Goal: Information Seeking & Learning: Learn about a topic

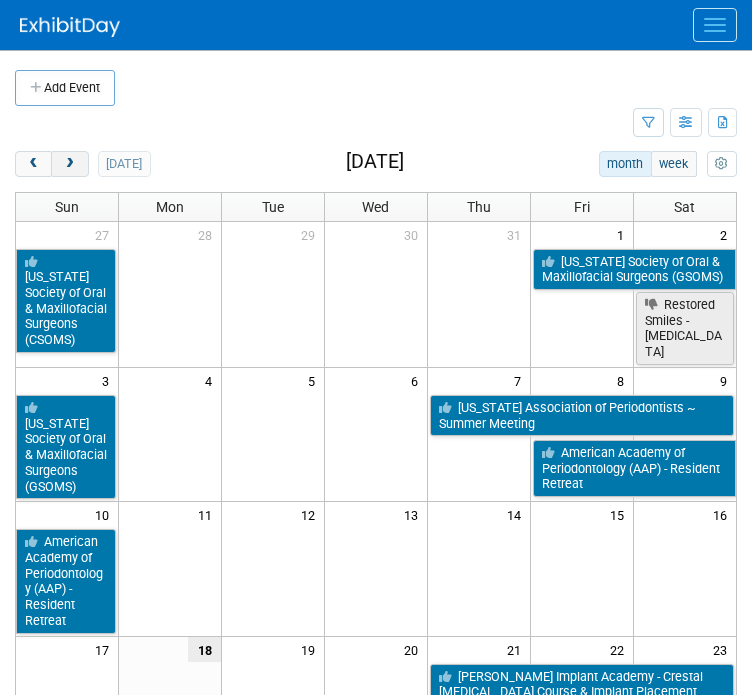
click at [66, 166] on span "next" at bounding box center [69, 164] width 15 height 13
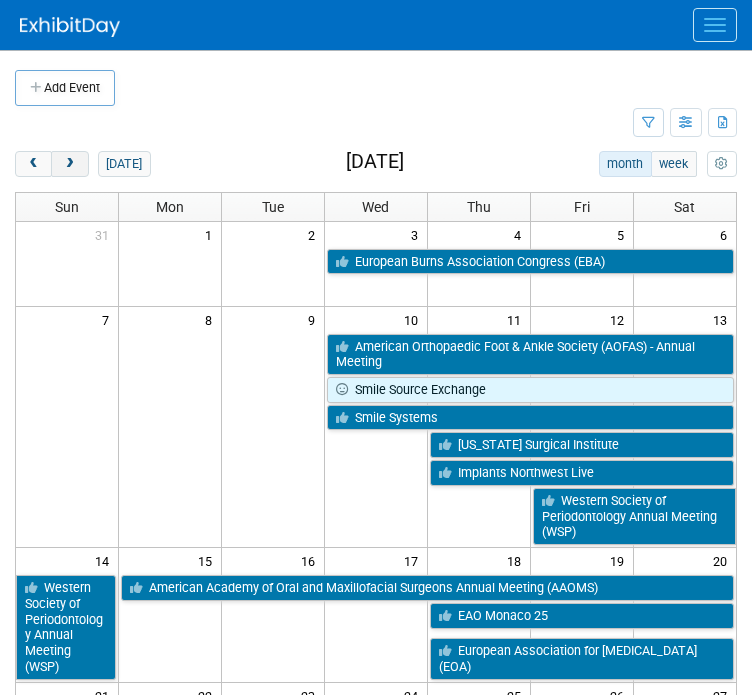
click at [66, 166] on span "next" at bounding box center [69, 164] width 15 height 13
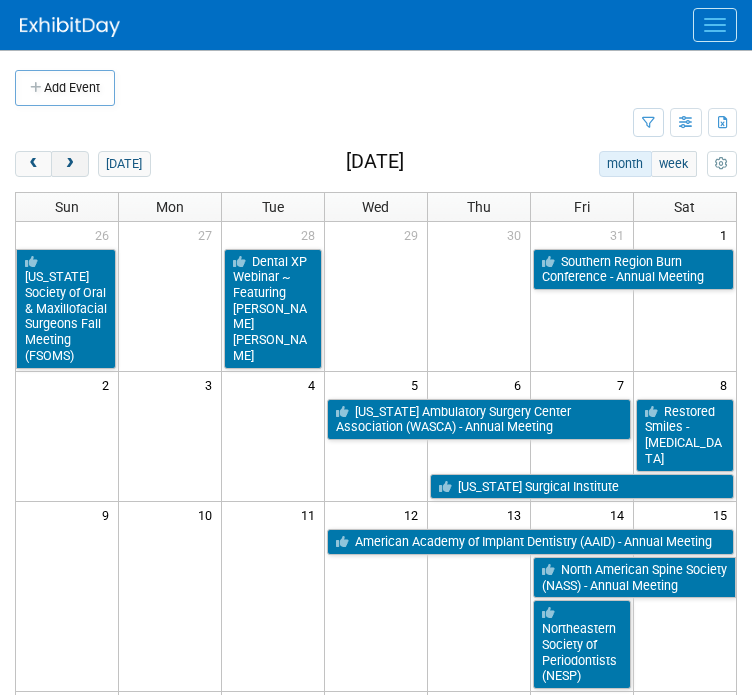
click at [66, 166] on span "next" at bounding box center [69, 164] width 15 height 13
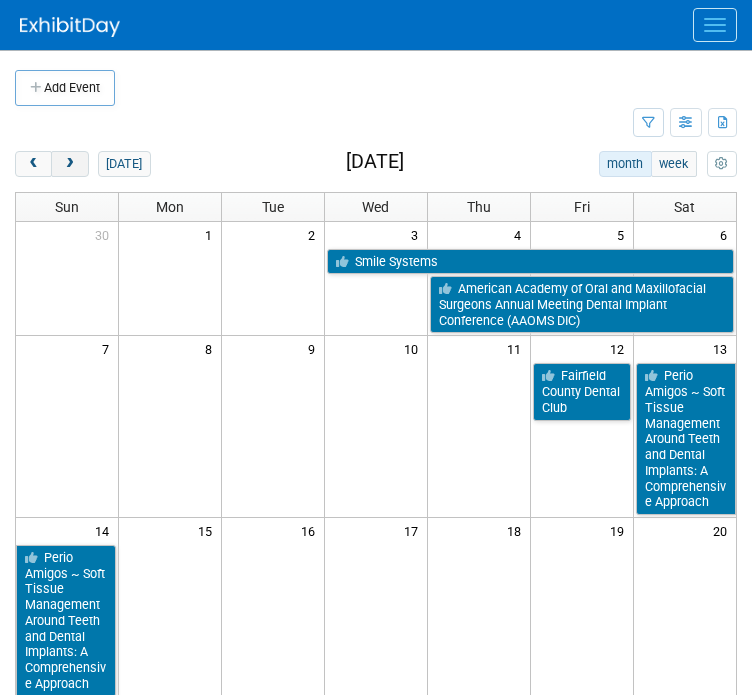
click at [66, 166] on span "next" at bounding box center [69, 164] width 15 height 13
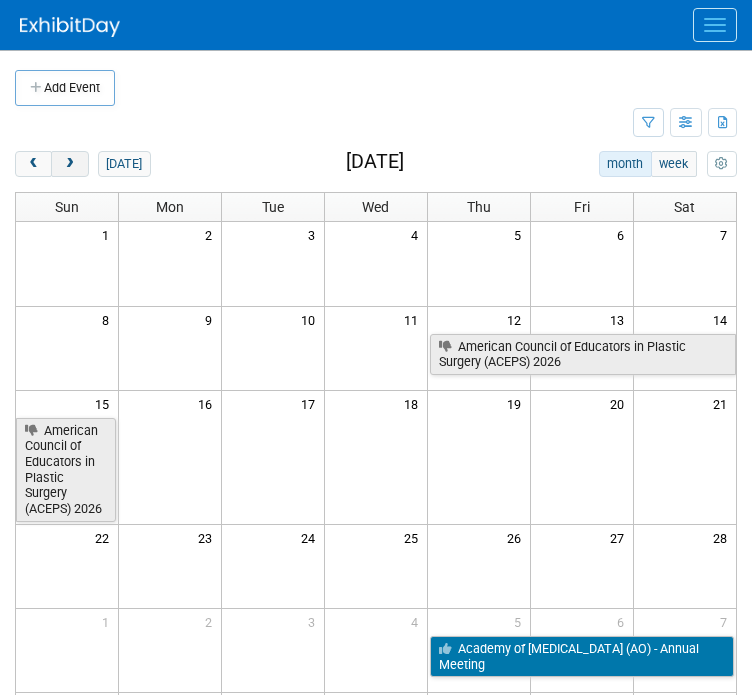
click at [66, 166] on span "next" at bounding box center [69, 164] width 15 height 13
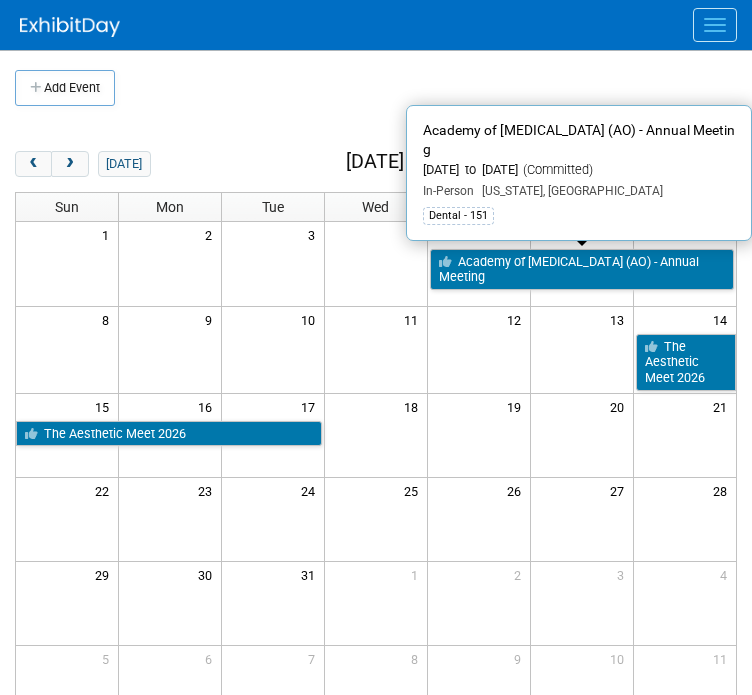
click at [658, 258] on link "Academy of [MEDICAL_DATA] (AO) - Annual Meeting" at bounding box center [582, 269] width 304 height 41
click at [0, 0] on div at bounding box center [0, 0] width 0 height 0
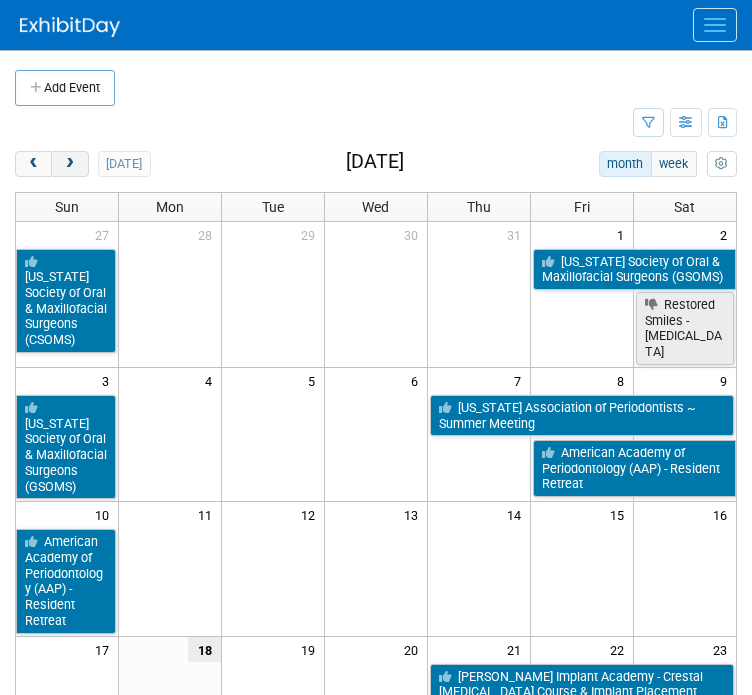
click at [68, 158] on span "next" at bounding box center [69, 164] width 15 height 13
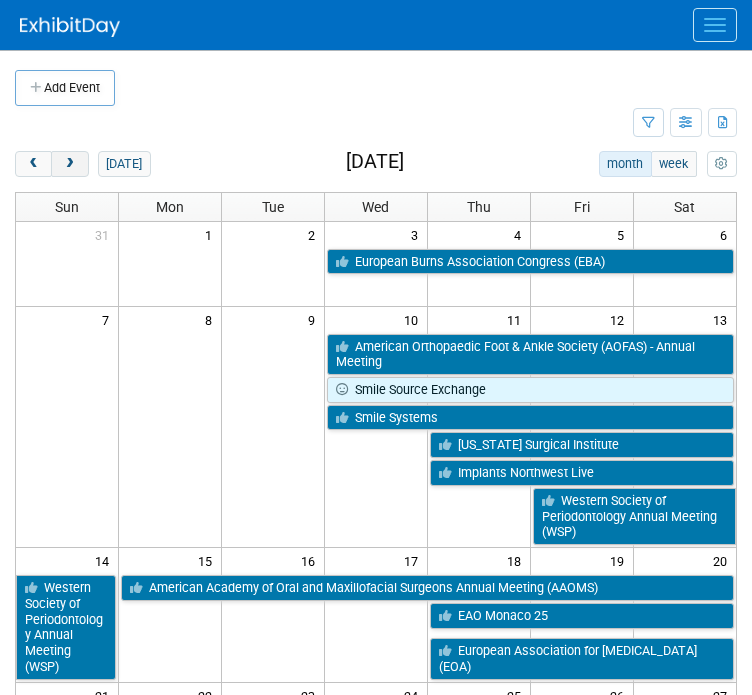
click at [68, 158] on span "next" at bounding box center [69, 164] width 15 height 13
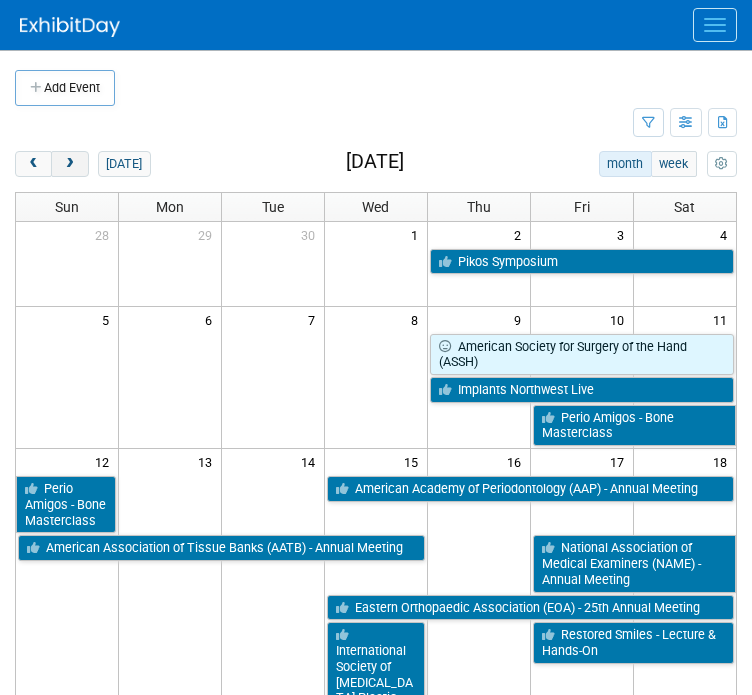
click at [68, 158] on span "next" at bounding box center [69, 164] width 15 height 13
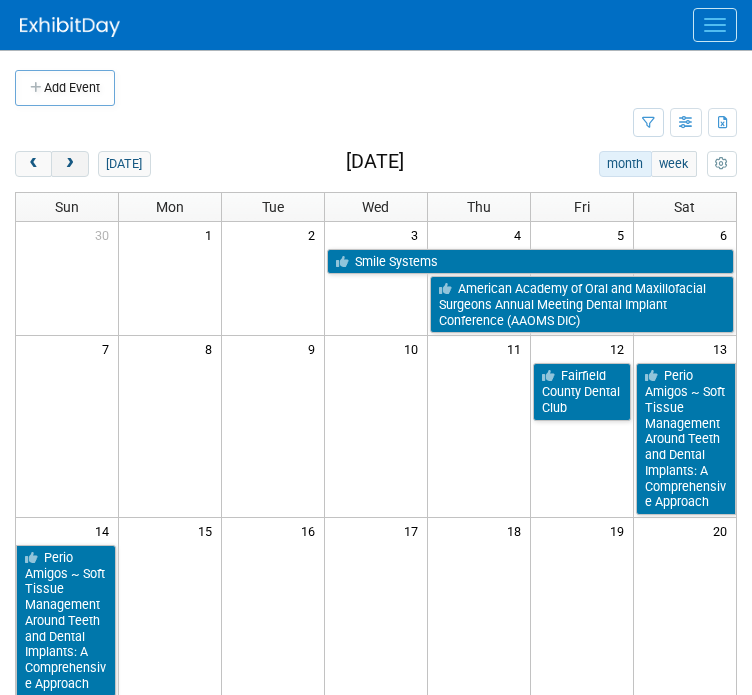
click at [68, 158] on span "next" at bounding box center [69, 164] width 15 height 13
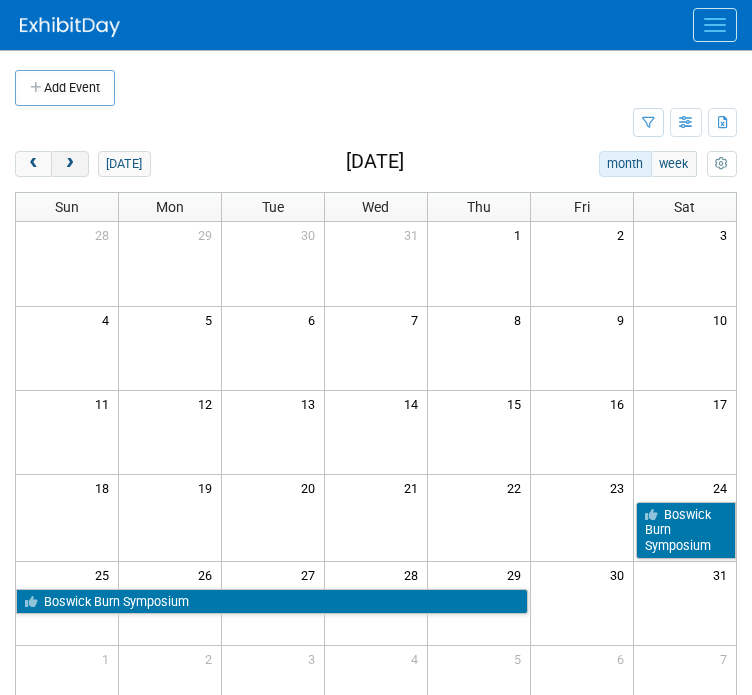
click at [68, 158] on span "next" at bounding box center [69, 164] width 15 height 13
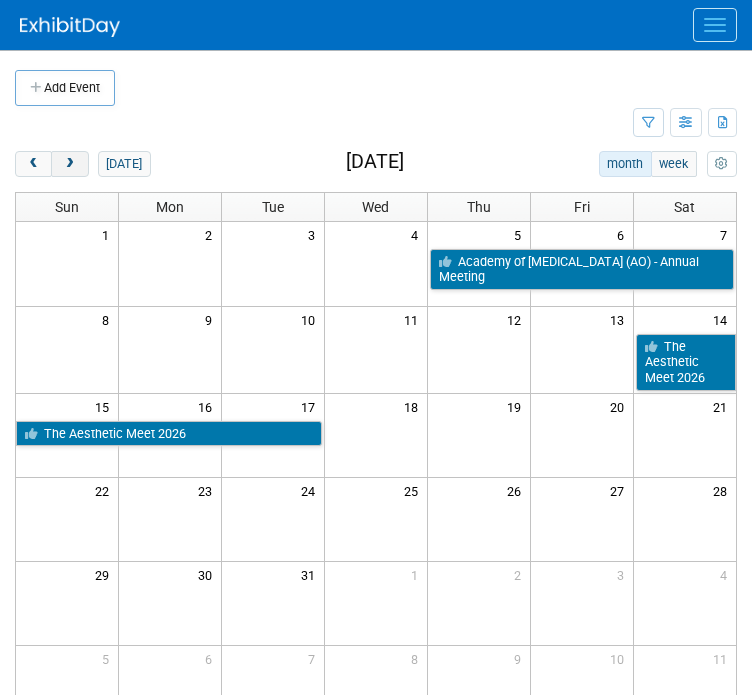
click at [68, 158] on span "next" at bounding box center [69, 164] width 15 height 13
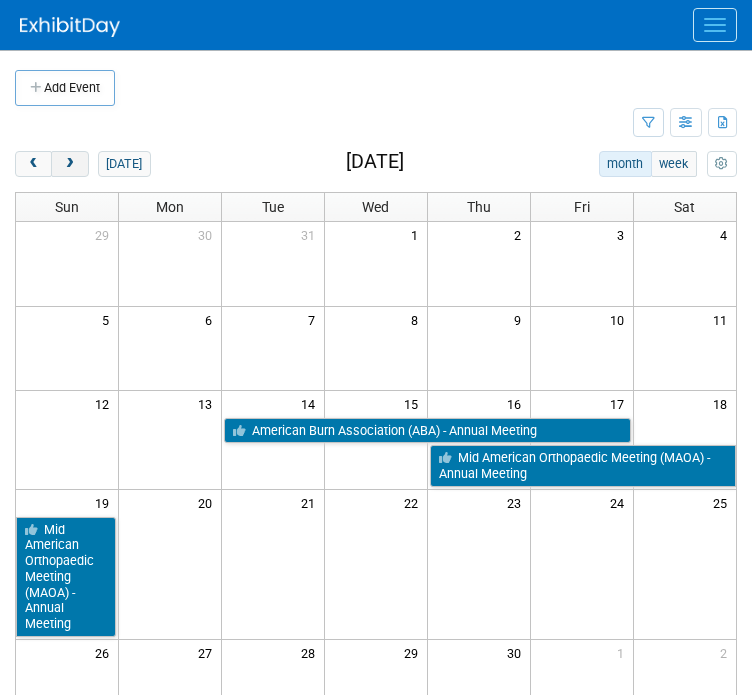
click at [68, 158] on span "next" at bounding box center [69, 164] width 15 height 13
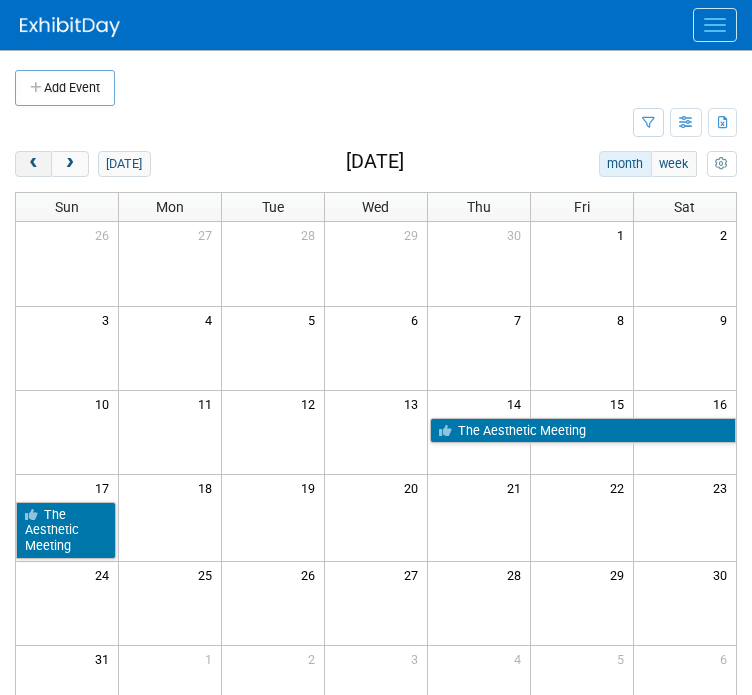
click at [43, 159] on button "prev" at bounding box center [33, 164] width 37 height 26
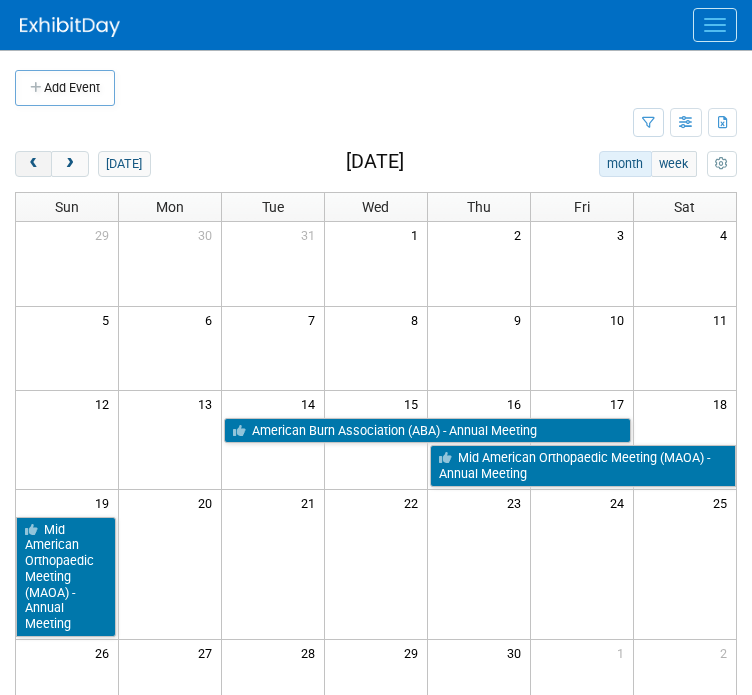
click at [35, 166] on span "prev" at bounding box center [33, 164] width 15 height 13
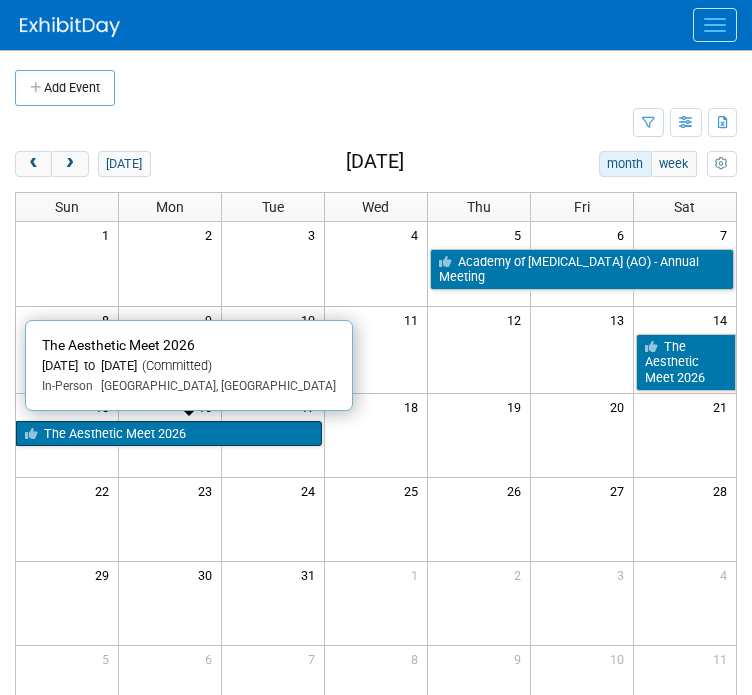
click at [178, 432] on link "The Aesthetic Meet 2026" at bounding box center [169, 434] width 306 height 26
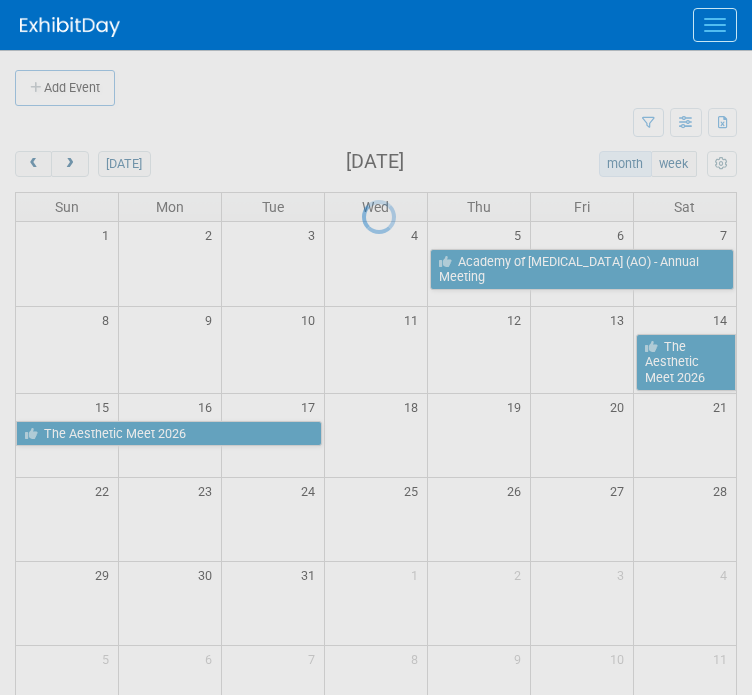
click at [362, 432] on div at bounding box center [376, 347] width 28 height 695
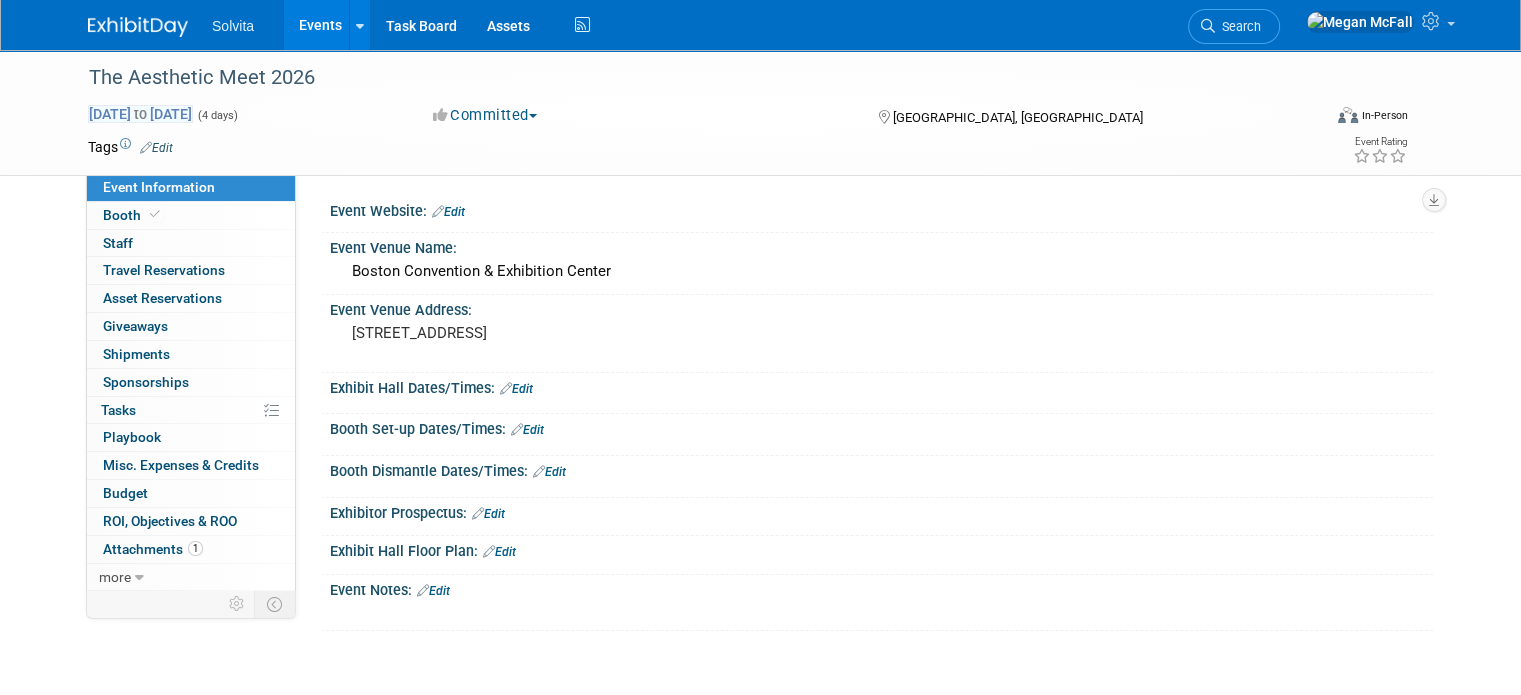
click at [90, 111] on span "[DATE] to [DATE]" at bounding box center [140, 114] width 105 height 18
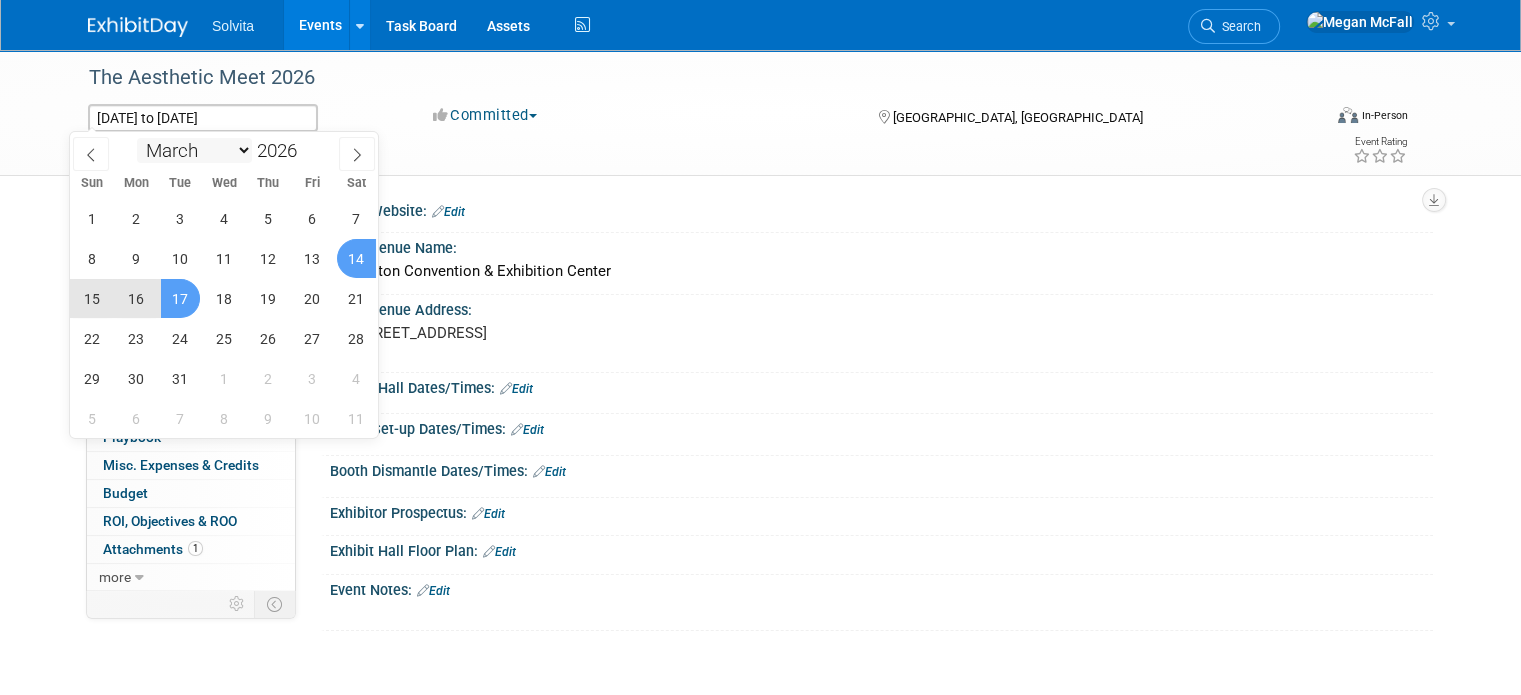
click at [240, 149] on select "January February March April May June July August September October November De…" at bounding box center [194, 150] width 115 height 25
select select "4"
click at [137, 138] on select "January February March April May June July August September October November De…" at bounding box center [194, 150] width 115 height 25
click at [321, 295] on span "15" at bounding box center [312, 298] width 39 height 39
type input "May 15, 2026"
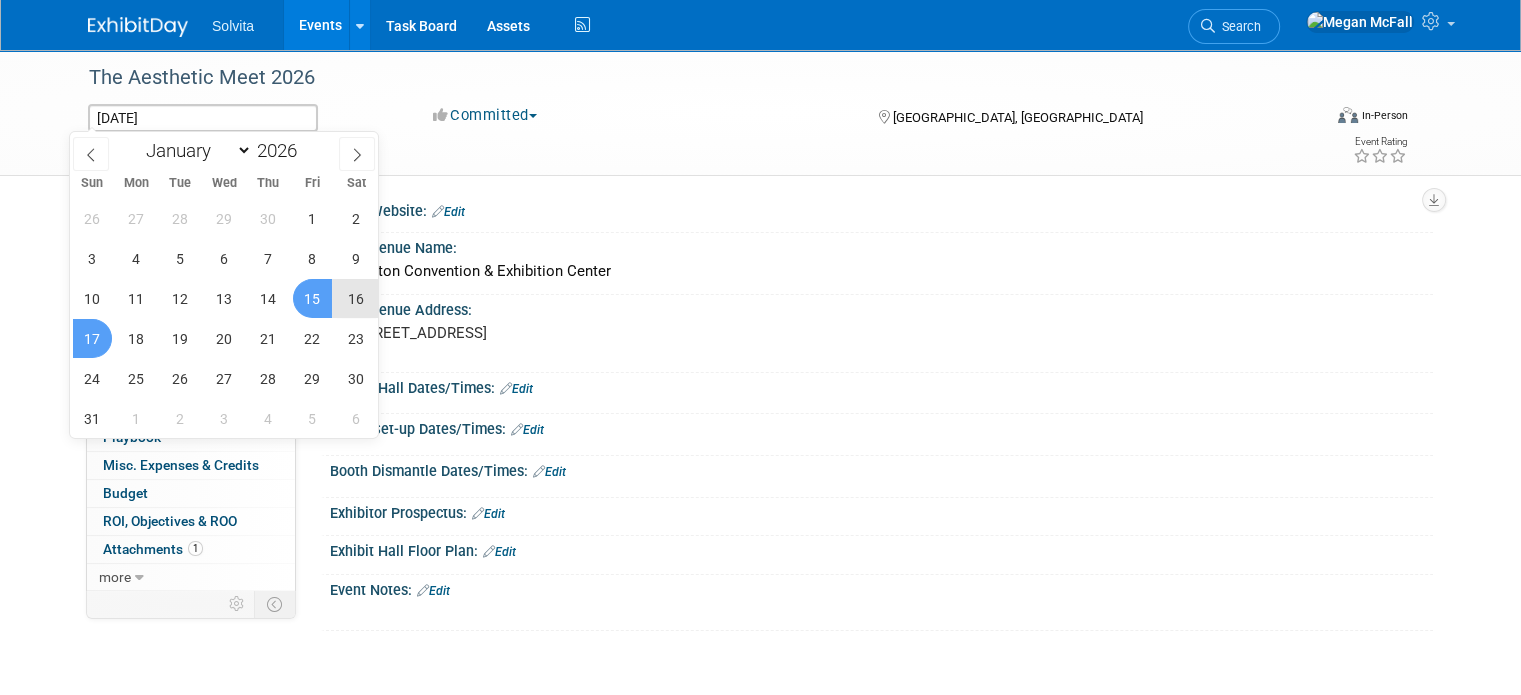
click at [96, 331] on span "17" at bounding box center [92, 338] width 39 height 39
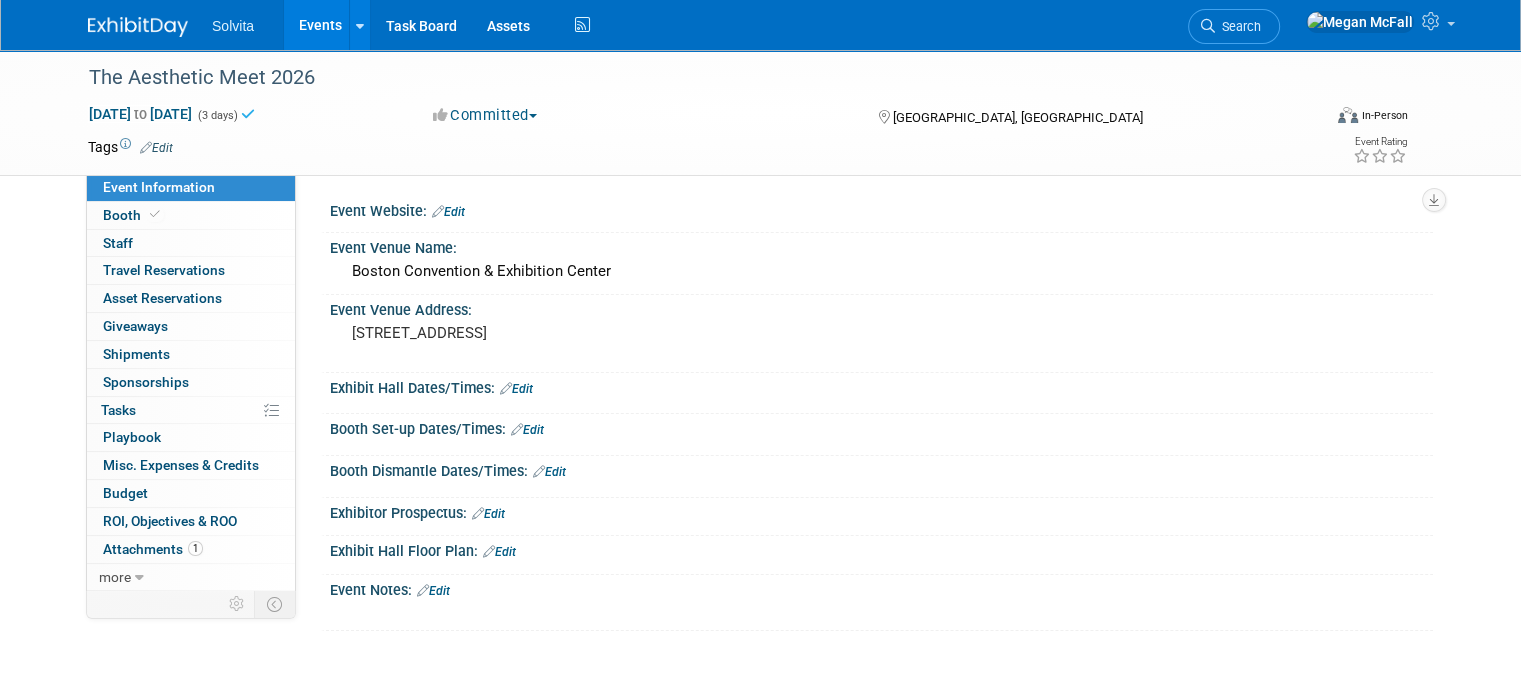
click at [112, 25] on img at bounding box center [138, 27] width 100 height 20
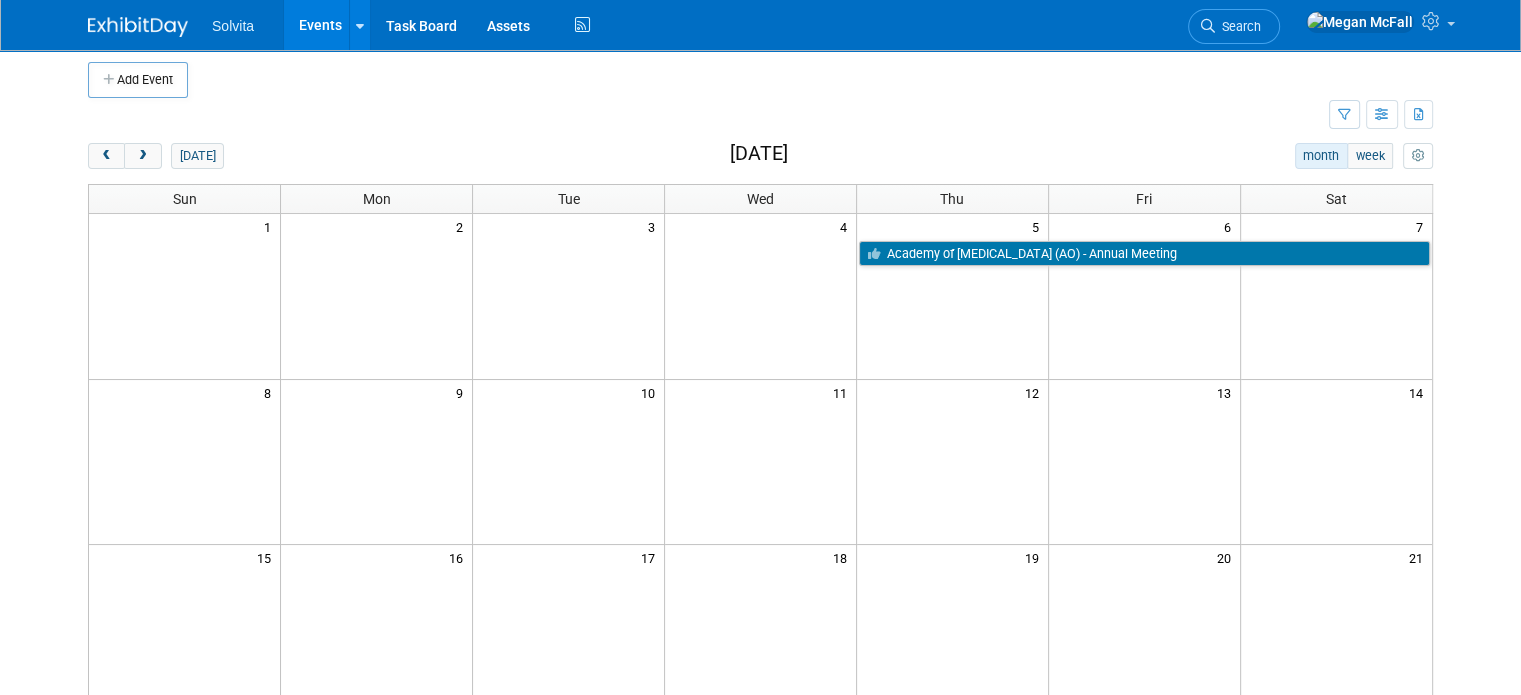
scroll to position [7, 0]
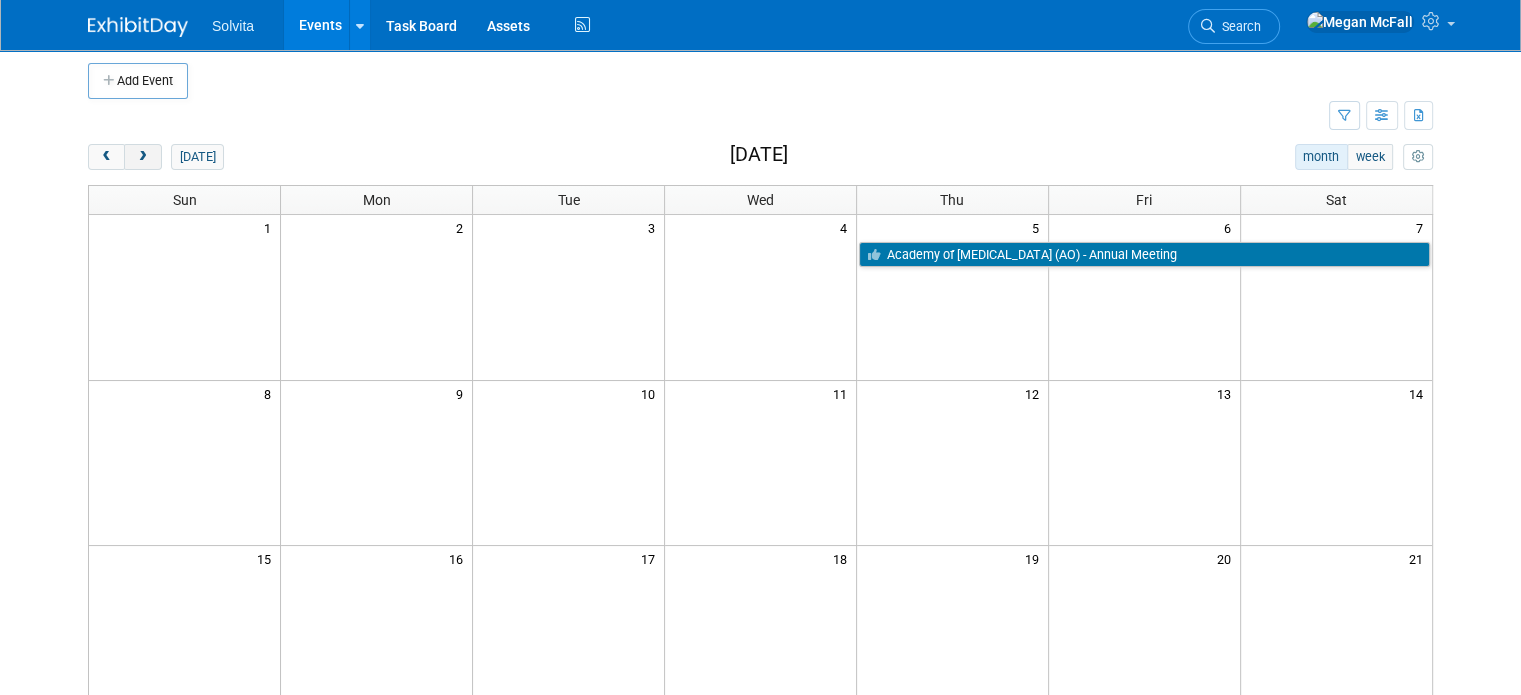
click at [135, 151] on span "next" at bounding box center [142, 157] width 15 height 13
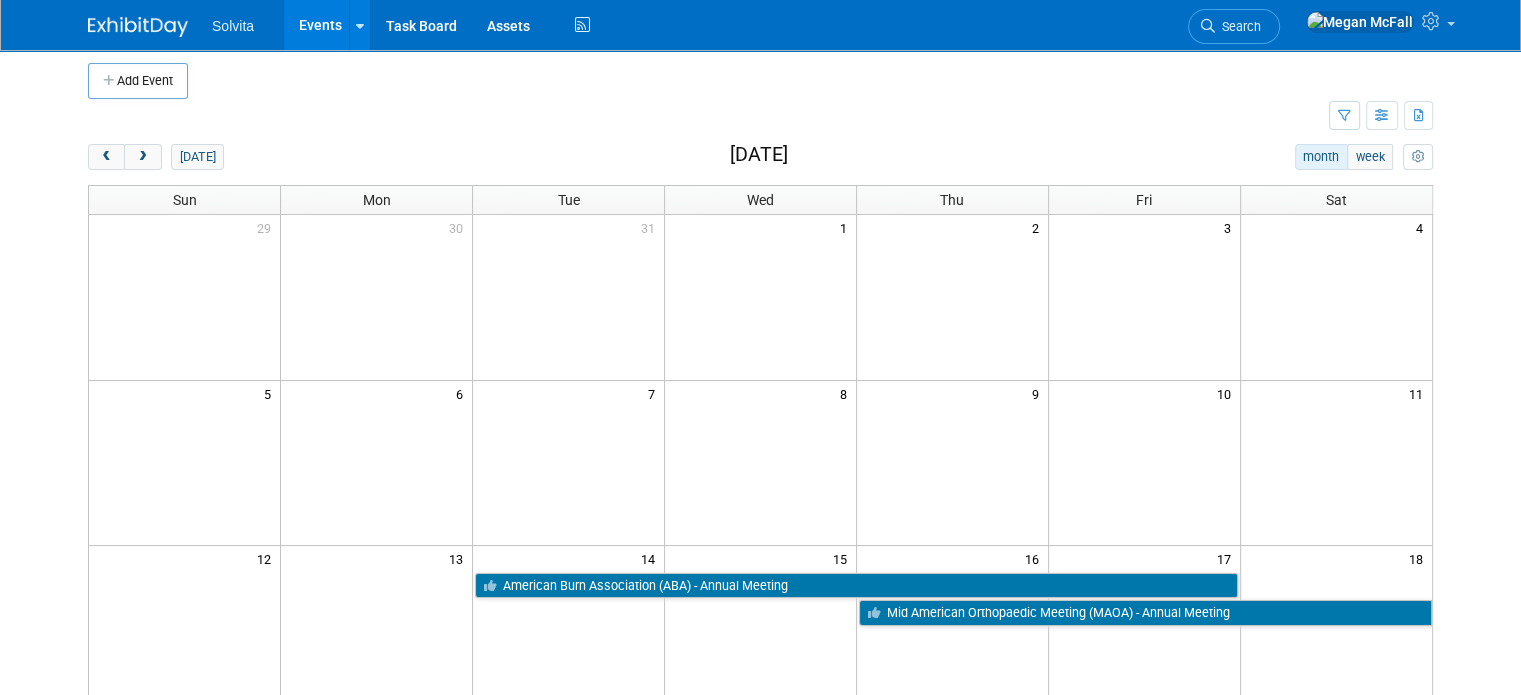
drag, startPoint x: 129, startPoint y: 149, endPoint x: 267, endPoint y: 453, distance: 333.8
click at [267, 453] on div "today month week April 2026 Sun Mon Tue Wed Thu Fri Sat 29 30 31 1 2 3 4 5 6 7 …" at bounding box center [760, 675] width 1345 height 1063
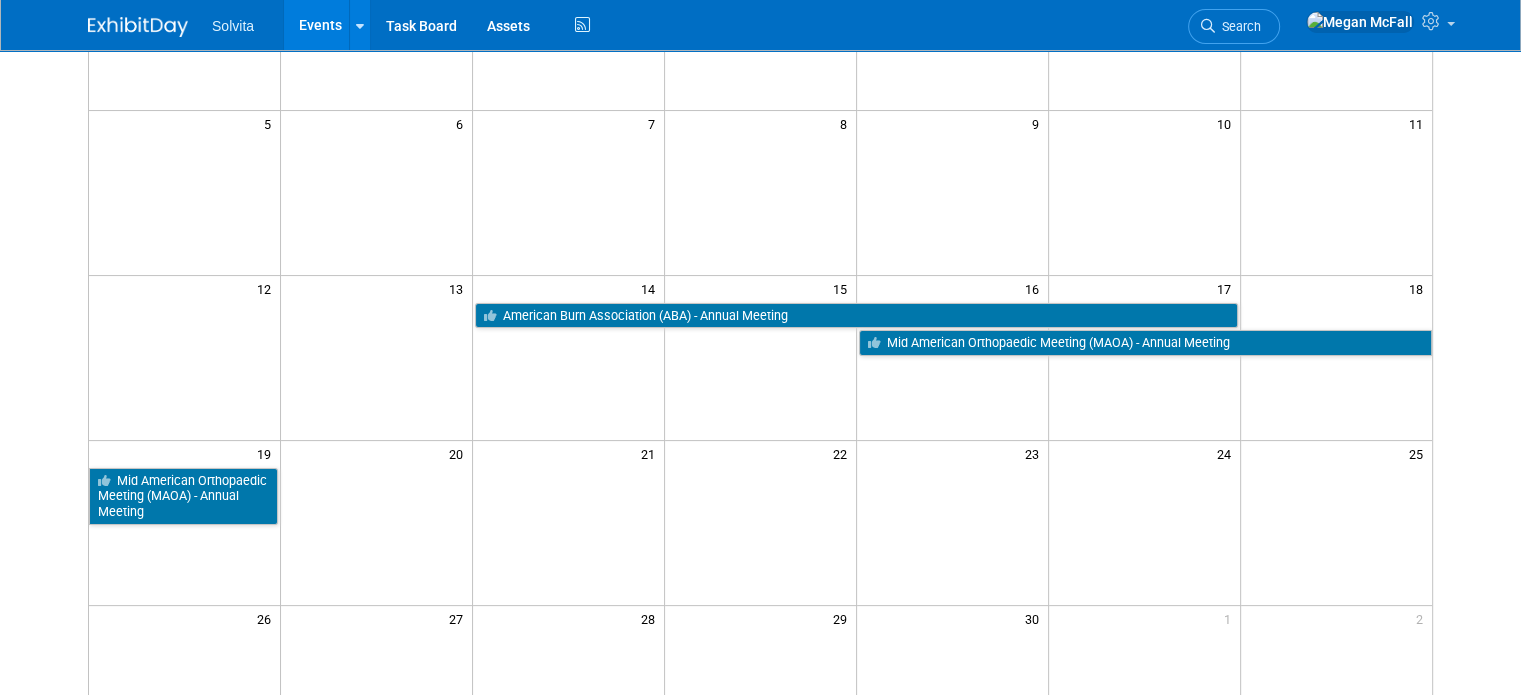
scroll to position [0, 0]
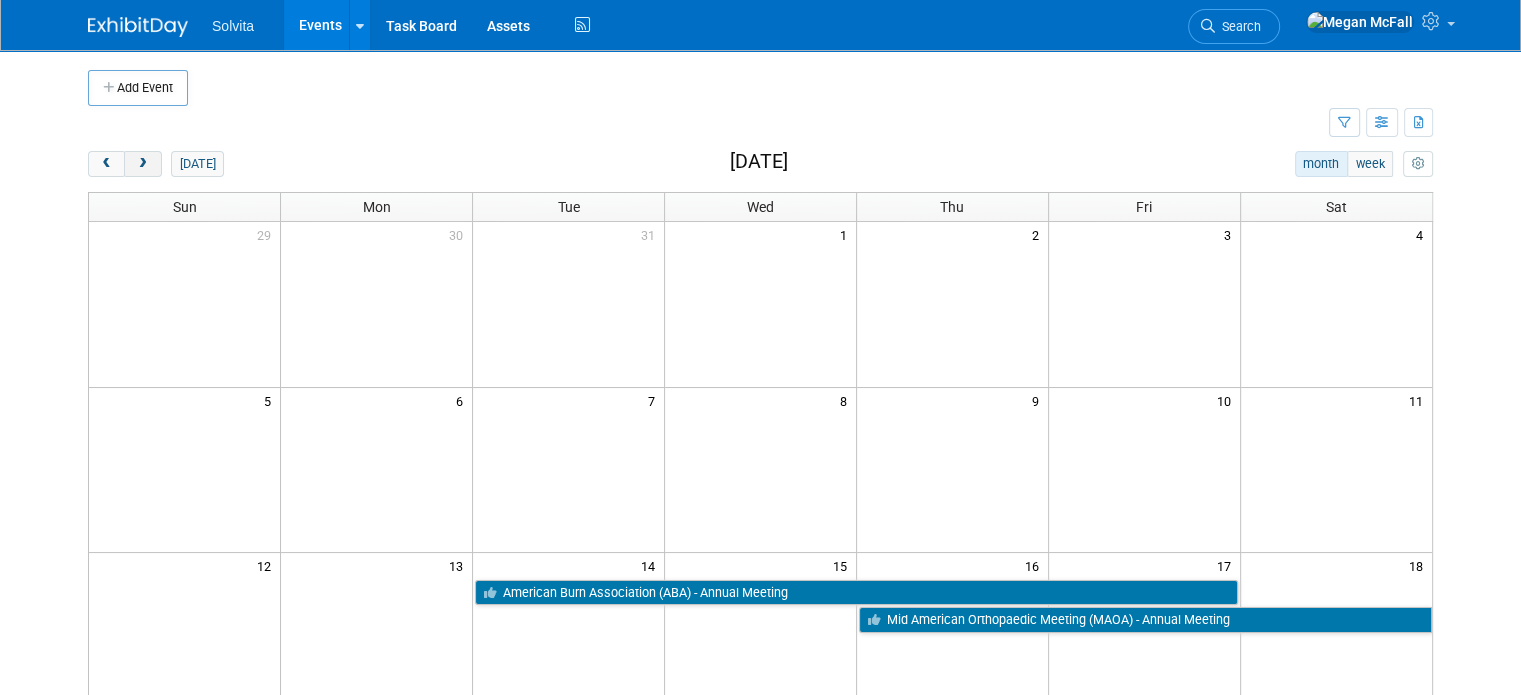
click at [124, 171] on button "next" at bounding box center [142, 164] width 37 height 26
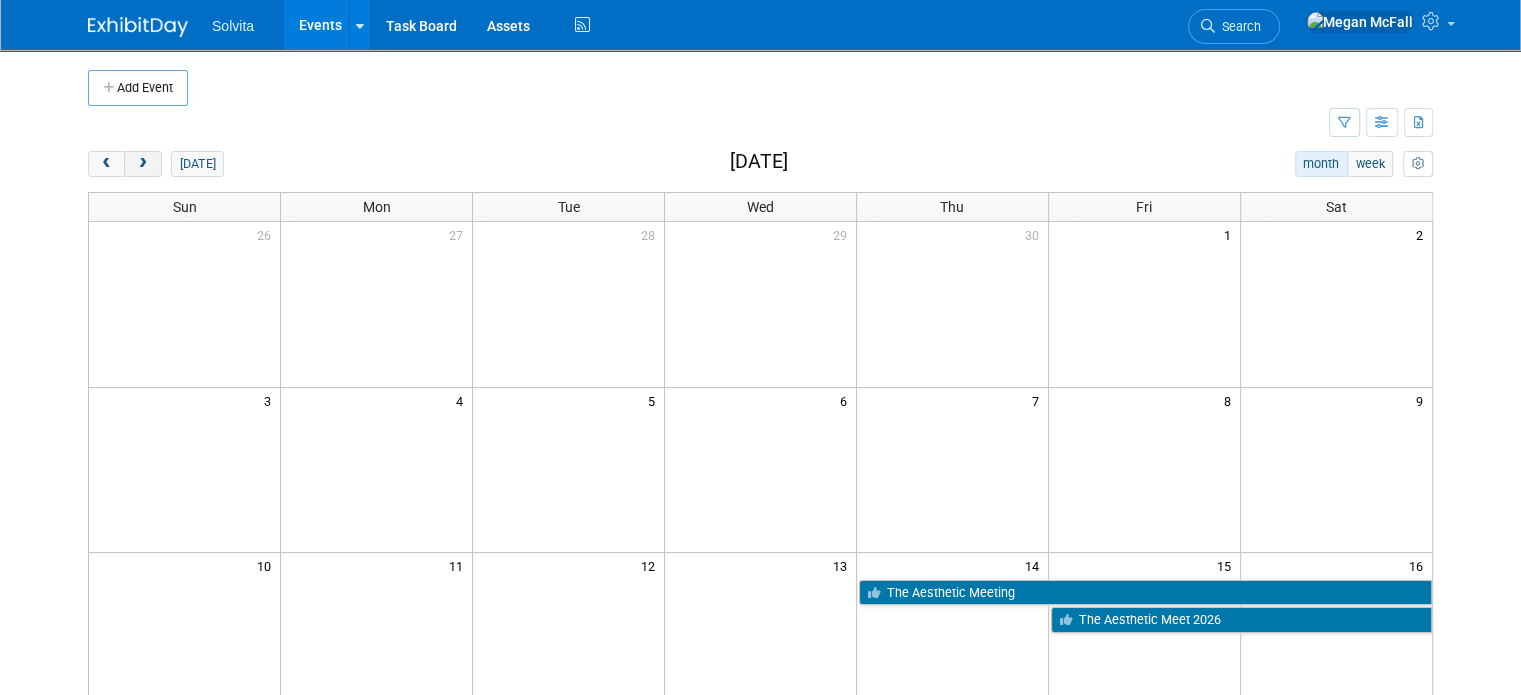
click at [124, 171] on button "next" at bounding box center [142, 164] width 37 height 26
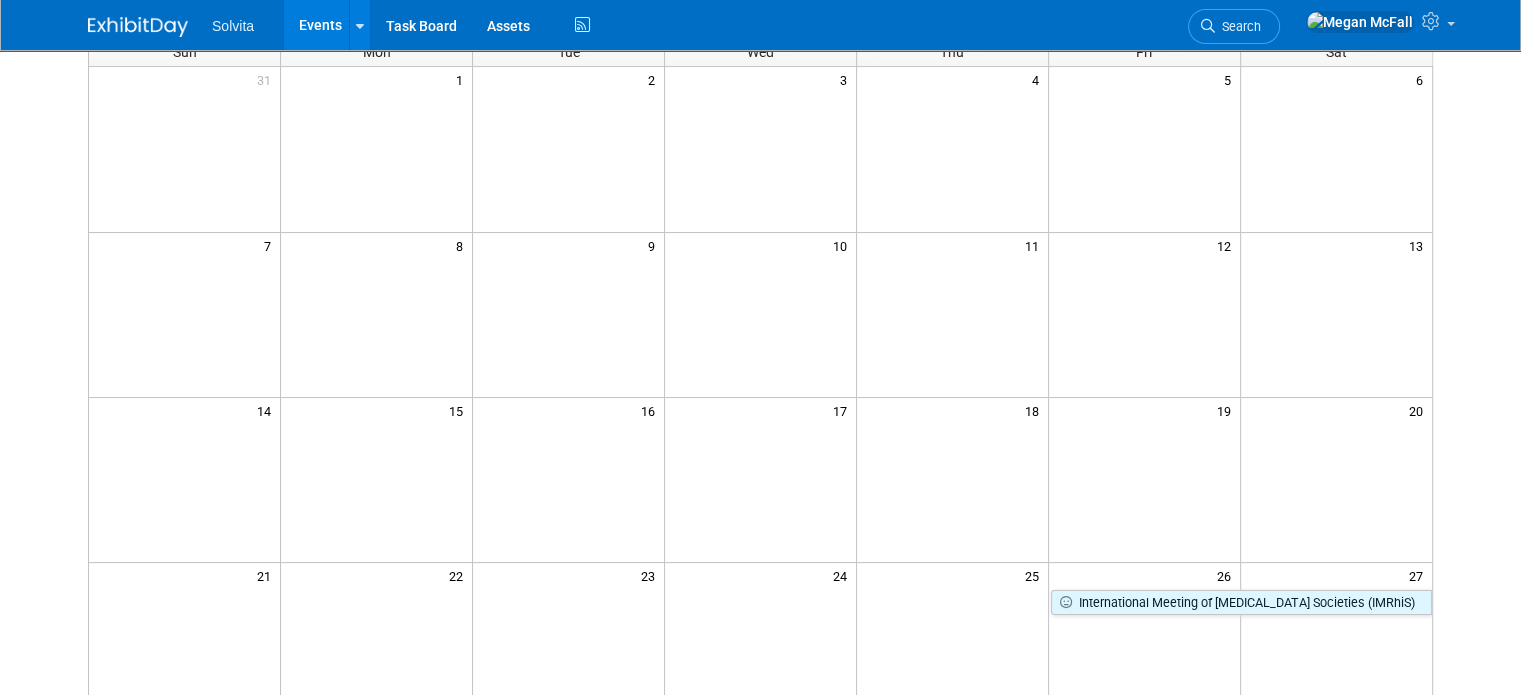
scroll to position [46, 0]
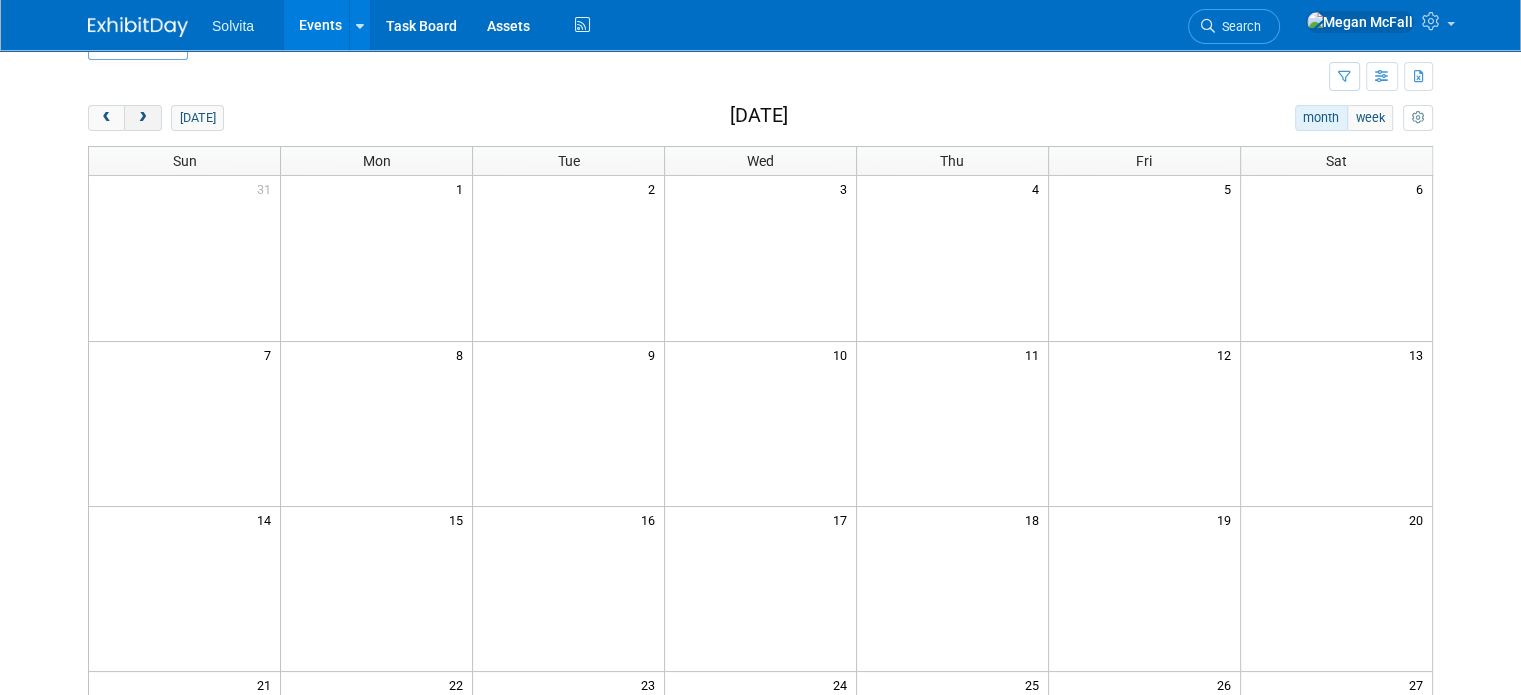
click at [135, 112] on span "next" at bounding box center [142, 118] width 15 height 13
click at [135, 114] on span "next" at bounding box center [142, 118] width 15 height 13
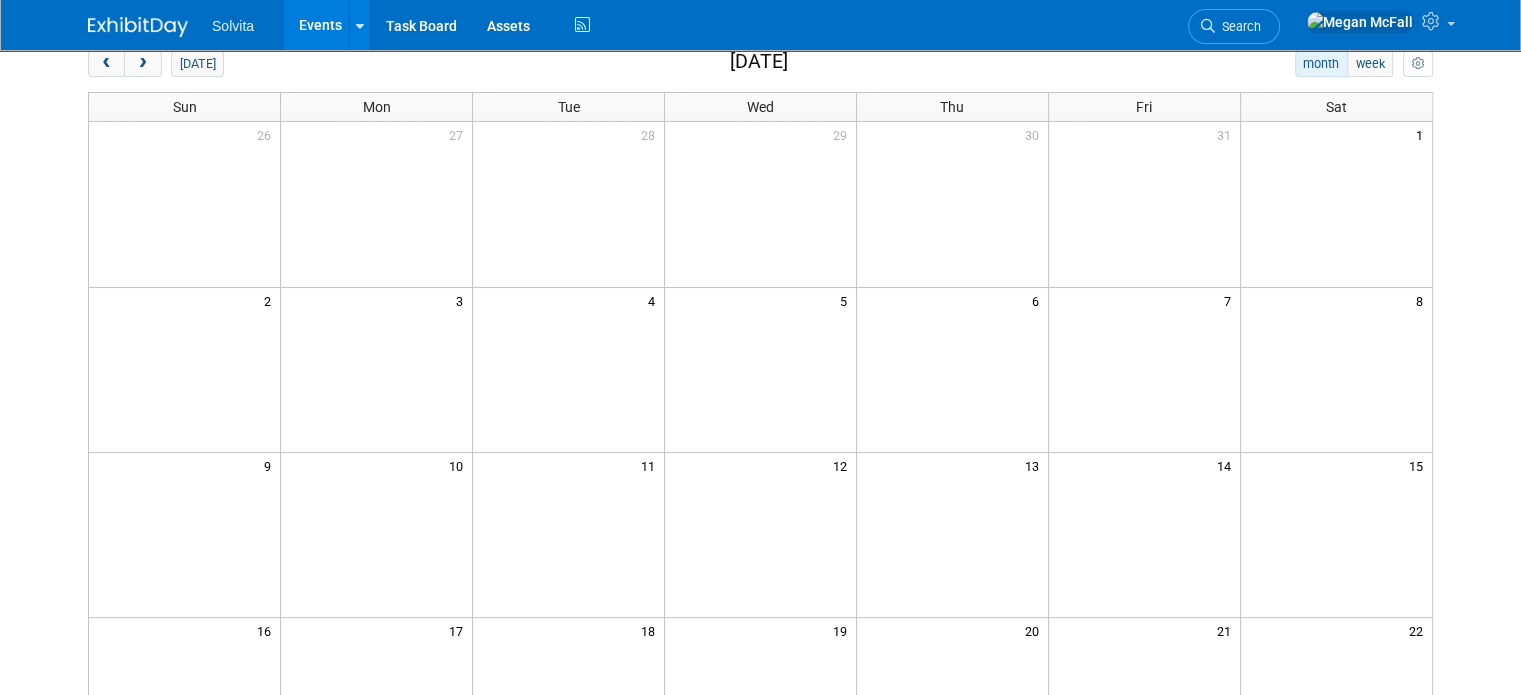
scroll to position [84, 0]
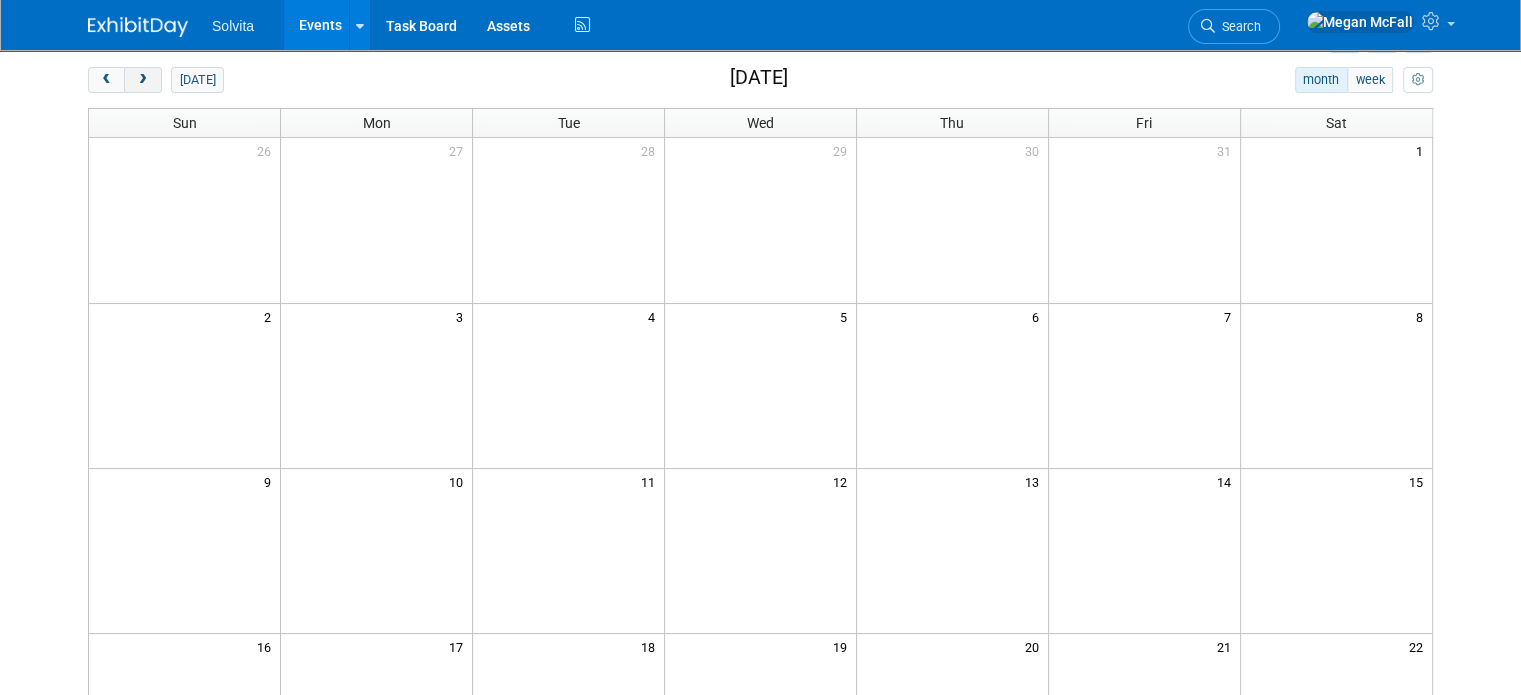
click at [135, 78] on span "next" at bounding box center [142, 80] width 15 height 13
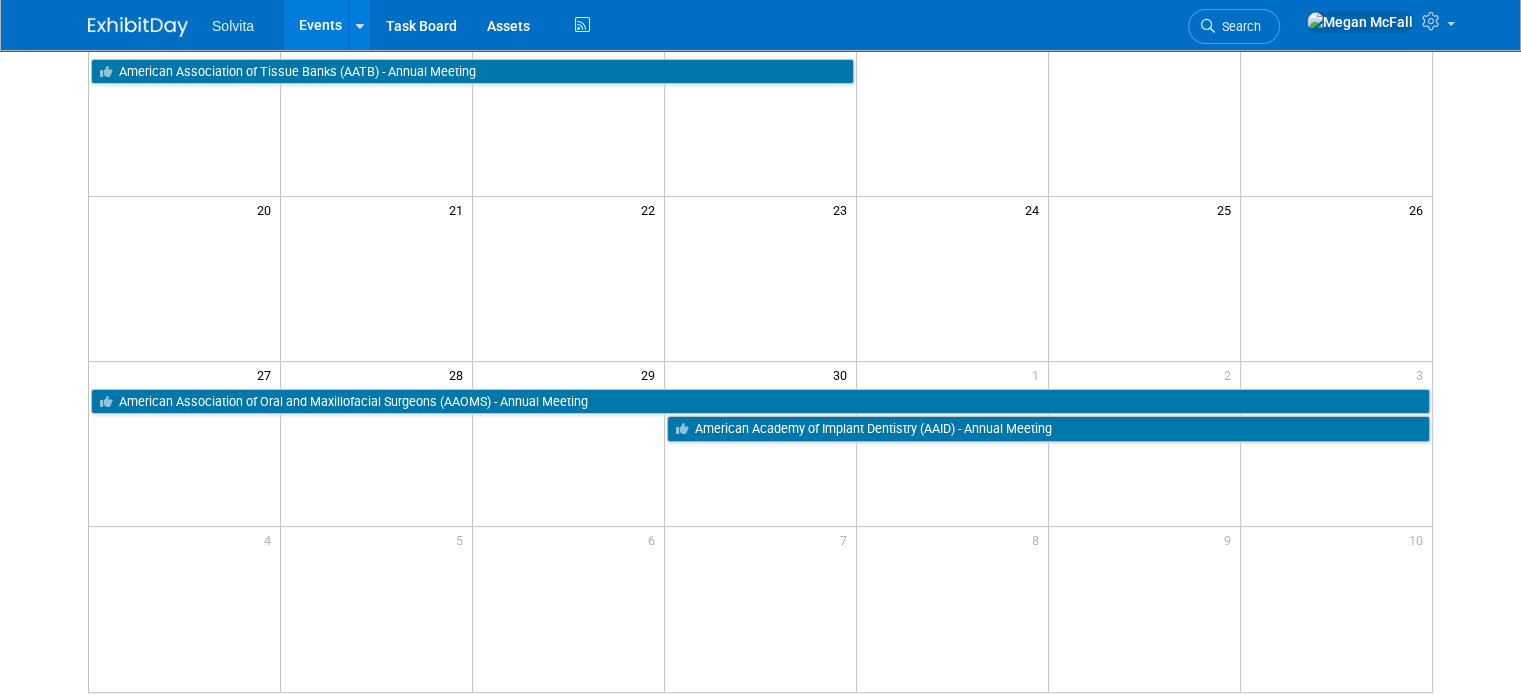
scroll to position [524, 0]
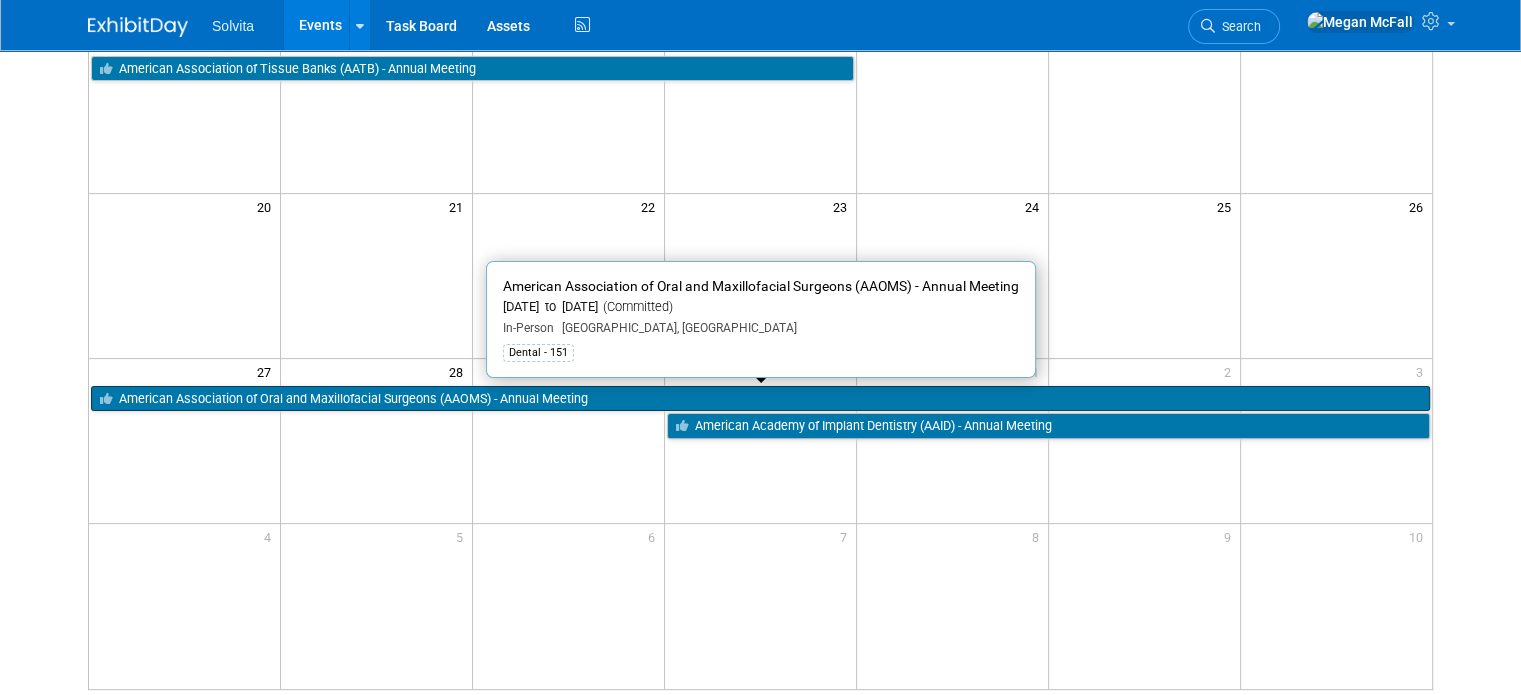
click at [480, 389] on link "American Association of Oral and Maxillofacial Surgeons (AAOMS) - Annual Meeting" at bounding box center [760, 399] width 1339 height 26
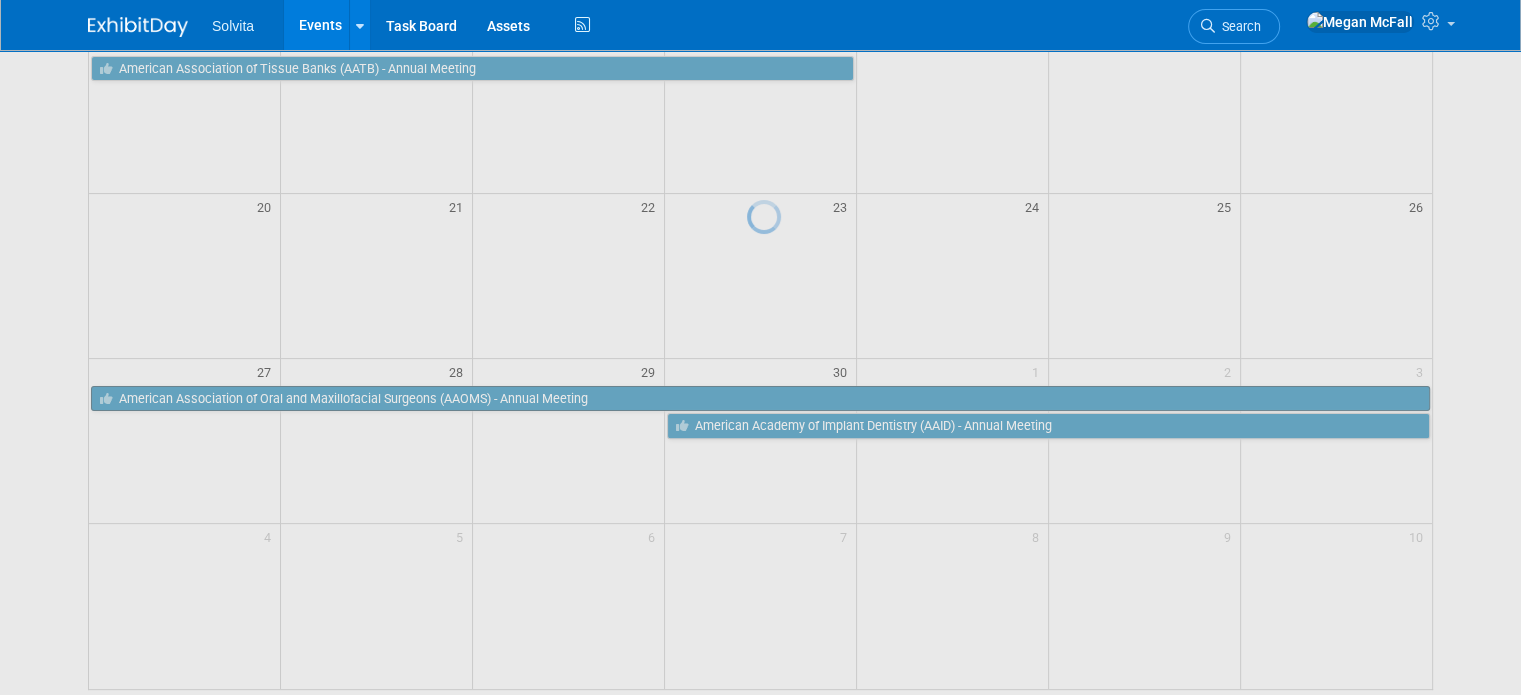
click at [747, 389] on div at bounding box center [761, 347] width 28 height 695
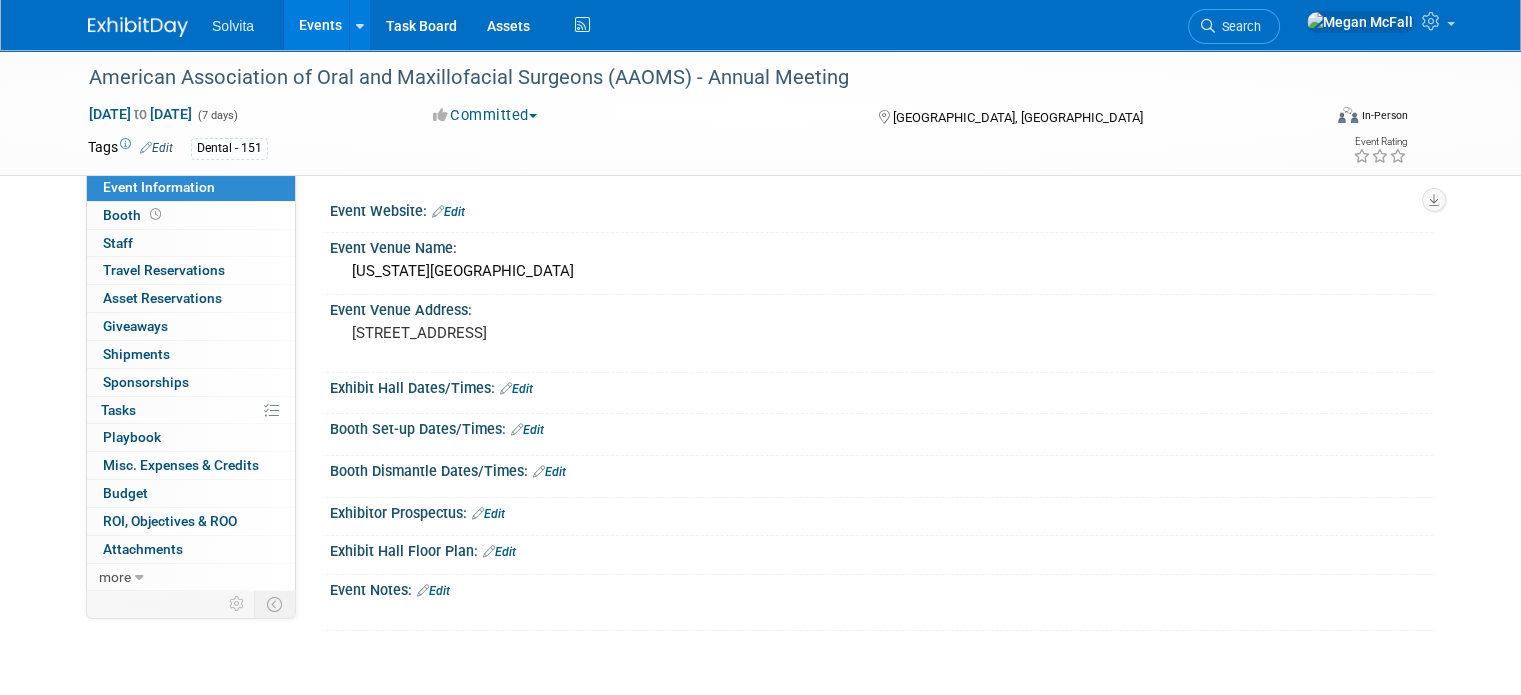
click at [0, 380] on div "American Association of Oral and Maxillofacial Surgeons (AAOMS) - Annual Meetin…" at bounding box center [760, 360] width 1521 height 621
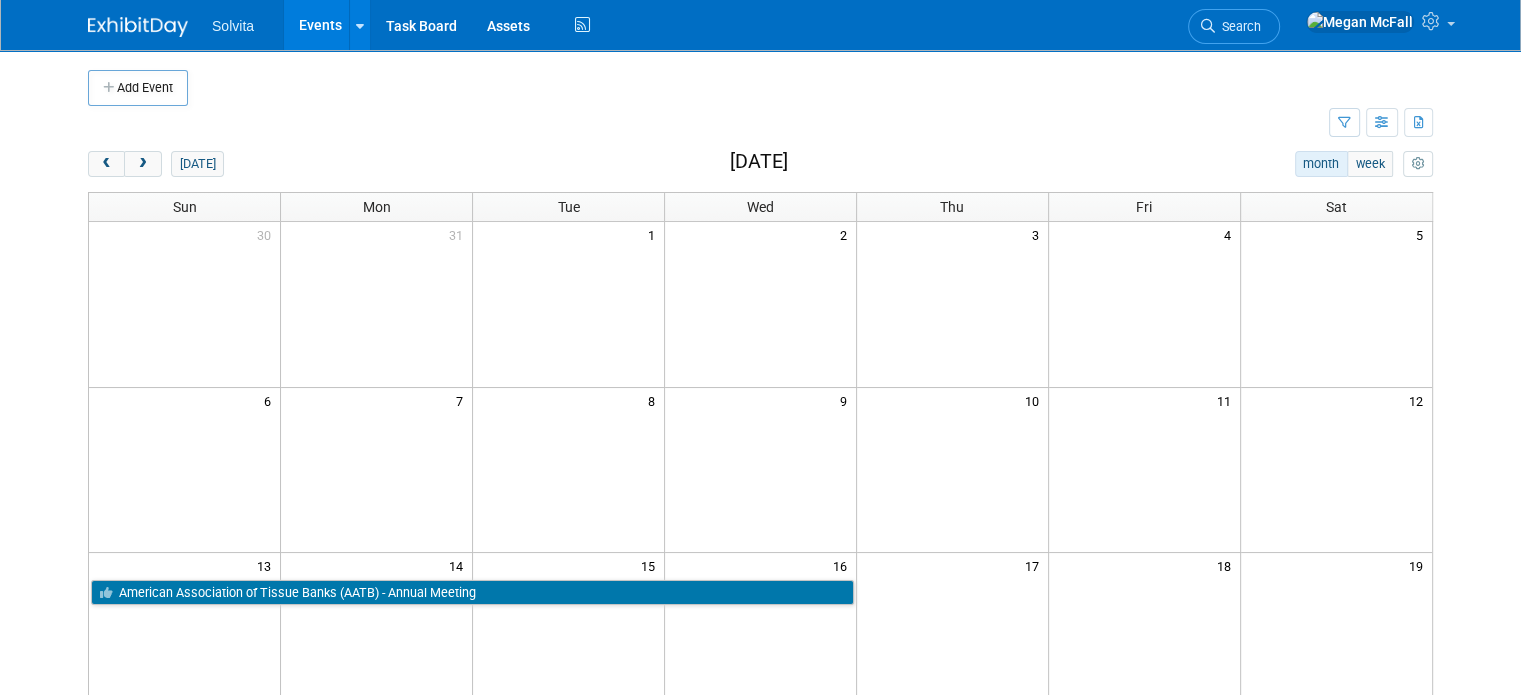
scroll to position [71, 0]
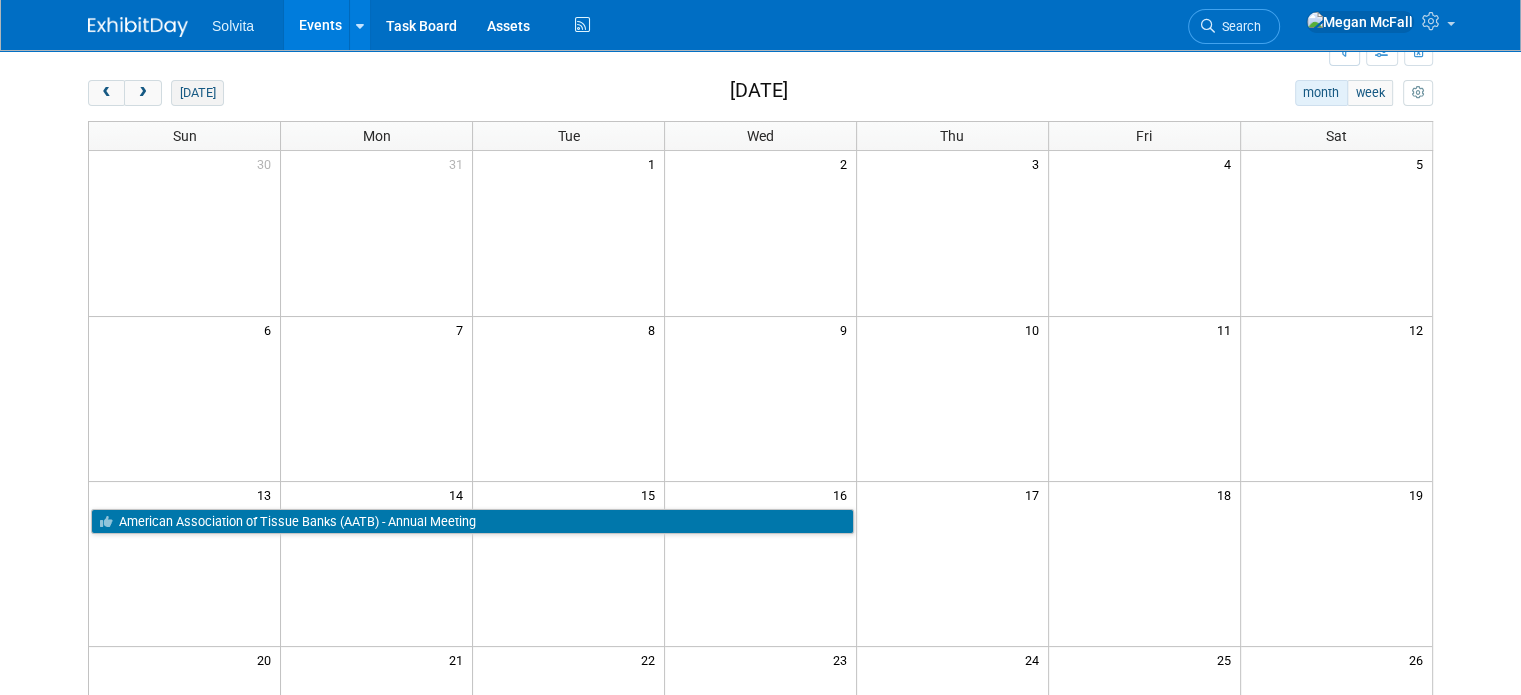
click at [182, 87] on button "today" at bounding box center [197, 93] width 53 height 26
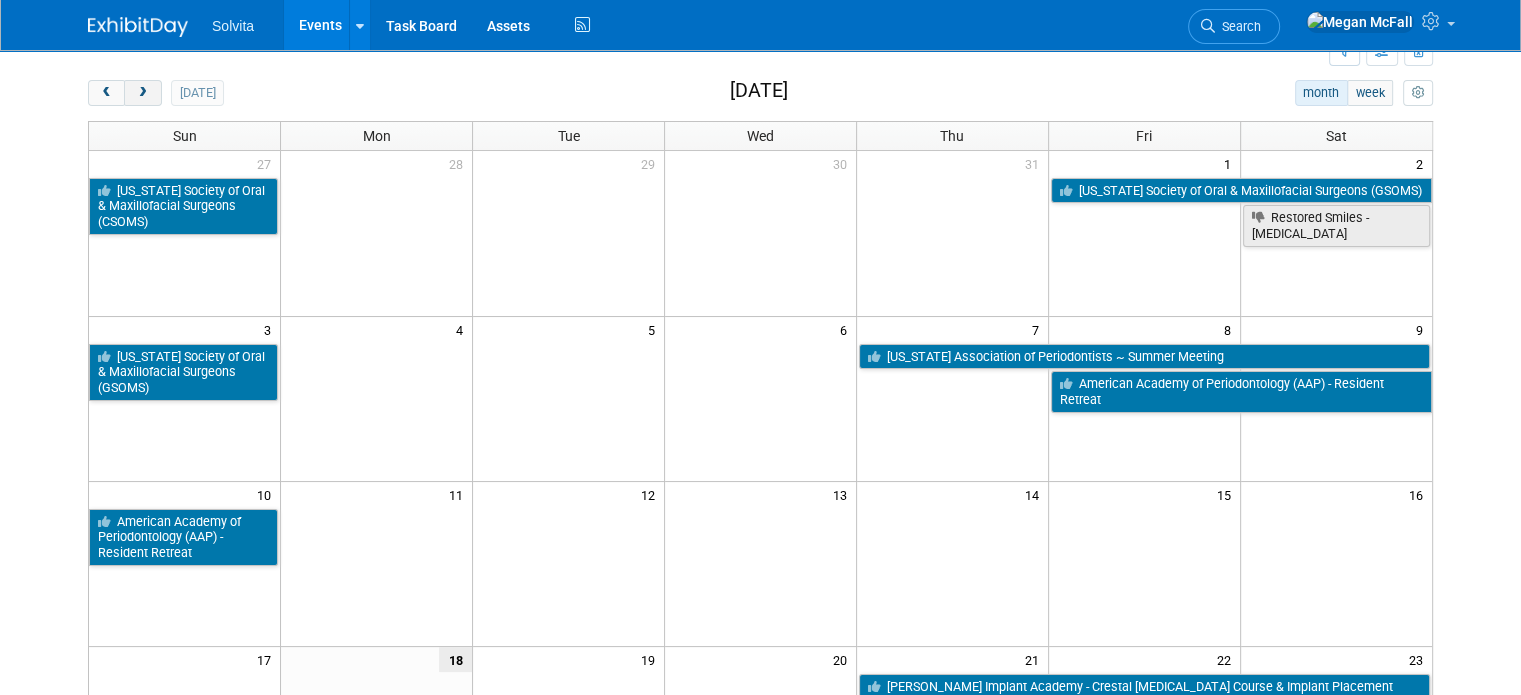
click at [135, 95] on span "next" at bounding box center [142, 93] width 15 height 13
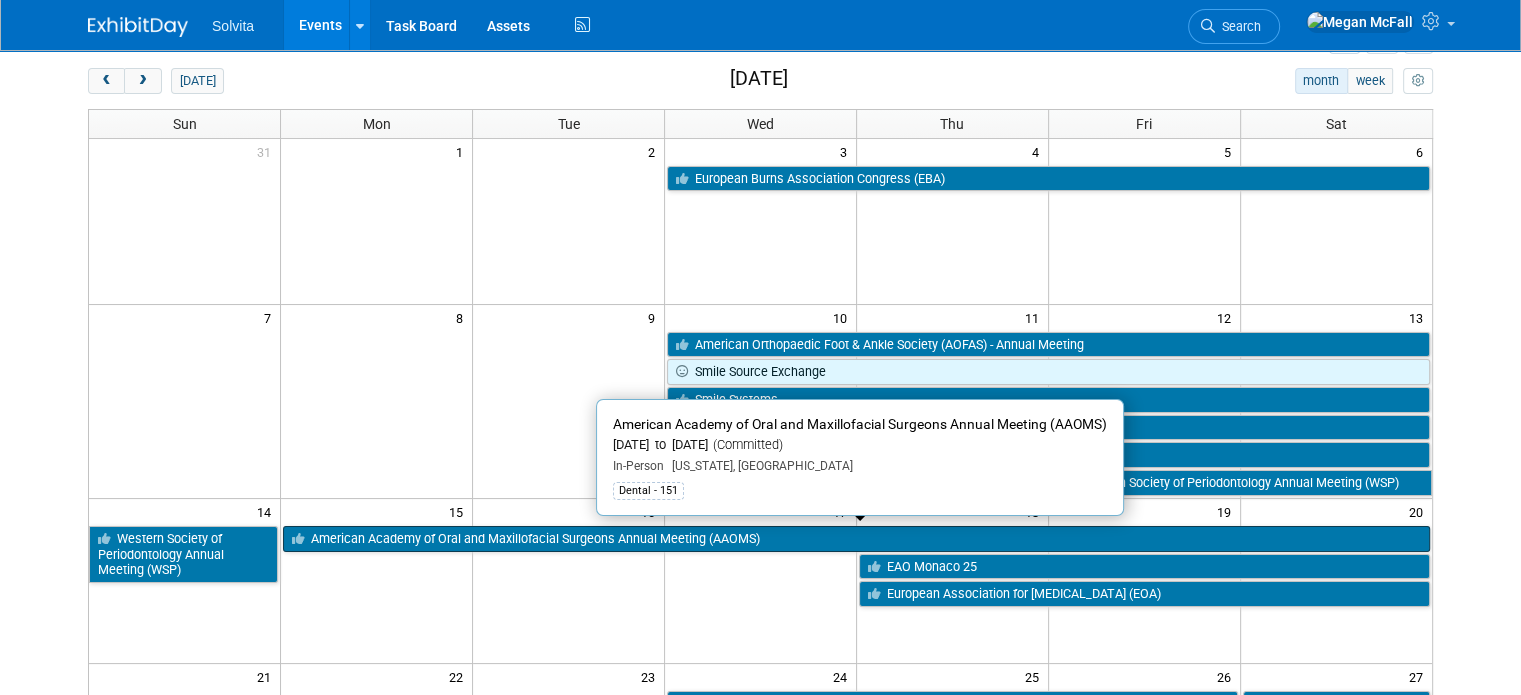
scroll to position [91, 0]
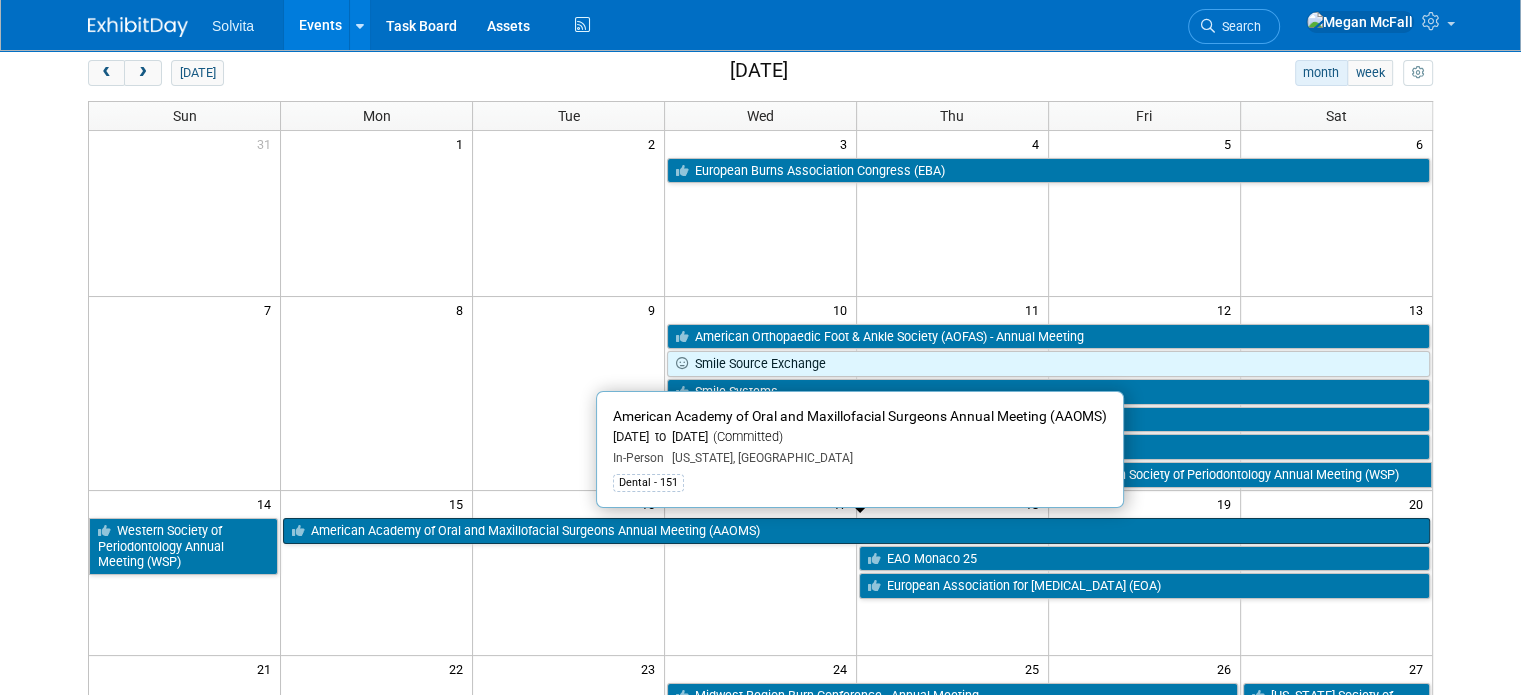
click at [760, 523] on link "American Academy of Oral and Maxillofacial Surgeons Annual Meeting (AAOMS)" at bounding box center [856, 531] width 1147 height 26
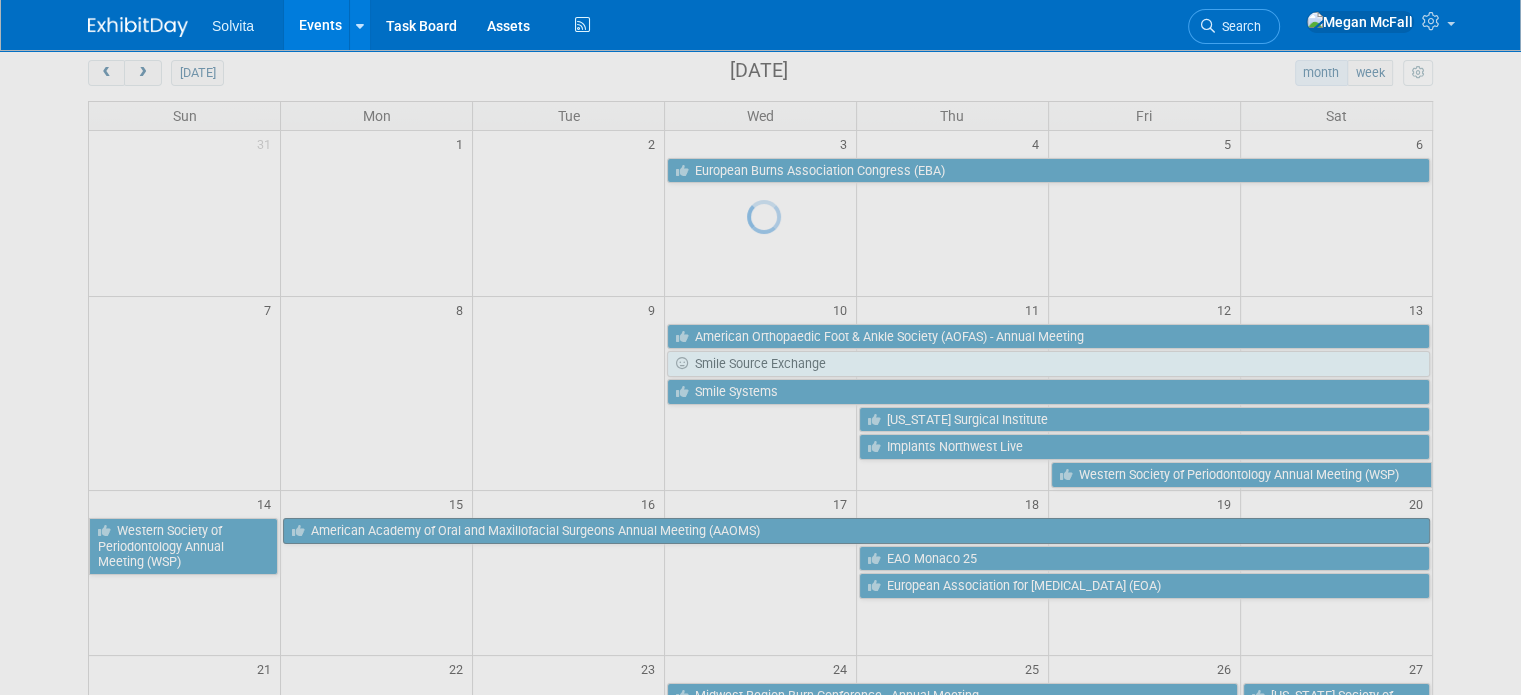
click at [760, 523] on div at bounding box center [761, 347] width 28 height 695
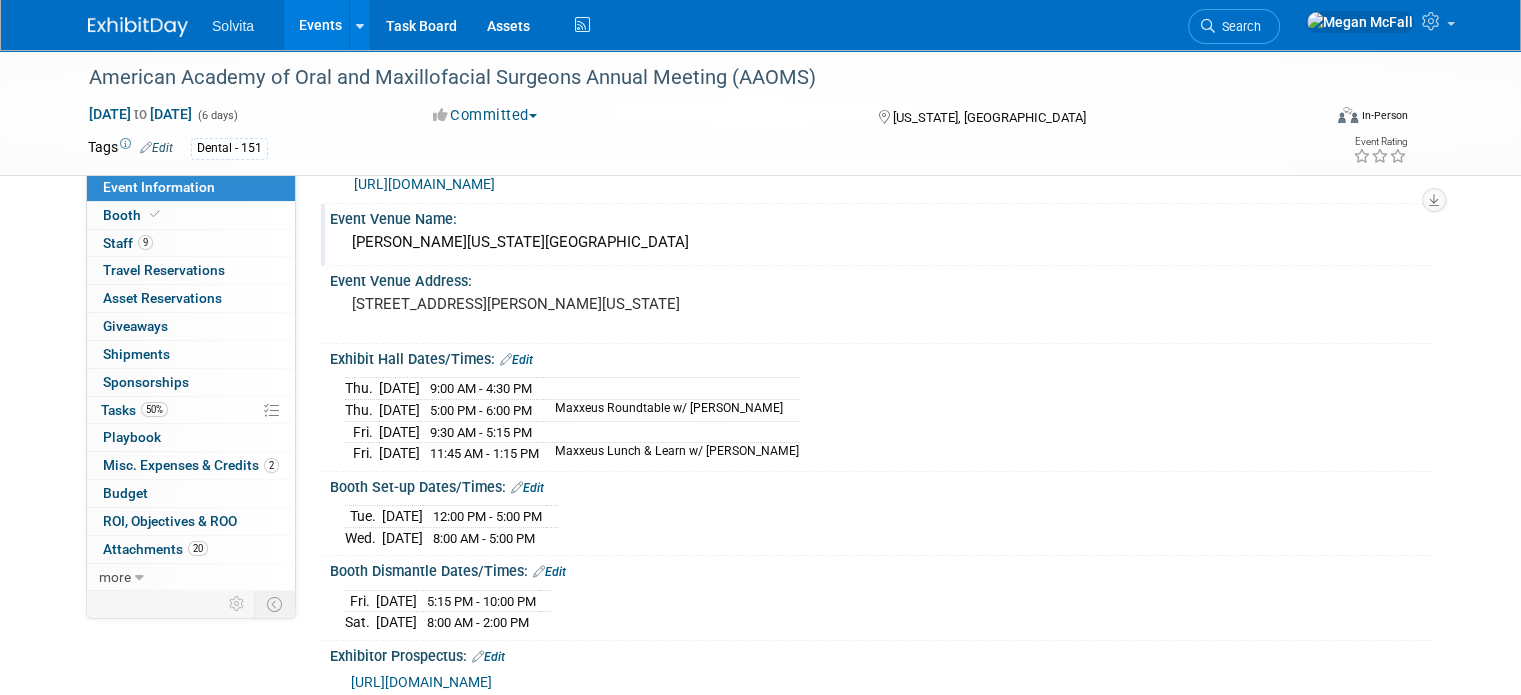
scroll to position [55, 0]
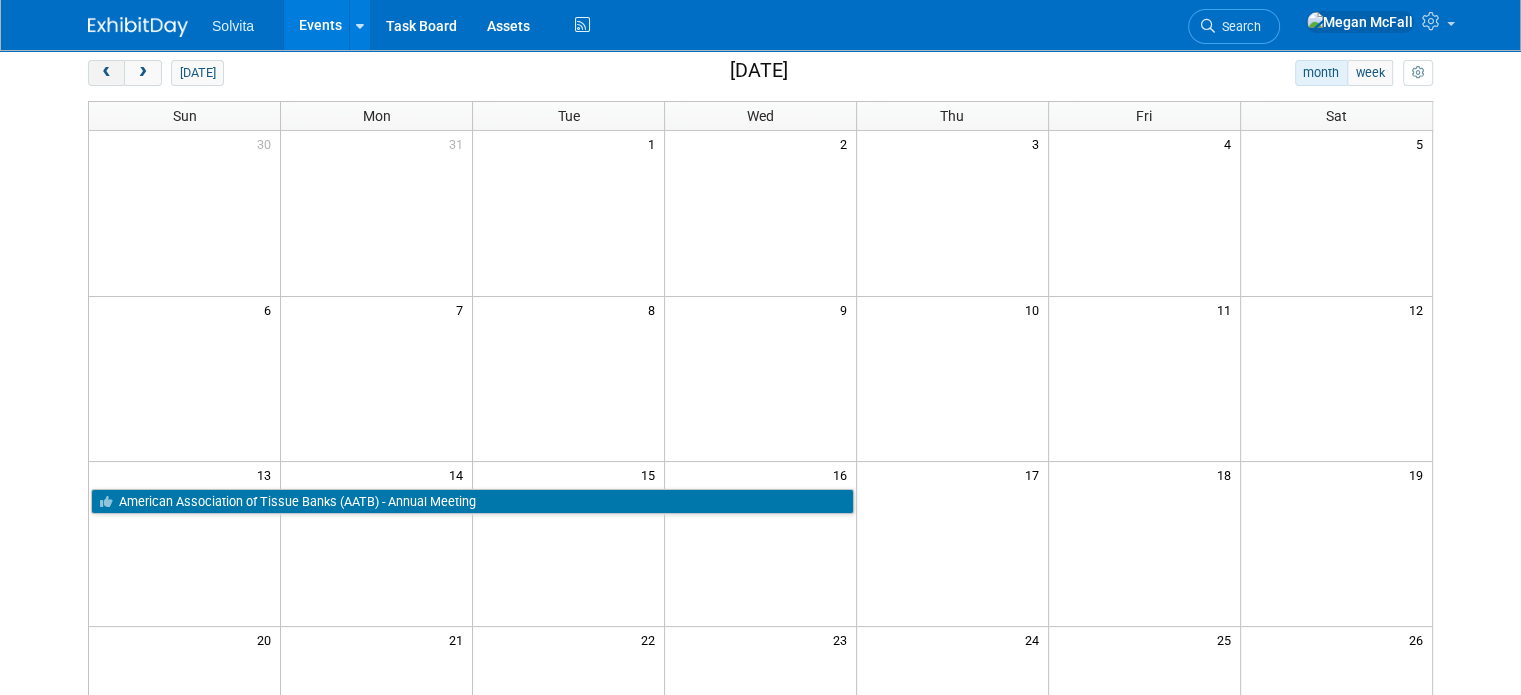
click at [105, 67] on button "prev" at bounding box center [106, 73] width 37 height 26
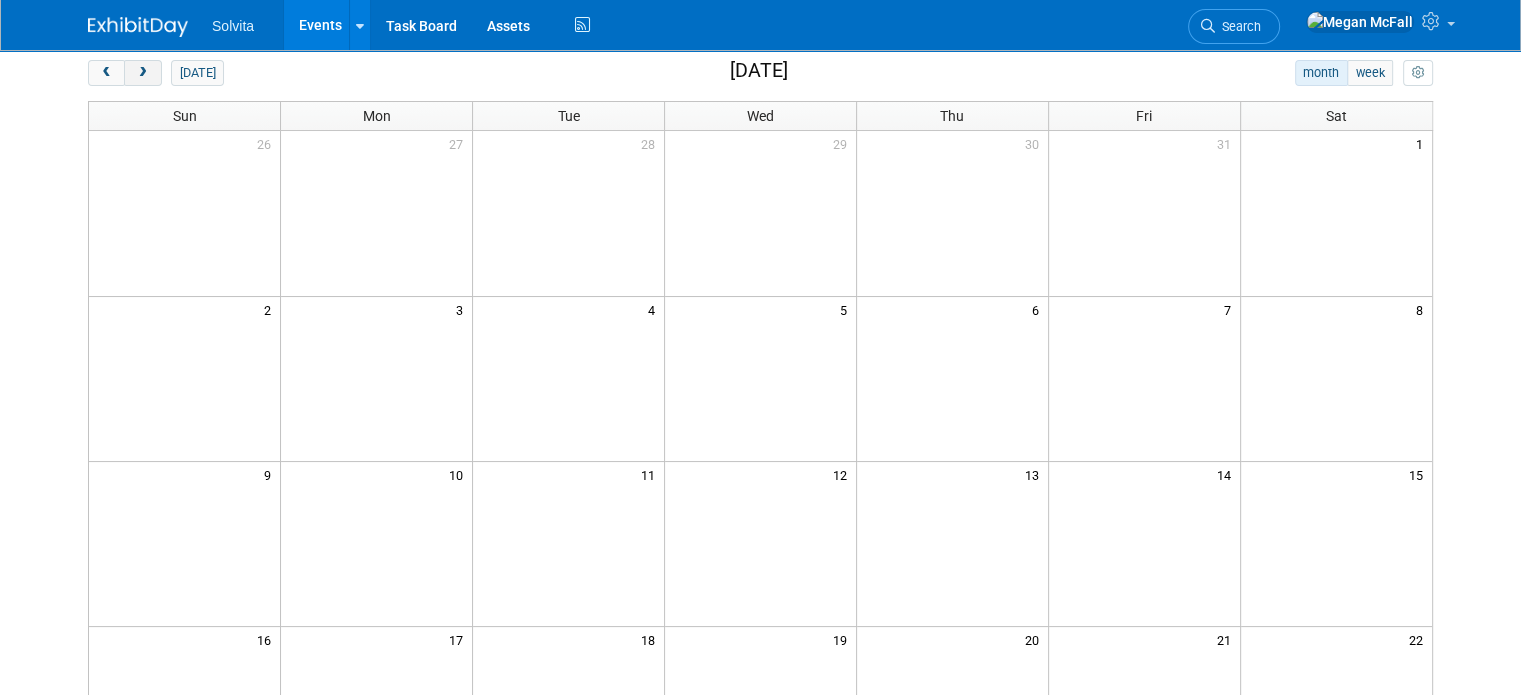
click at [135, 67] on span "next" at bounding box center [142, 73] width 15 height 13
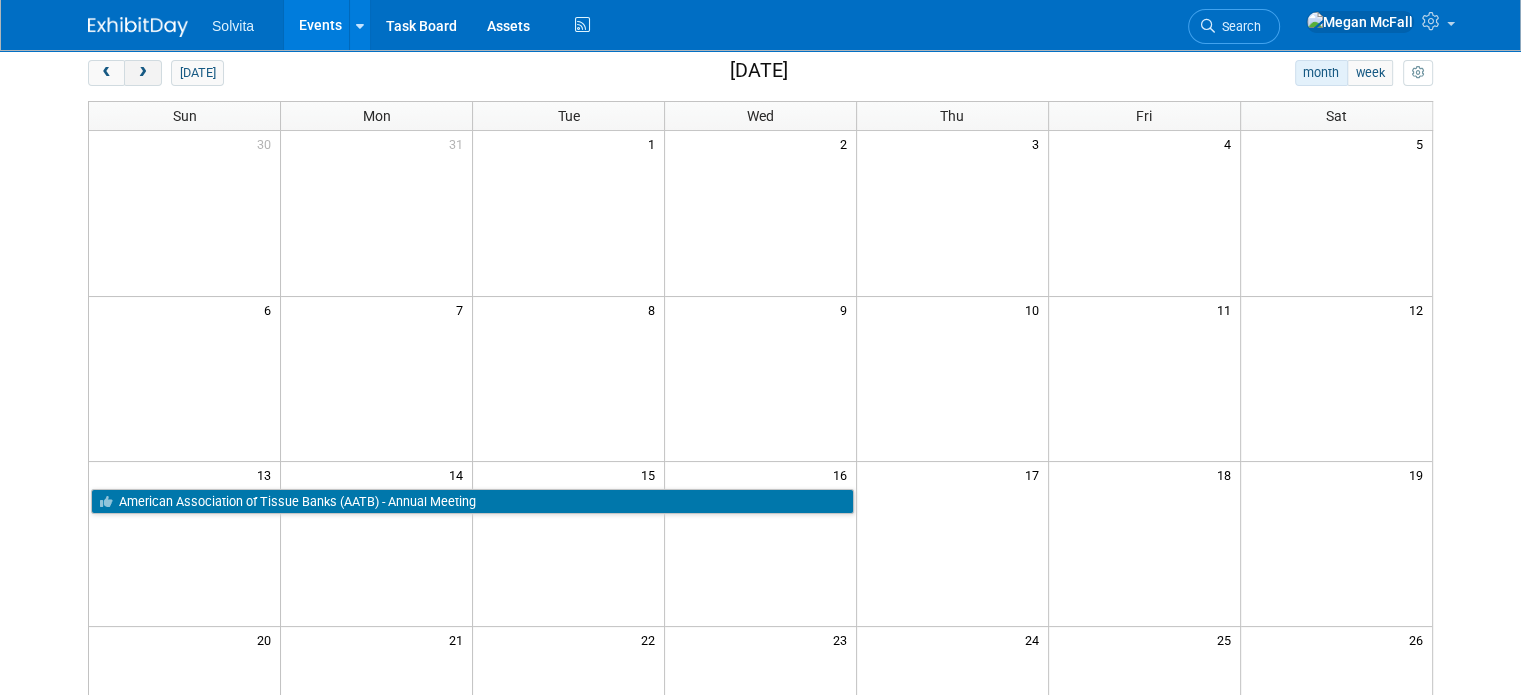
click at [135, 67] on span "next" at bounding box center [142, 73] width 15 height 13
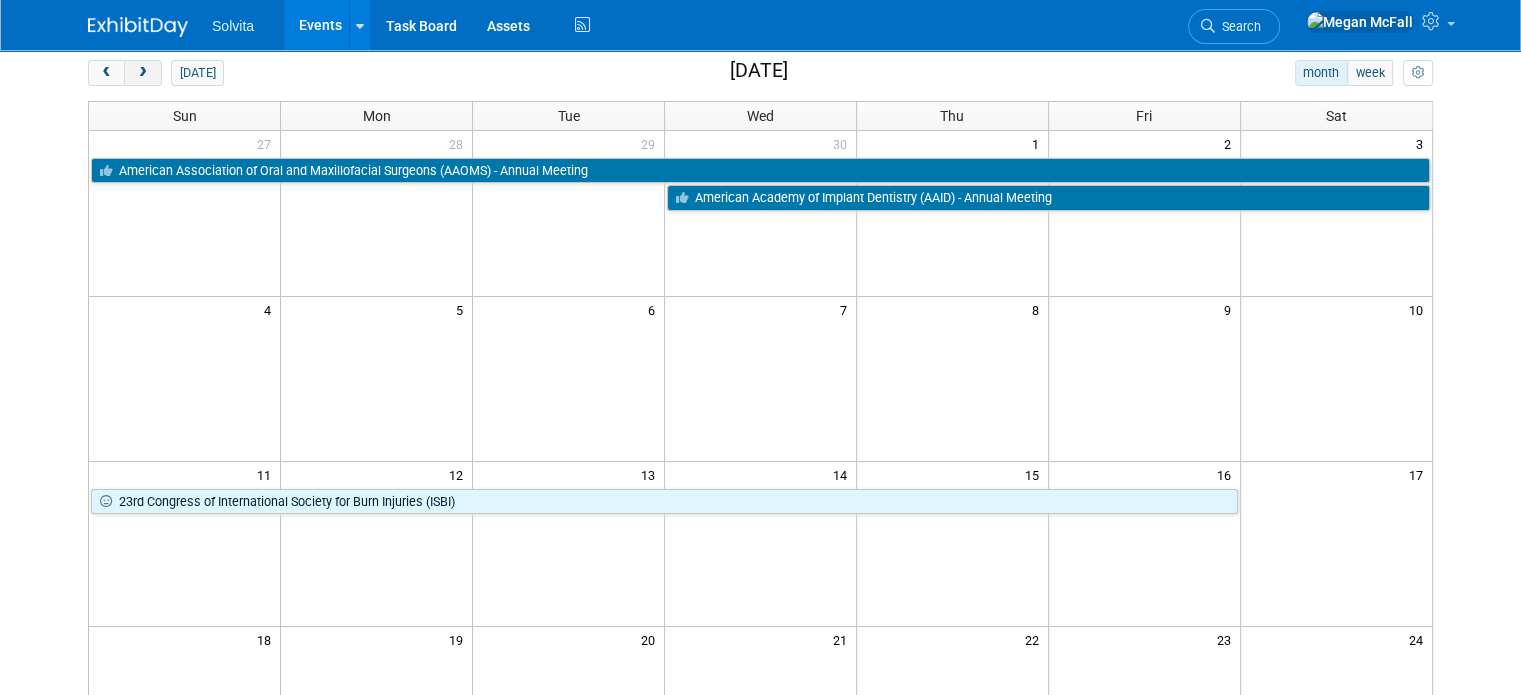
click at [135, 67] on span "next" at bounding box center [142, 73] width 15 height 13
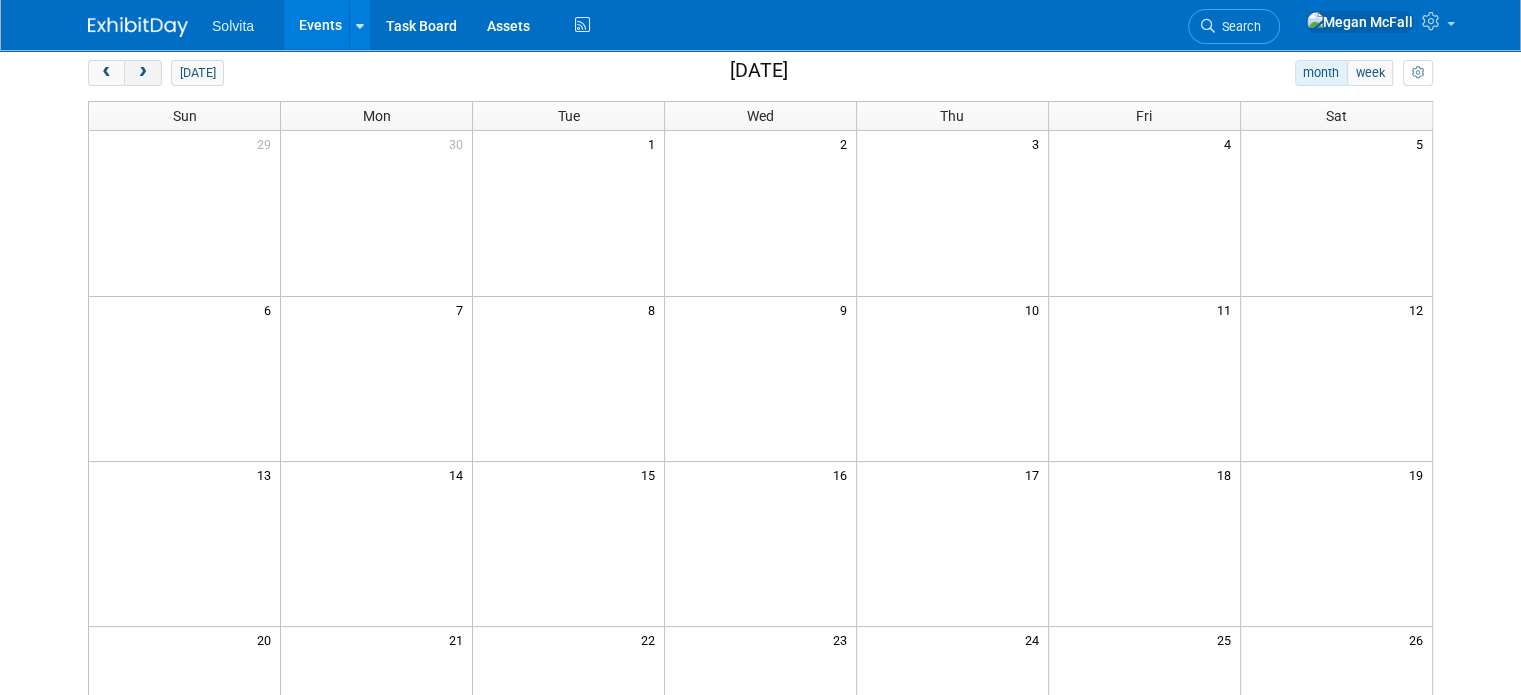
click at [135, 67] on span "next" at bounding box center [142, 73] width 15 height 13
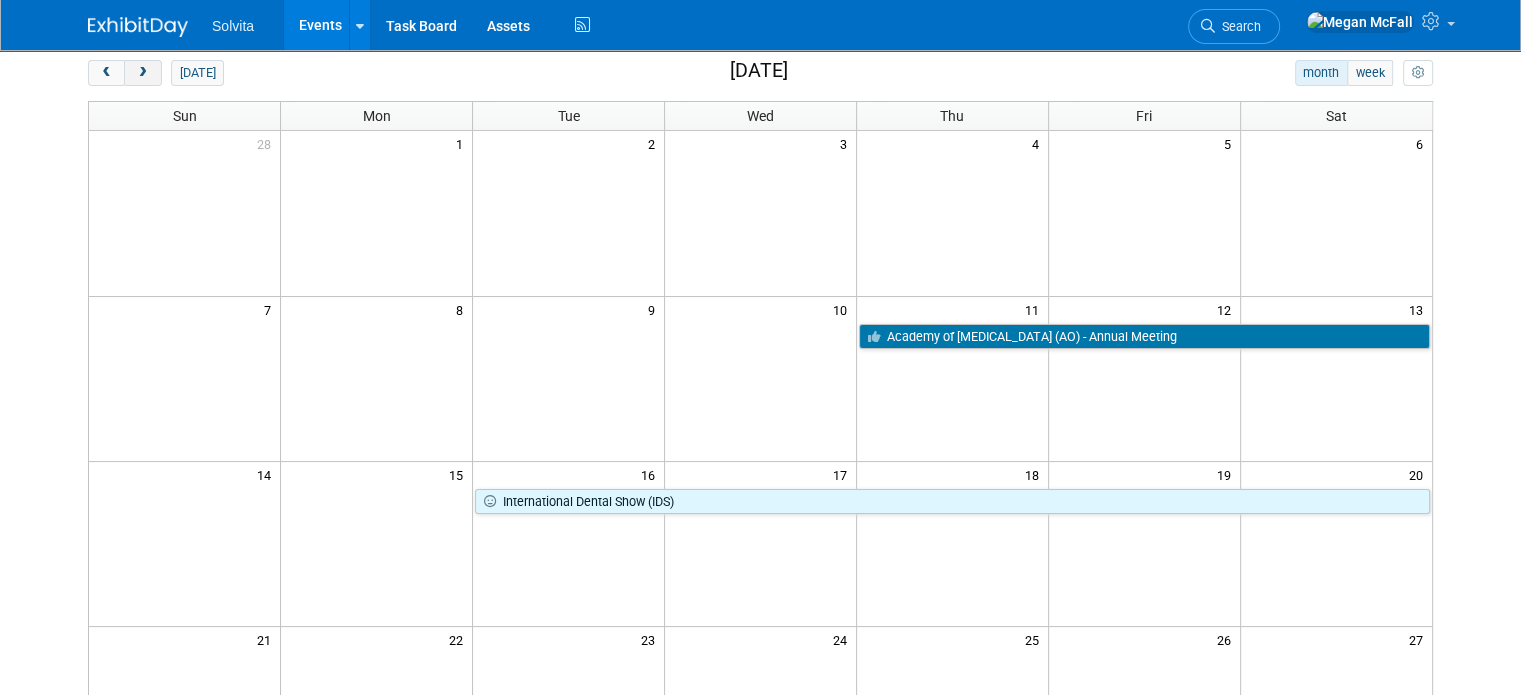
click at [135, 67] on span "next" at bounding box center [142, 73] width 15 height 13
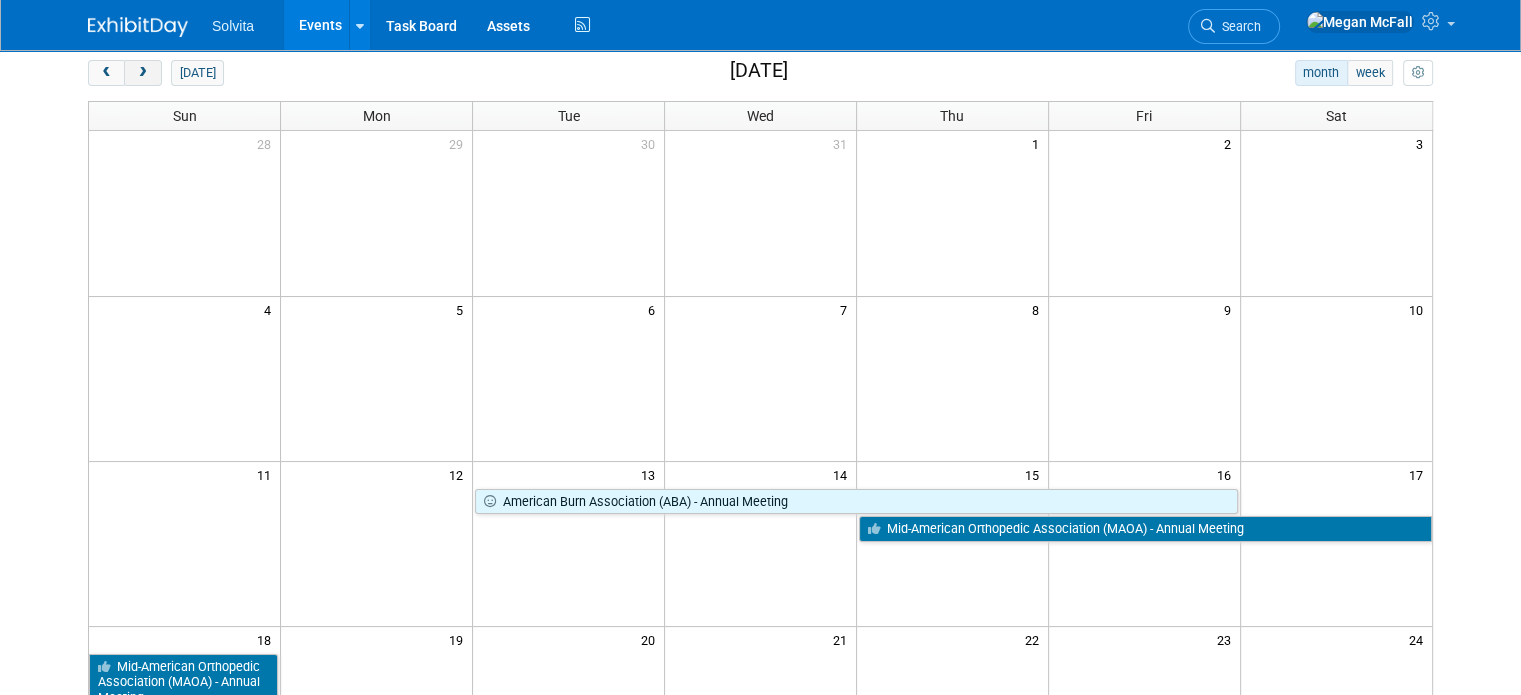
click at [135, 67] on span "next" at bounding box center [142, 73] width 15 height 13
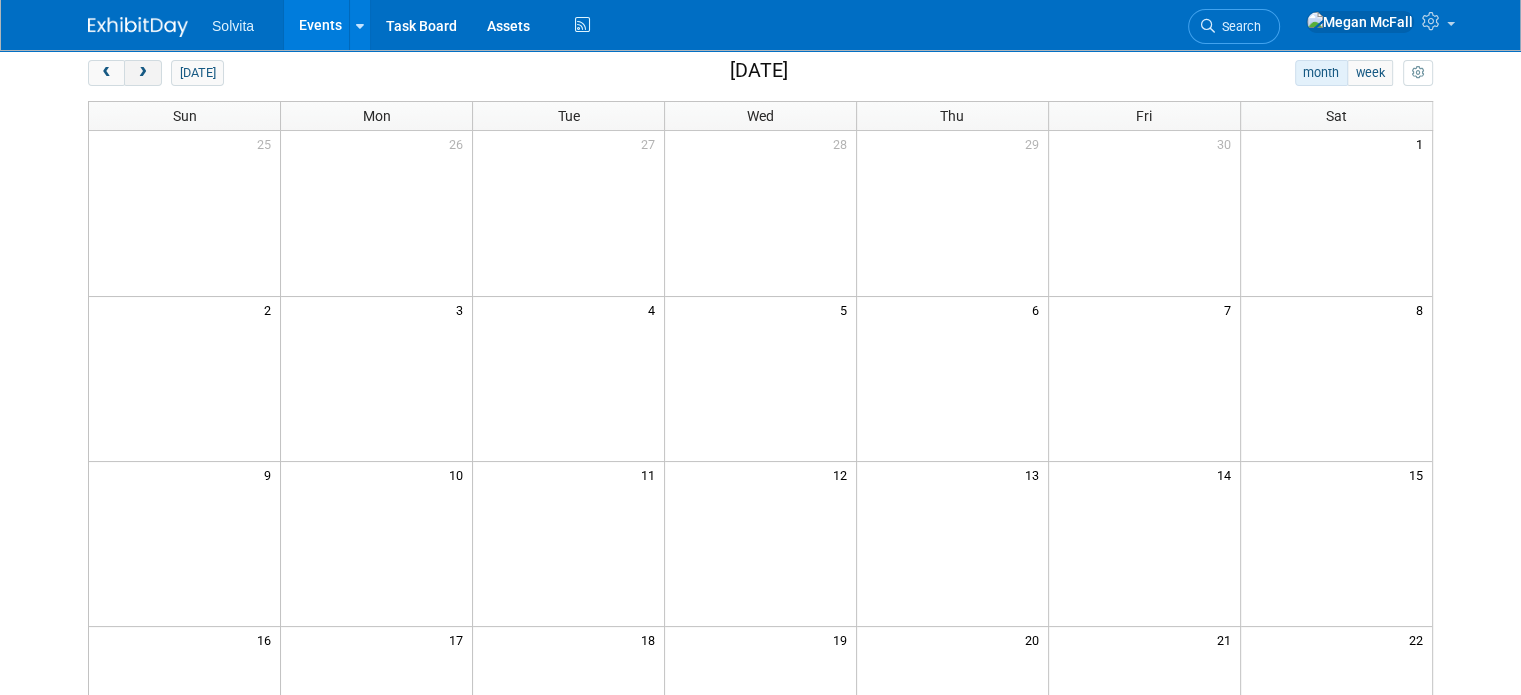
click at [135, 67] on span "next" at bounding box center [142, 73] width 15 height 13
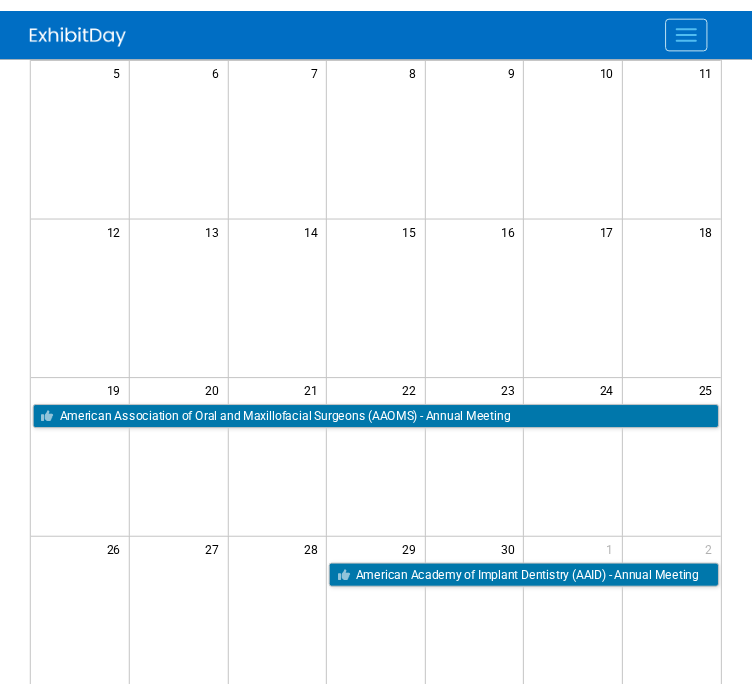
scroll to position [72, 0]
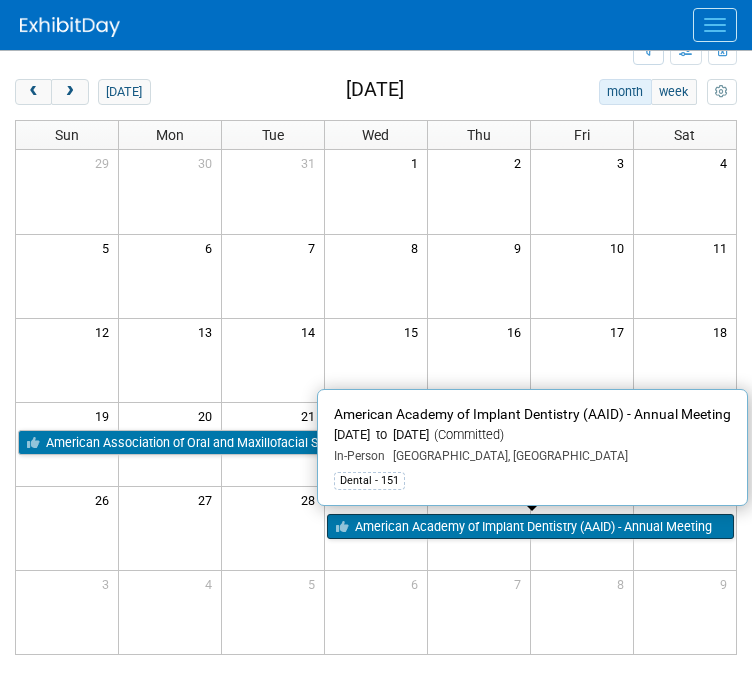
click at [627, 523] on link "American Academy of Implant Dentistry (AAID) - Annual Meeting" at bounding box center [530, 527] width 407 height 26
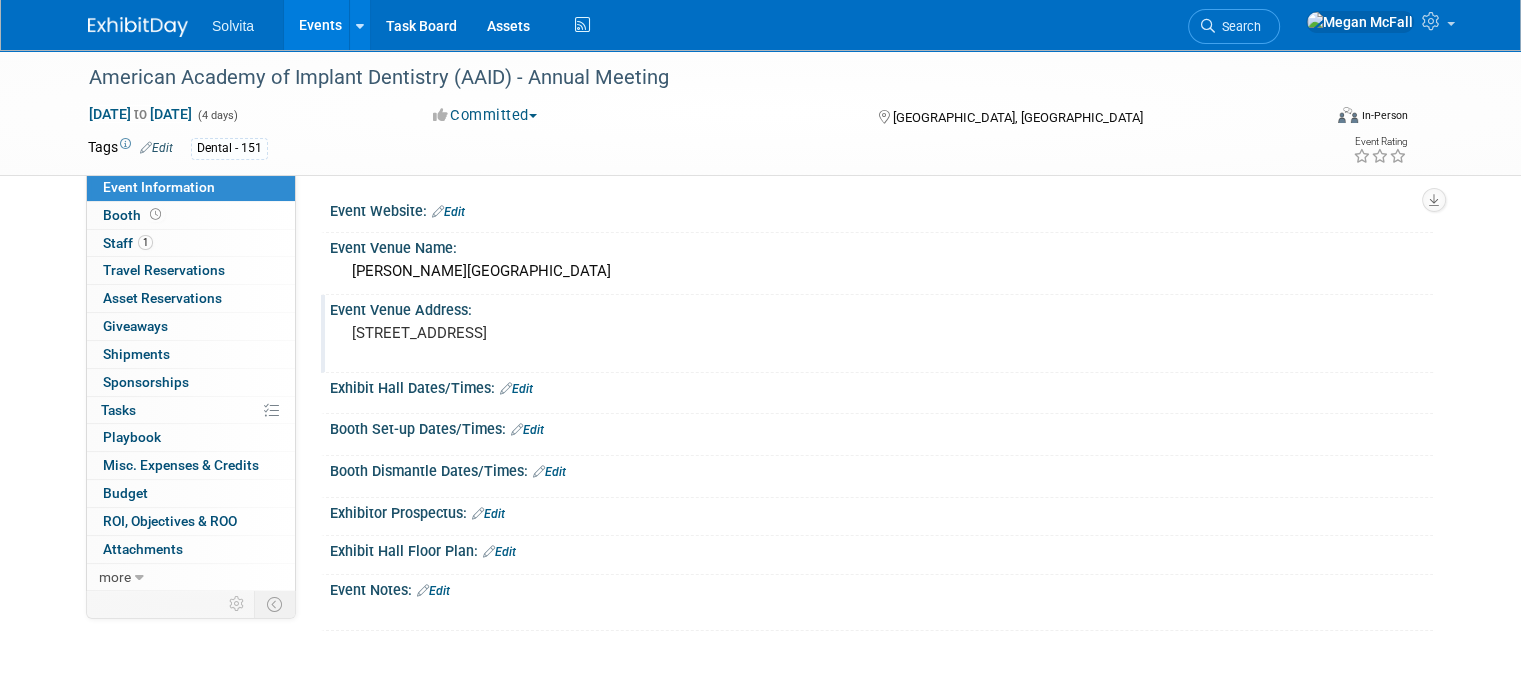
click at [480, 359] on div "[STREET_ADDRESS]" at bounding box center [560, 342] width 430 height 46
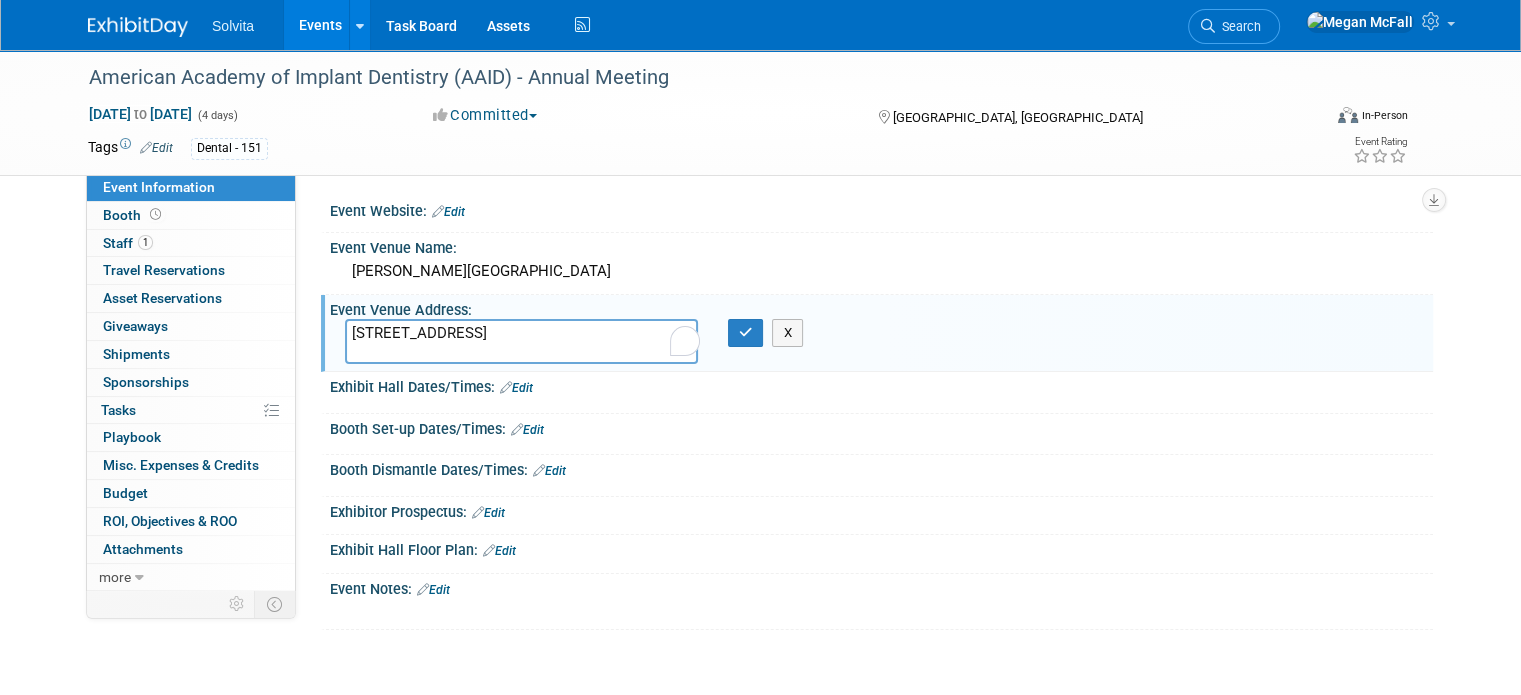
drag, startPoint x: 533, startPoint y: 350, endPoint x: 312, endPoint y: 314, distance: 223.8
click at [321, 314] on div "Event Venue Address: [STREET_ADDRESS] [STREET_ADDRESS] X" at bounding box center [877, 333] width 1112 height 77
type textarea "[PERSON_NAME] [GEOGRAPHIC_DATA] [GEOGRAPHIC_DATA], [GEOGRAPHIC_DATA]`"
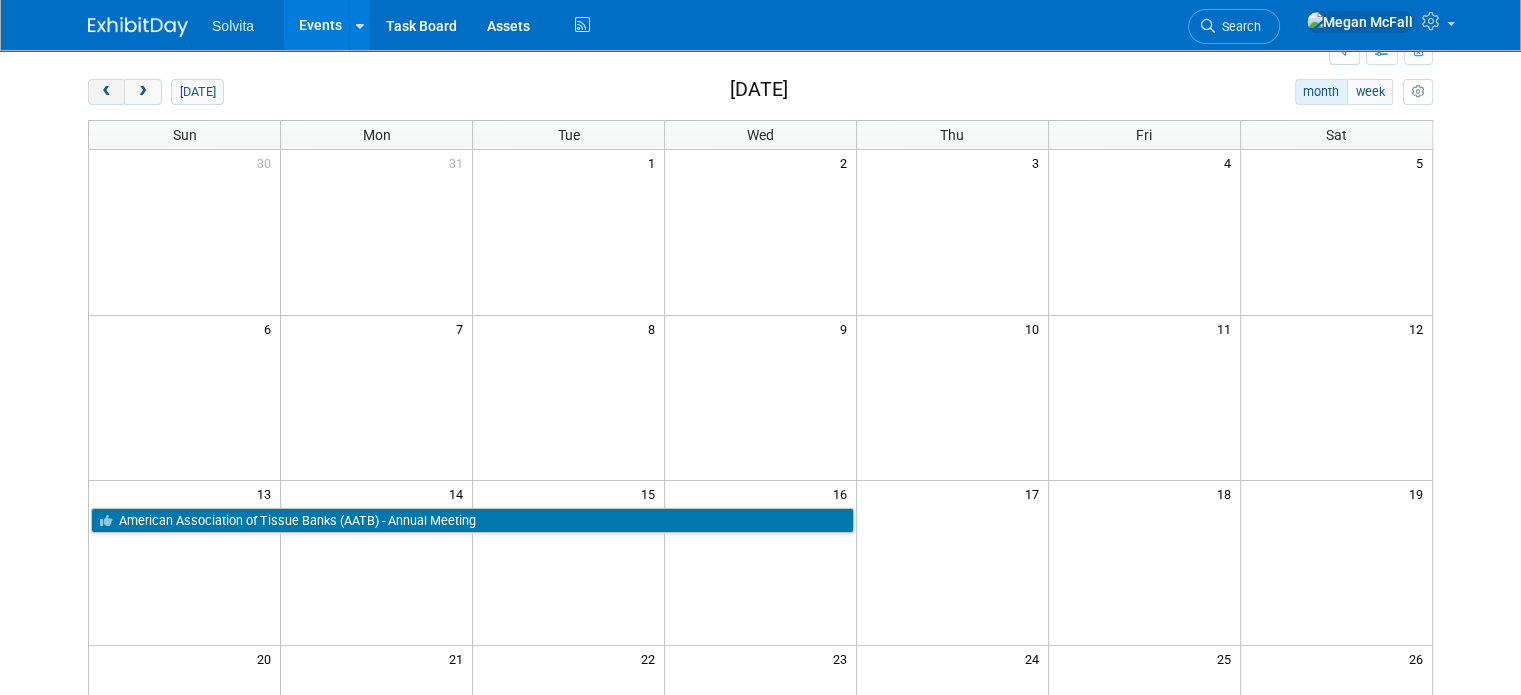
click at [88, 83] on button "prev" at bounding box center [106, 92] width 37 height 26
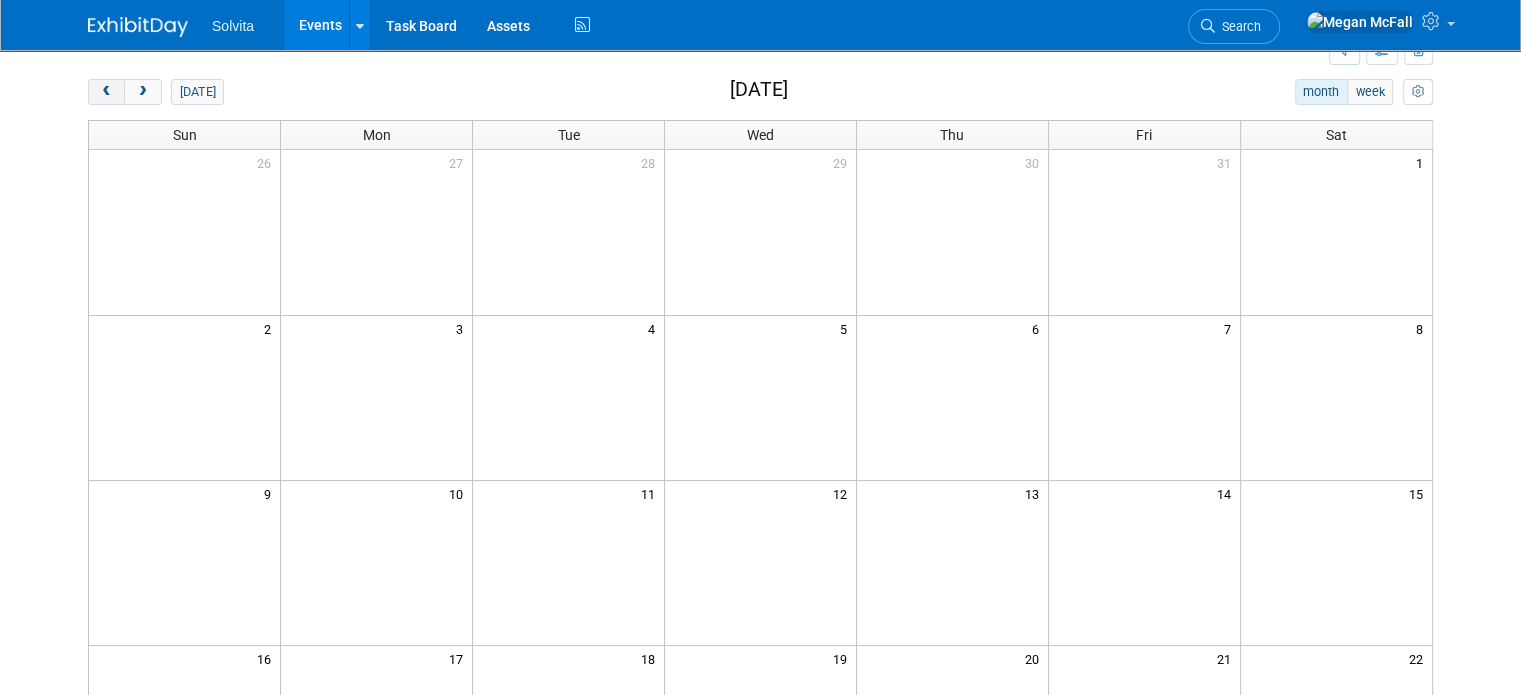
click at [88, 83] on button "prev" at bounding box center [106, 92] width 37 height 26
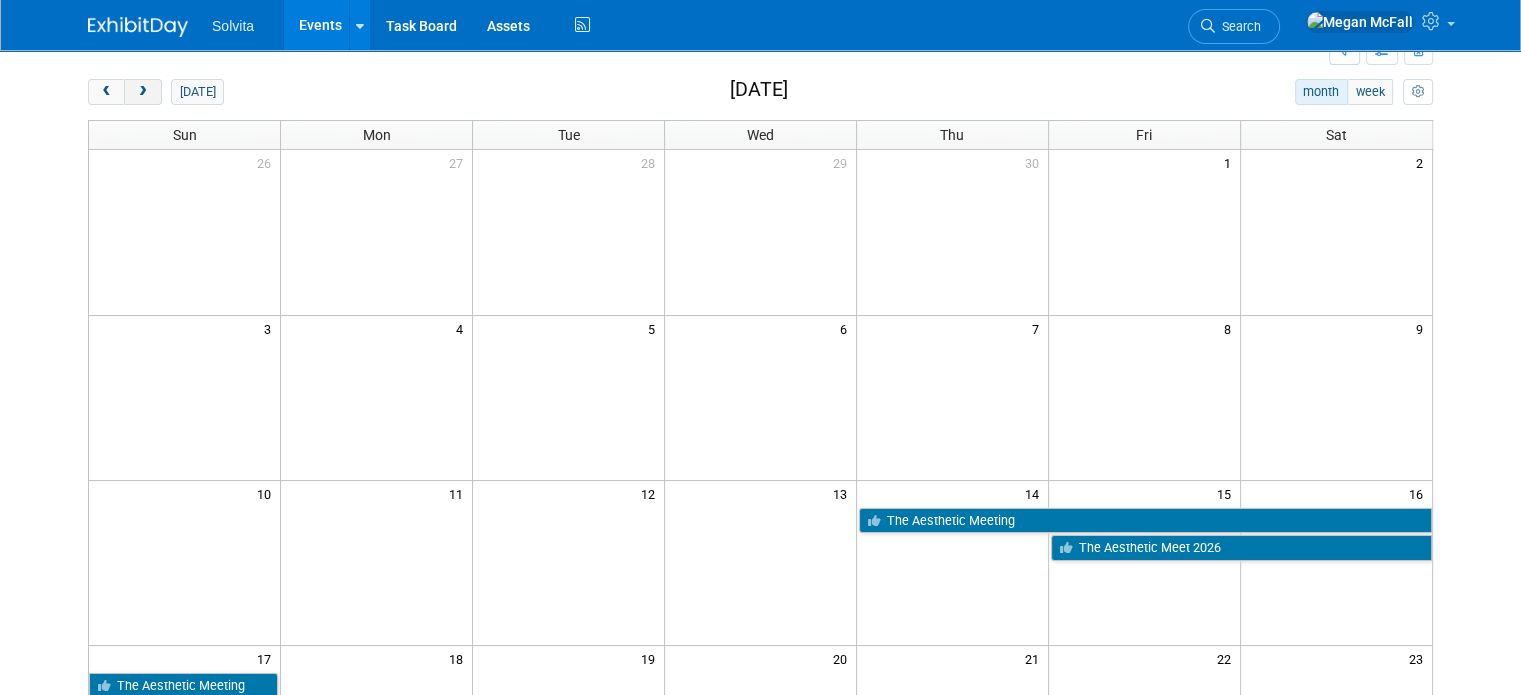
click at [135, 86] on span "next" at bounding box center [142, 92] width 15 height 13
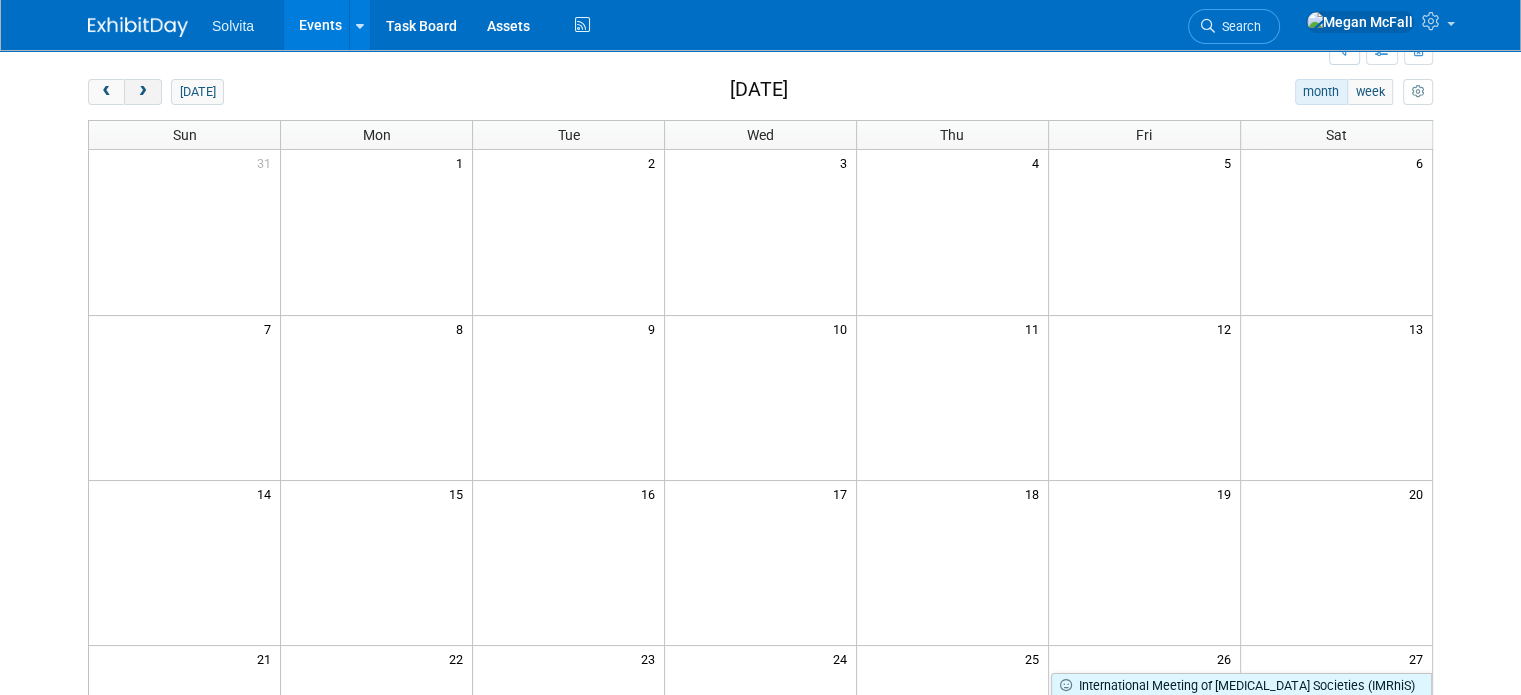
click at [135, 86] on span "next" at bounding box center [142, 92] width 15 height 13
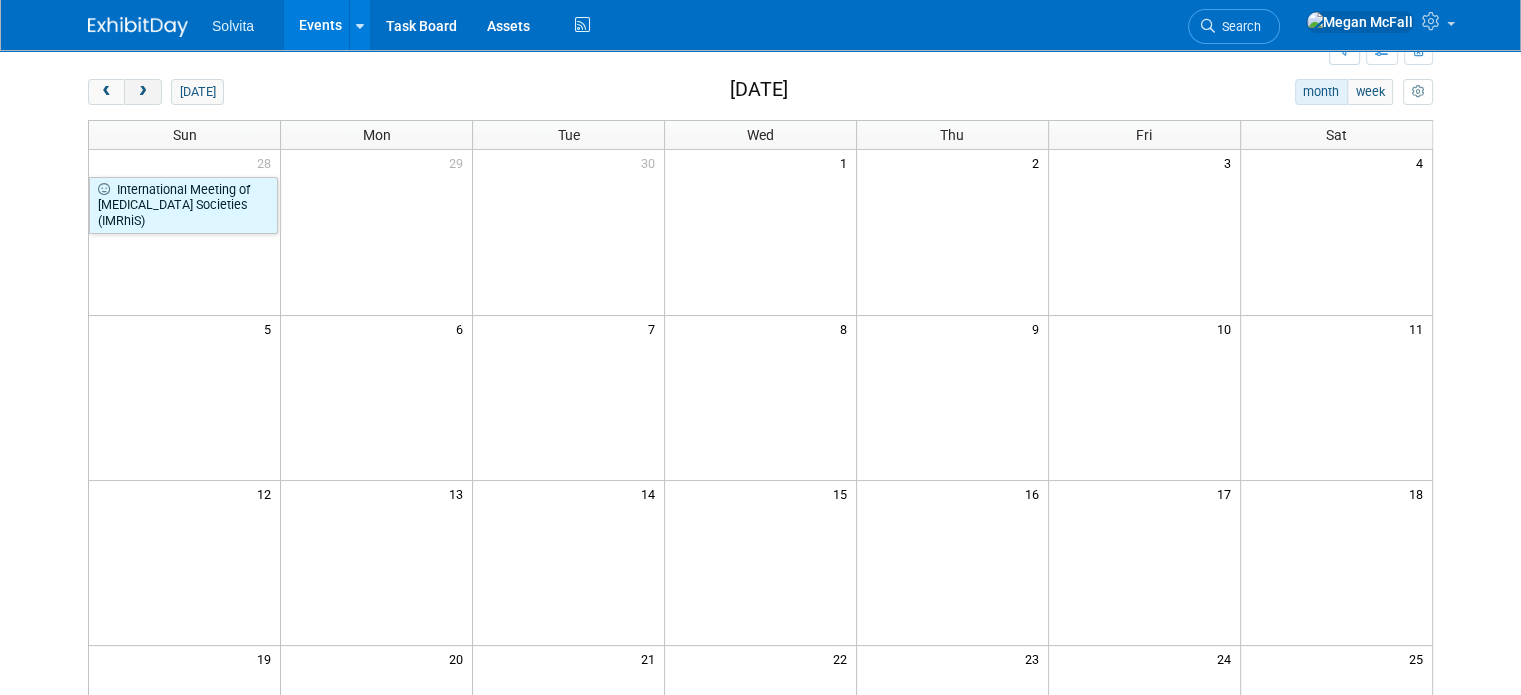
click at [135, 86] on span "next" at bounding box center [142, 92] width 15 height 13
click at [124, 82] on button "next" at bounding box center [142, 92] width 37 height 26
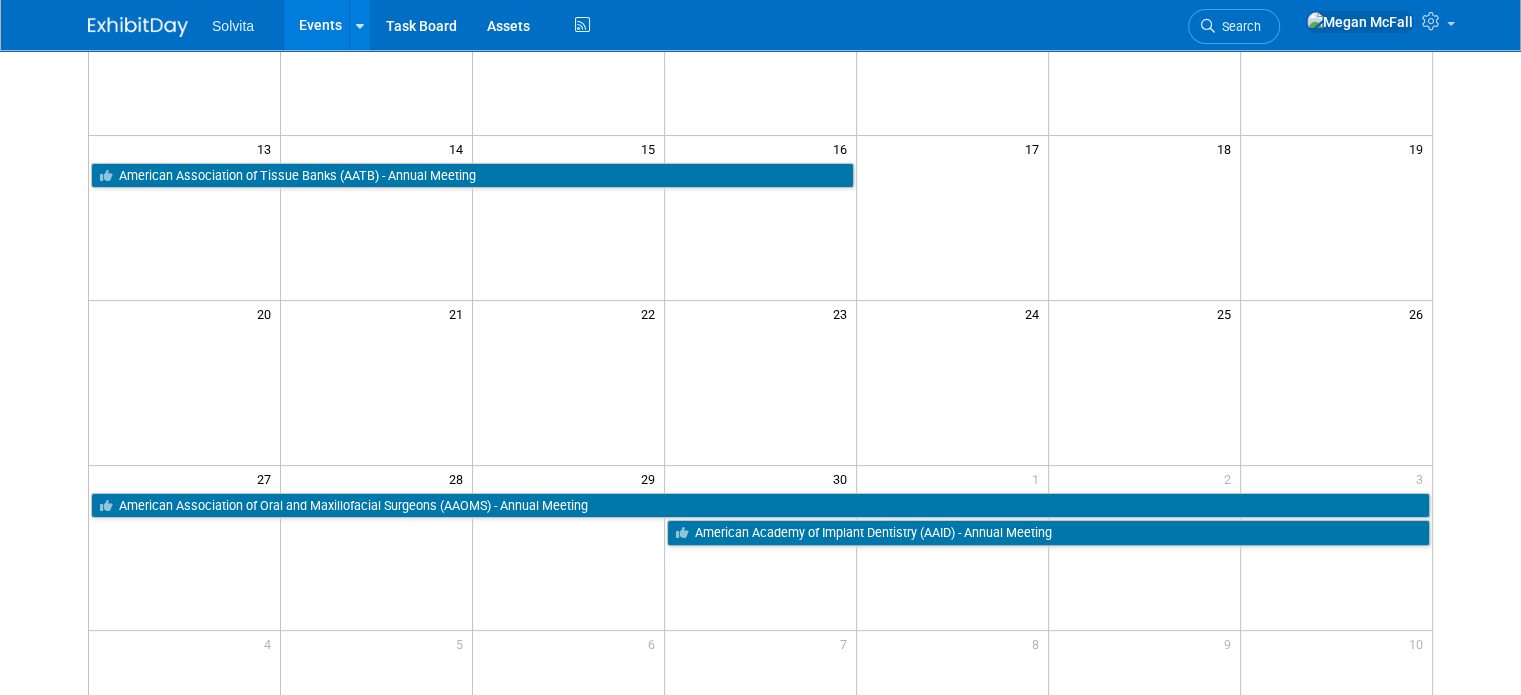
scroll to position [416, 0]
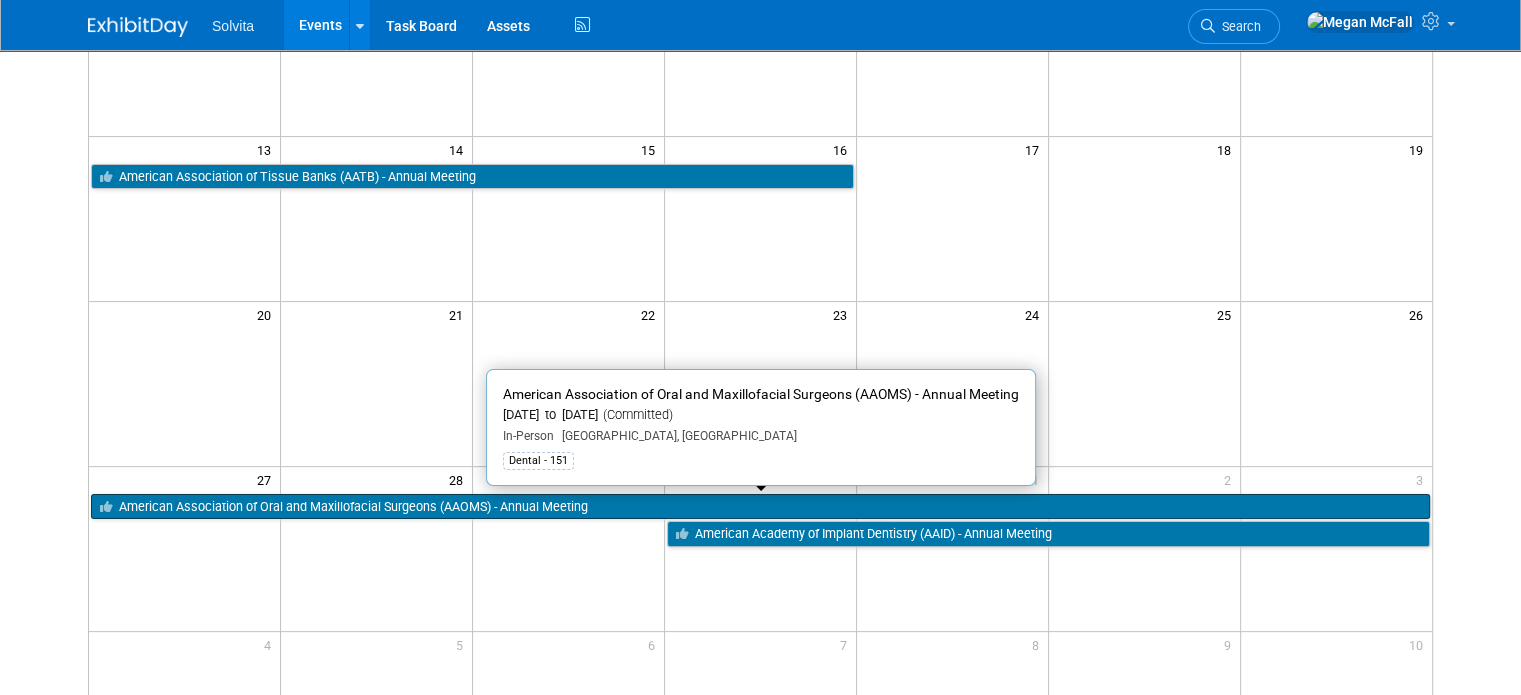
click at [736, 498] on link "American Association of Oral and Maxillofacial Surgeons (AAOMS) - Annual Meeting" at bounding box center [760, 507] width 1339 height 26
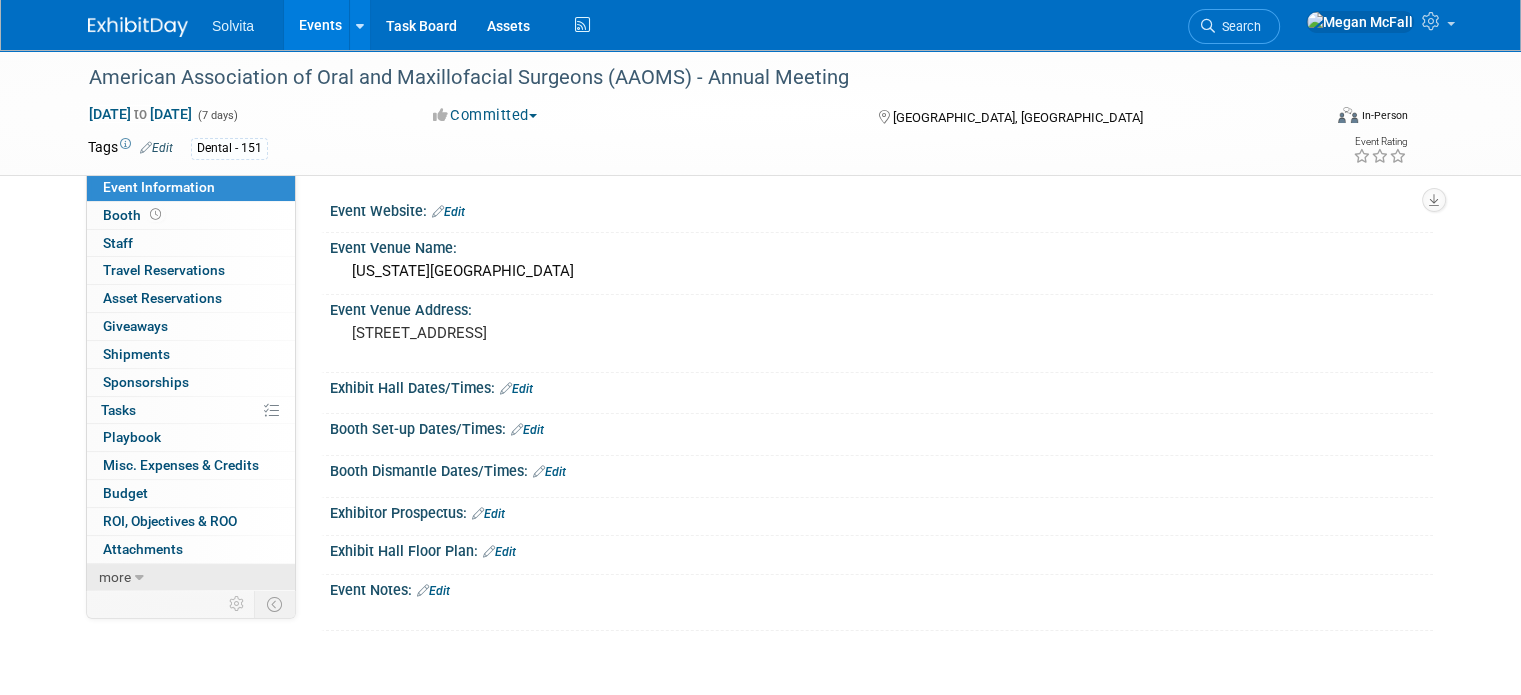
click at [99, 572] on span "more" at bounding box center [115, 577] width 32 height 16
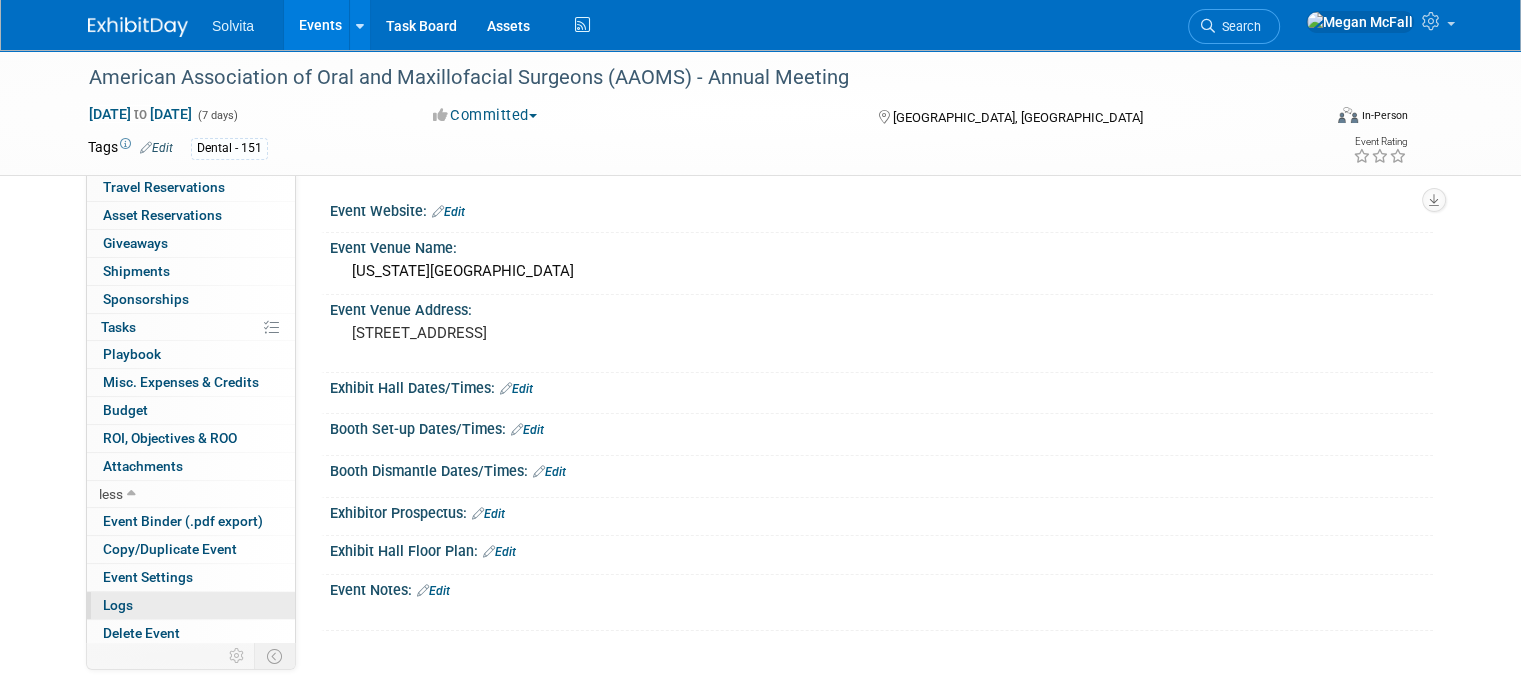
click at [128, 599] on link "Logs" at bounding box center [191, 605] width 208 height 27
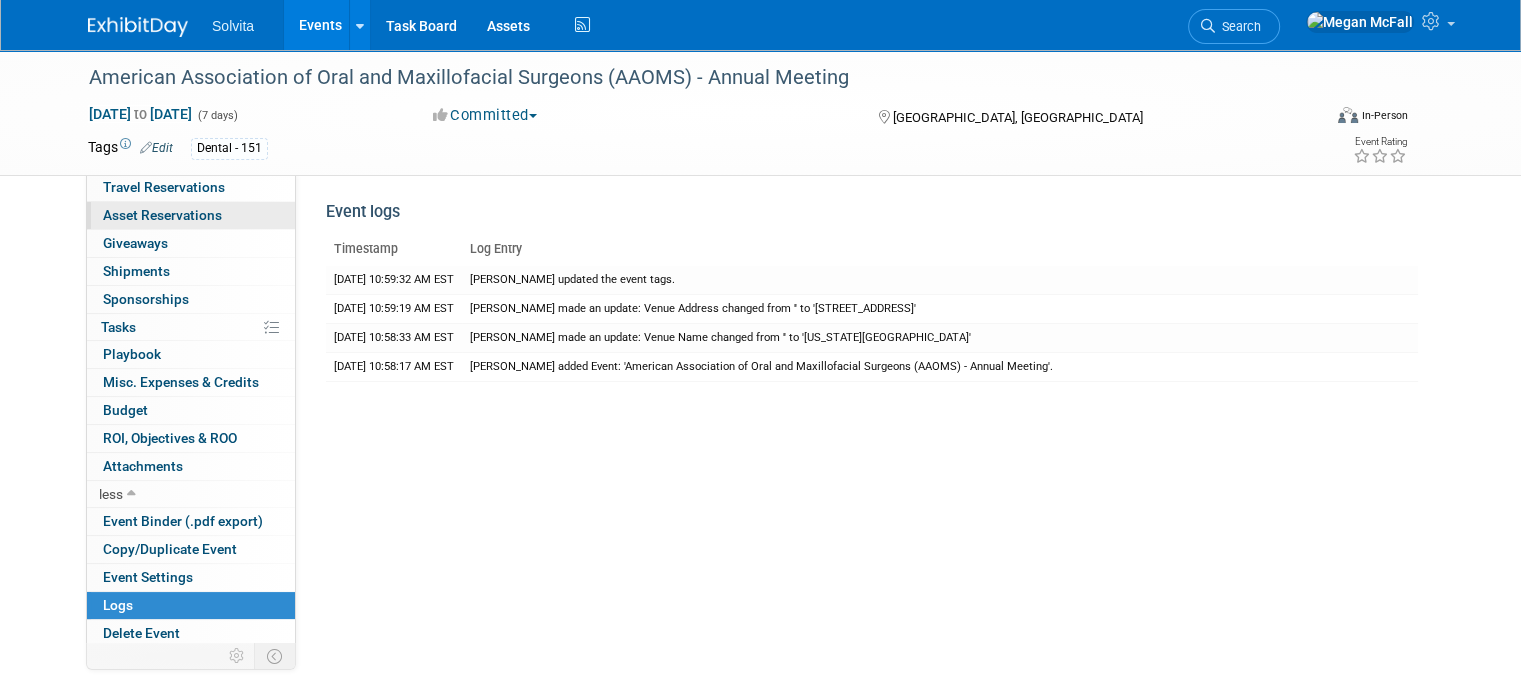
scroll to position [0, 0]
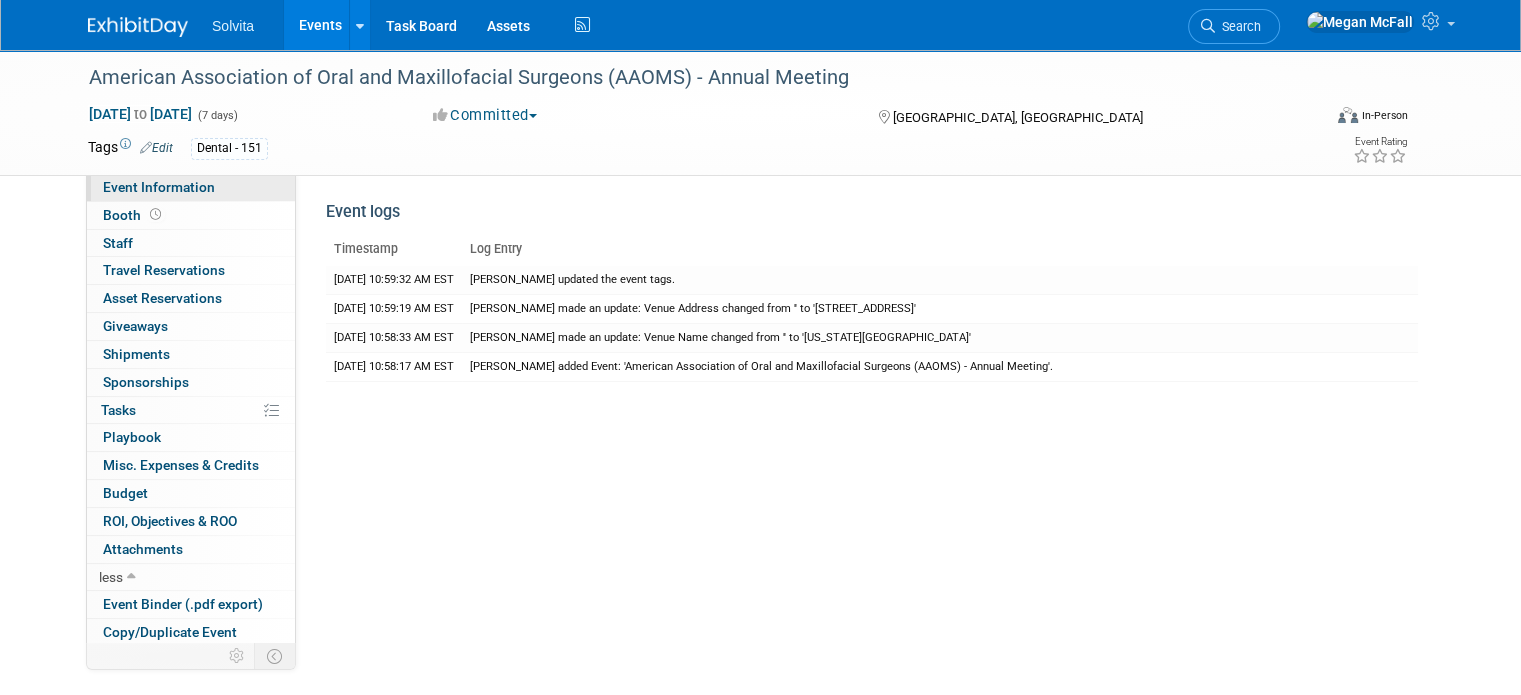
click at [147, 184] on span "Event Information" at bounding box center [159, 187] width 112 height 16
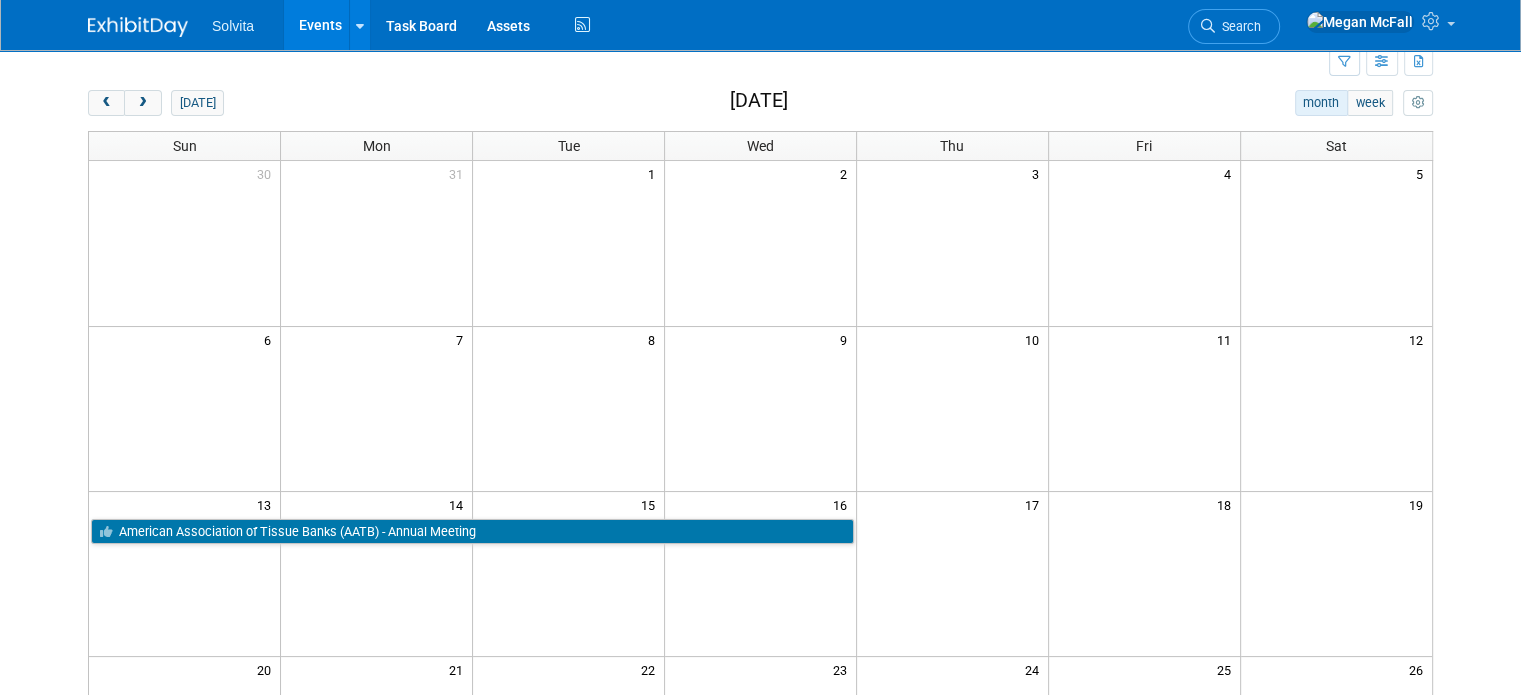
scroll to position [60, 0]
click at [135, 101] on span "next" at bounding box center [142, 104] width 15 height 13
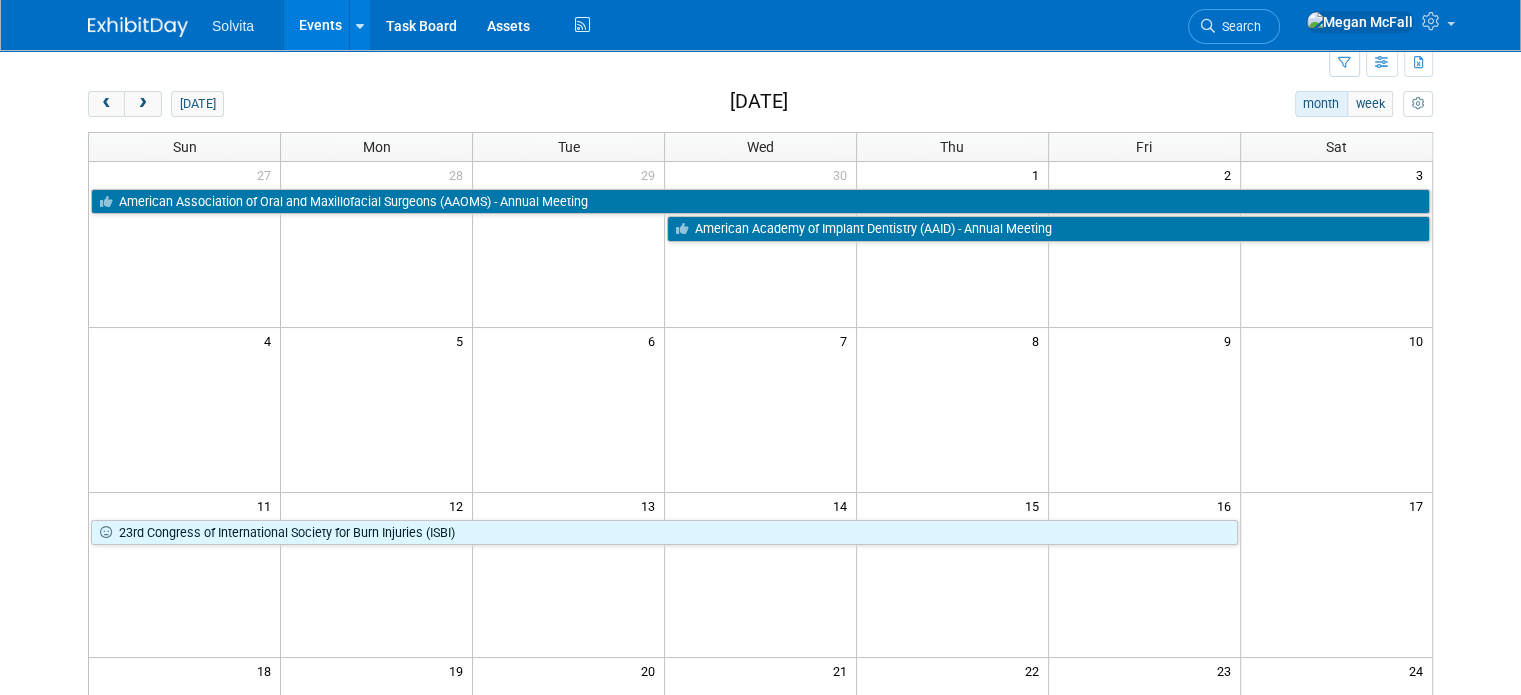
scroll to position [84, 0]
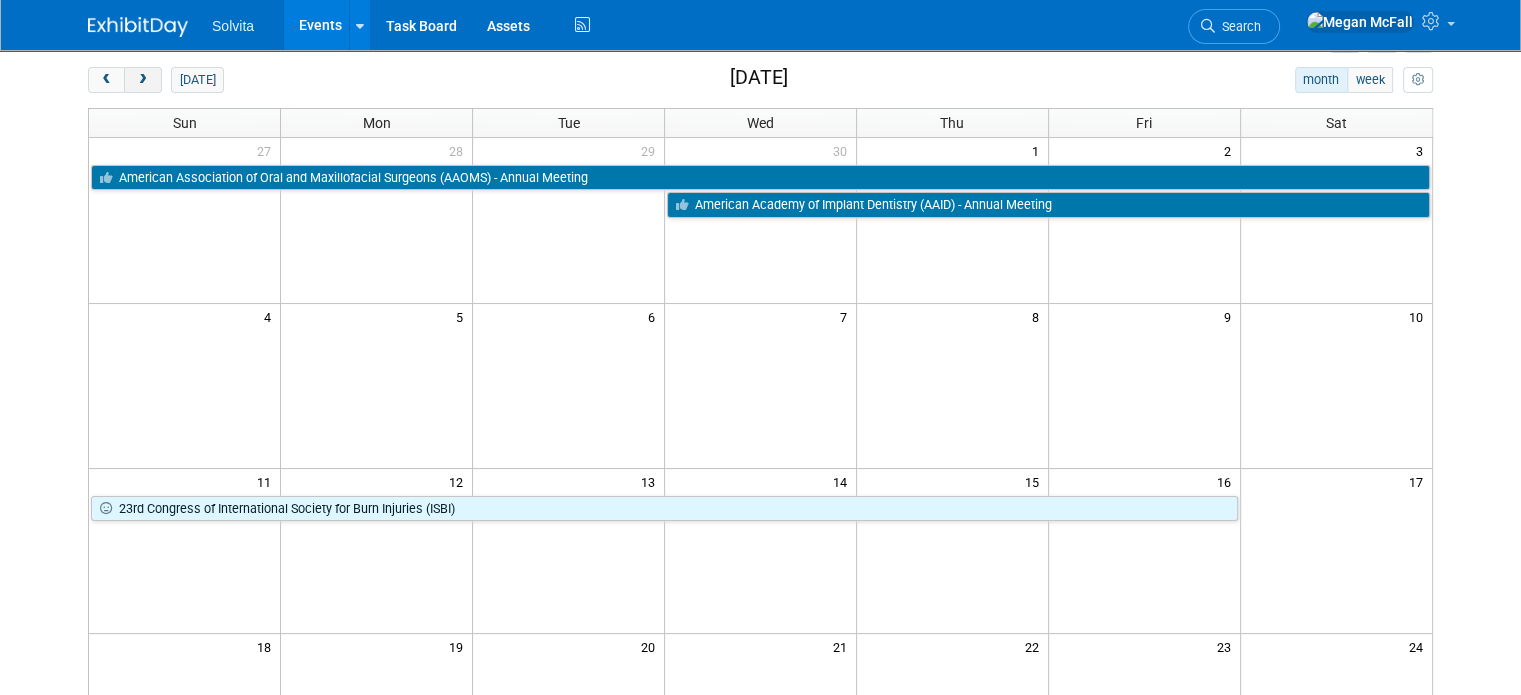
click at [132, 80] on button "next" at bounding box center [142, 80] width 37 height 26
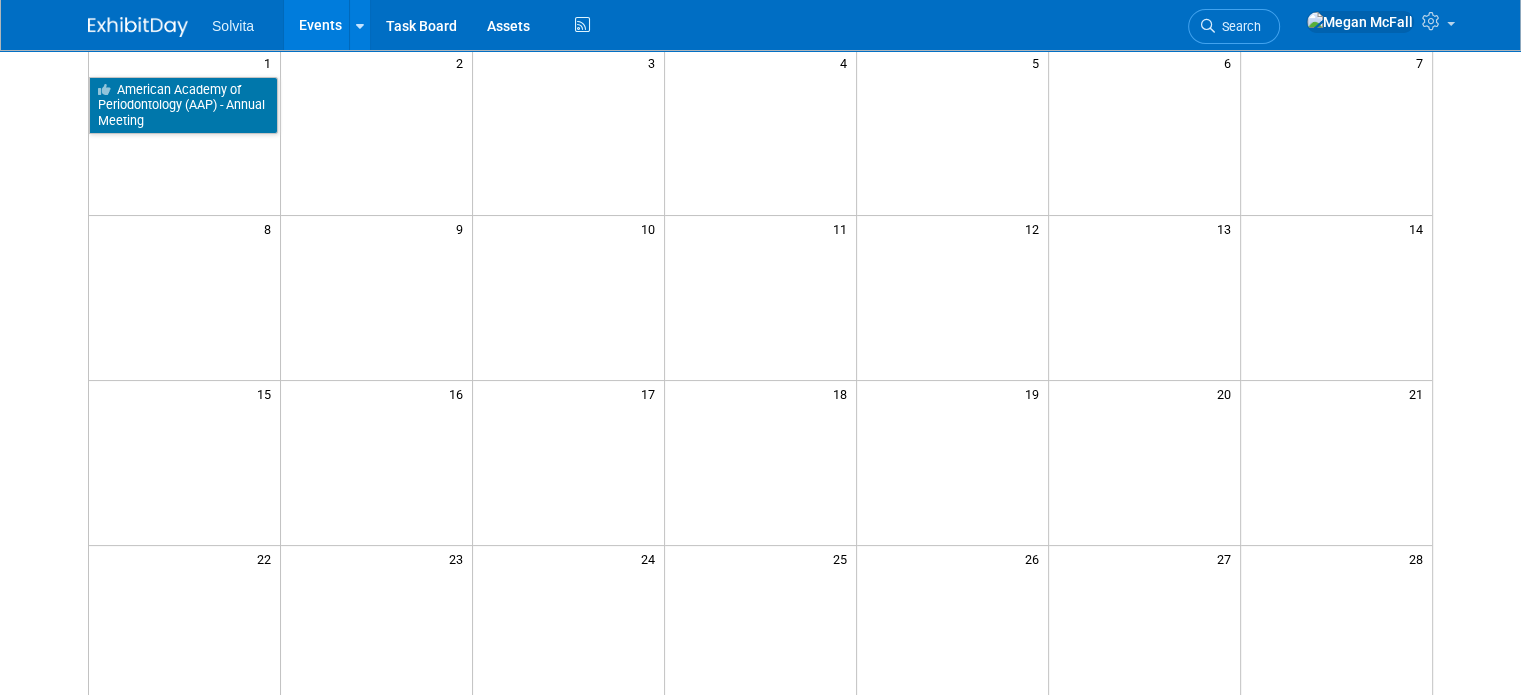
scroll to position [172, 0]
click at [141, 108] on link "American Academy of Periodontology (AAP) - Annual Meeting" at bounding box center [183, 105] width 189 height 57
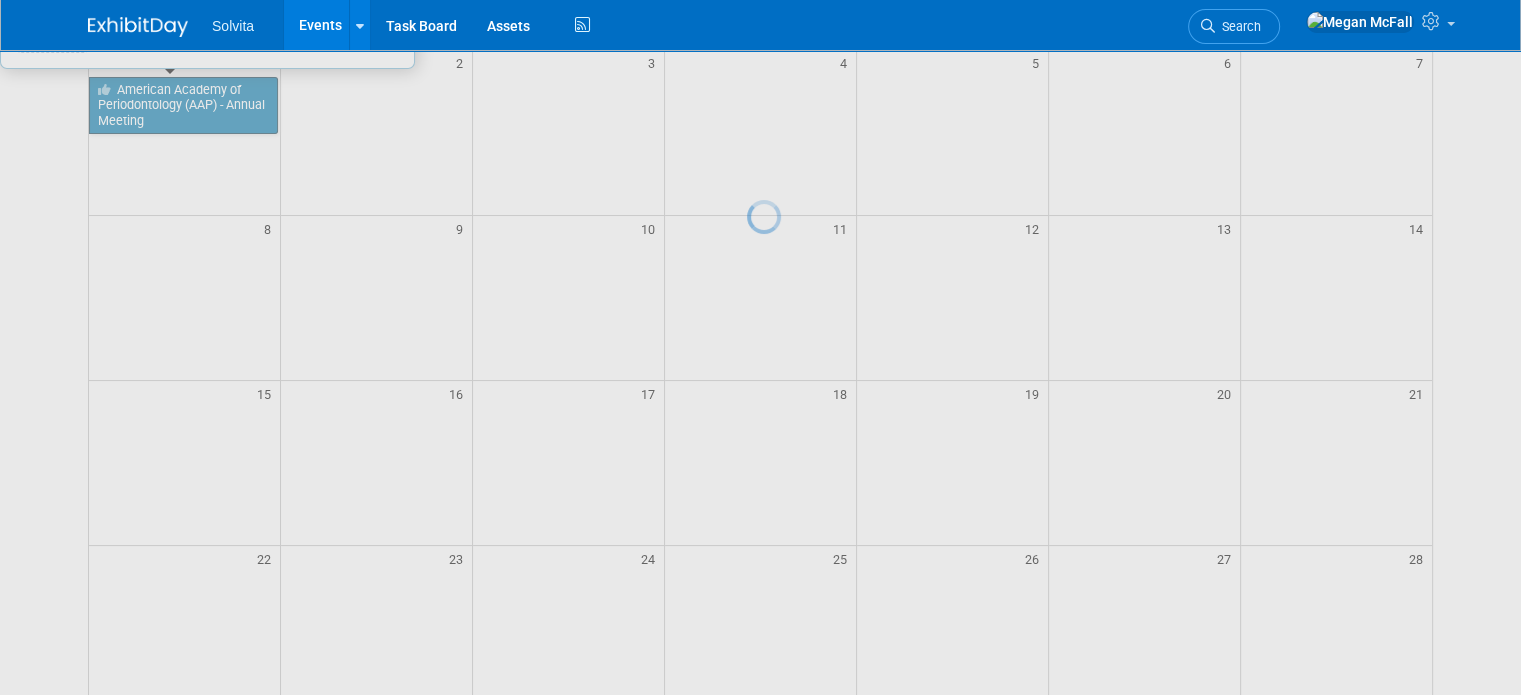
click at [747, 108] on div at bounding box center [761, 347] width 28 height 695
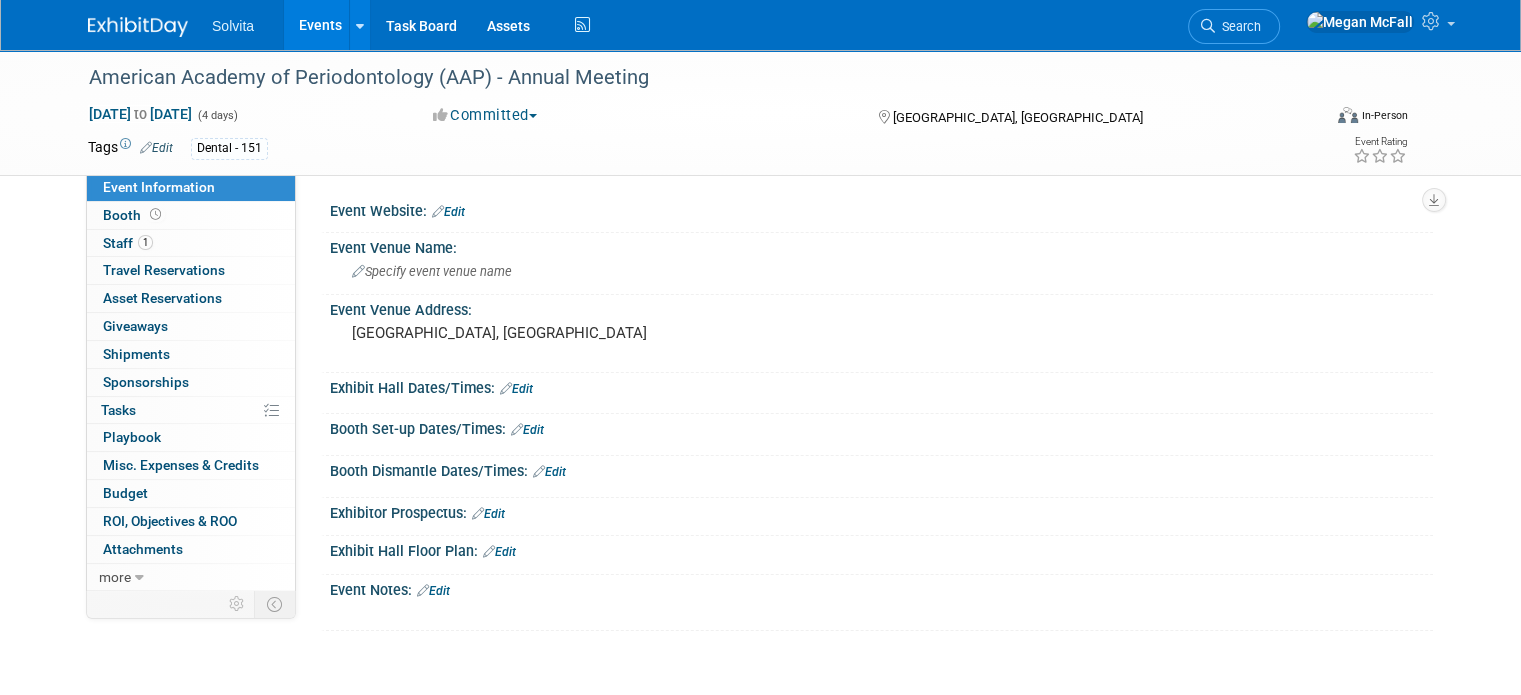
click at [127, 33] on img at bounding box center [138, 27] width 100 height 20
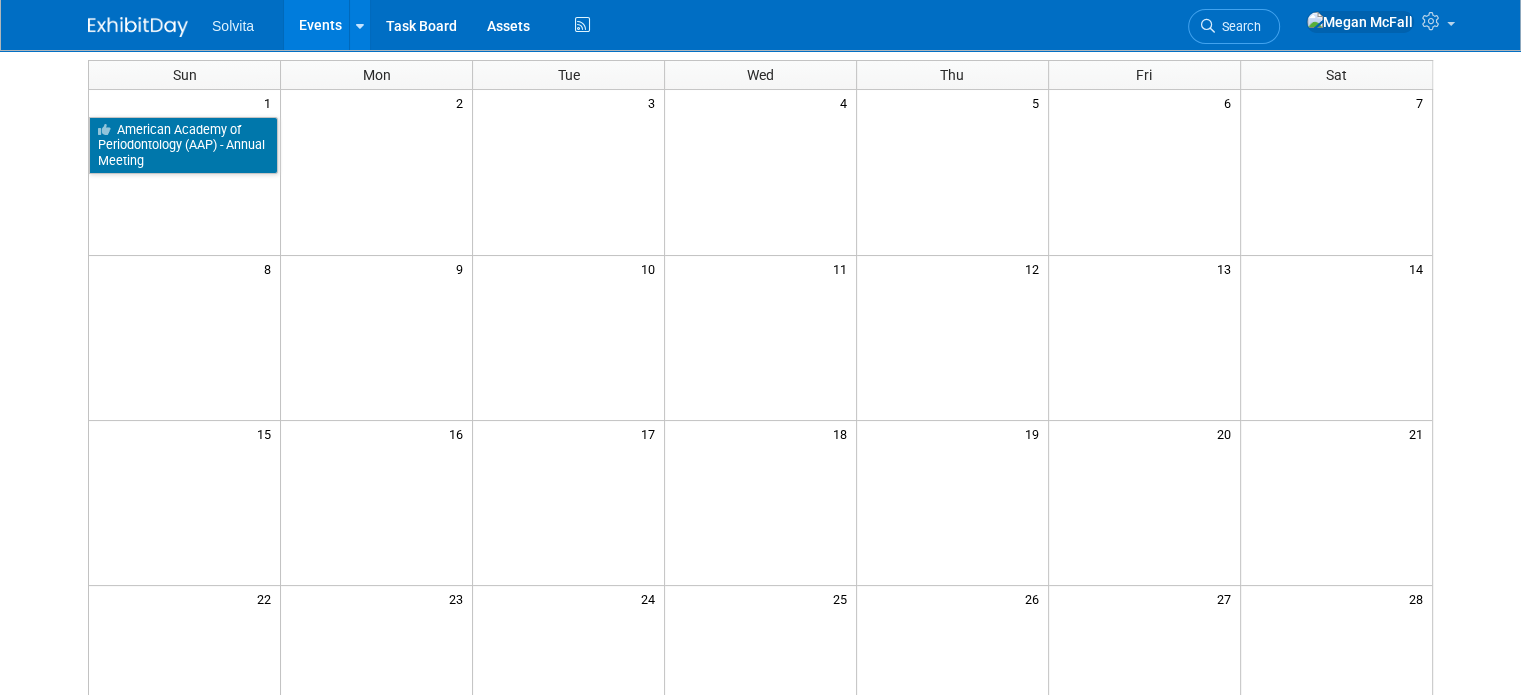
scroll to position [87, 0]
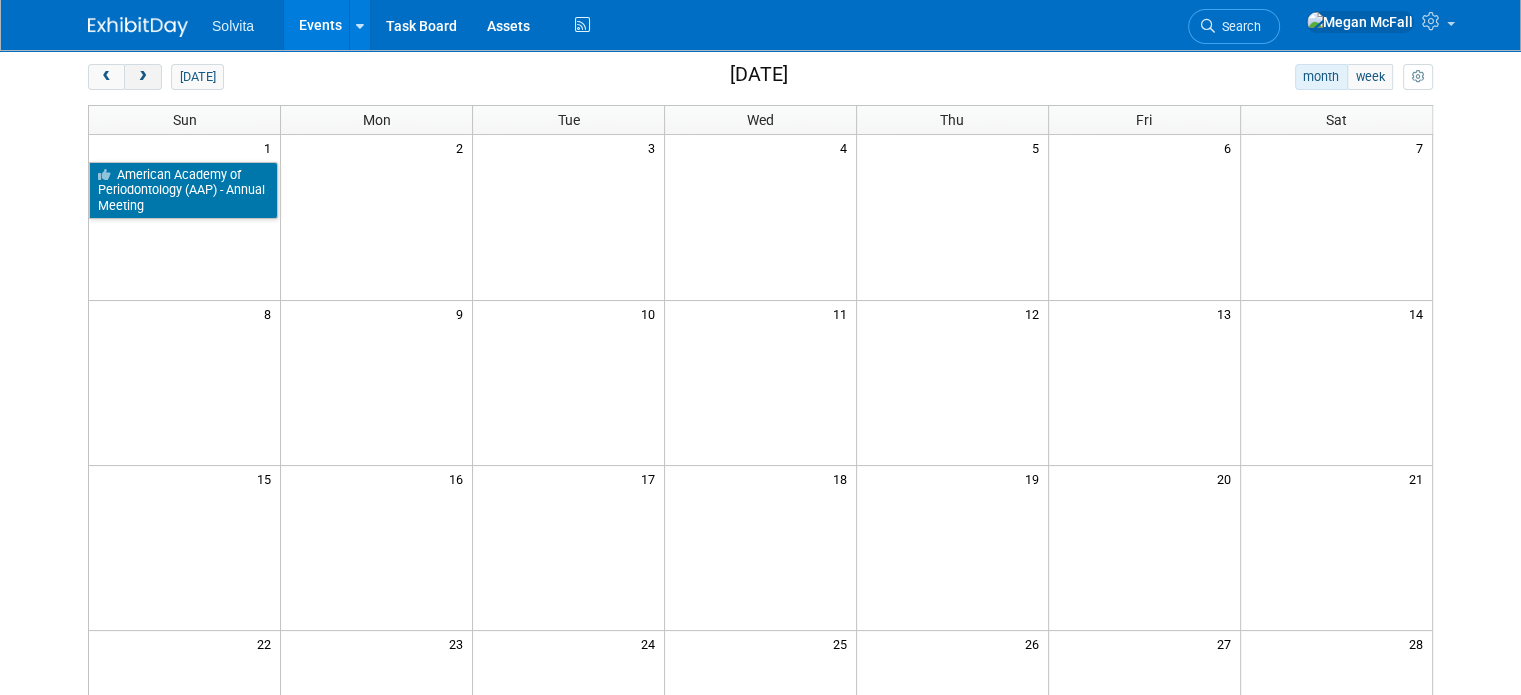
click at [126, 64] on button "next" at bounding box center [142, 77] width 37 height 26
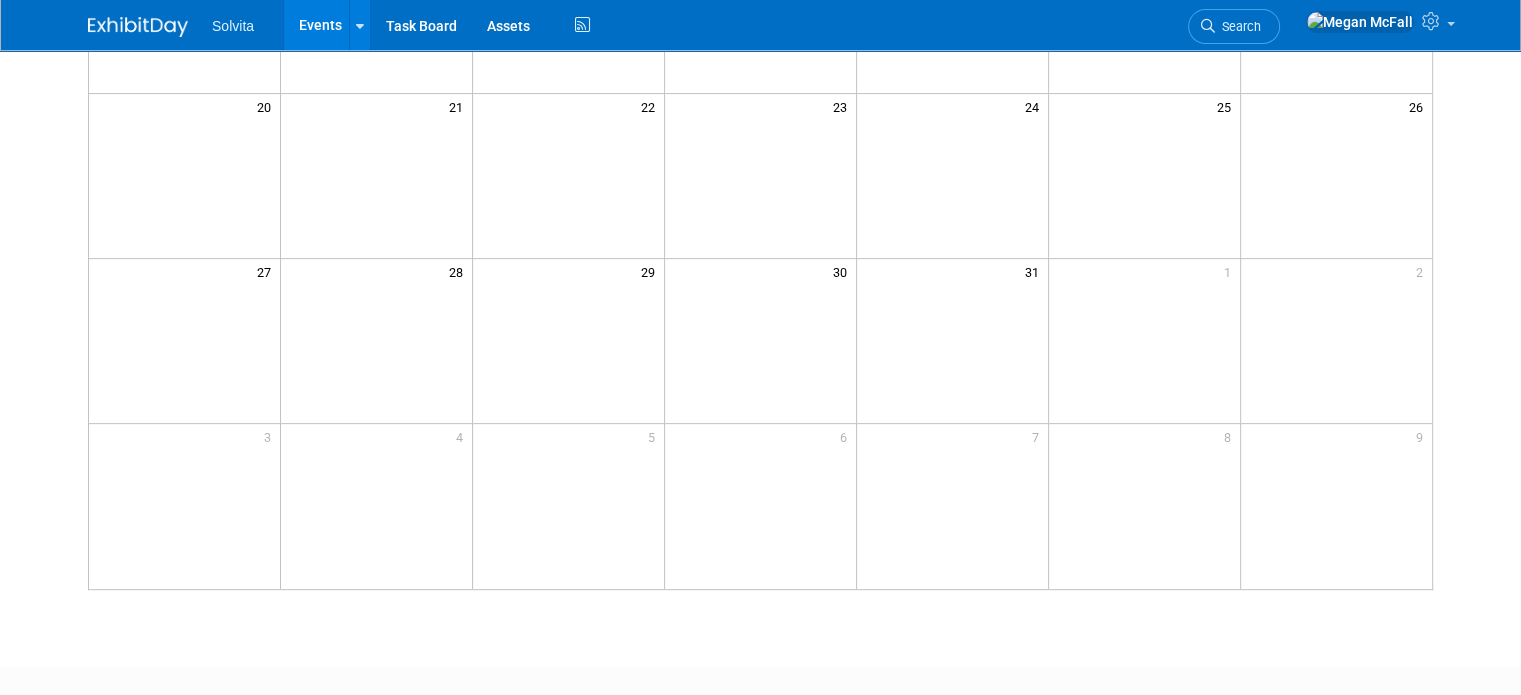
scroll to position [732, 0]
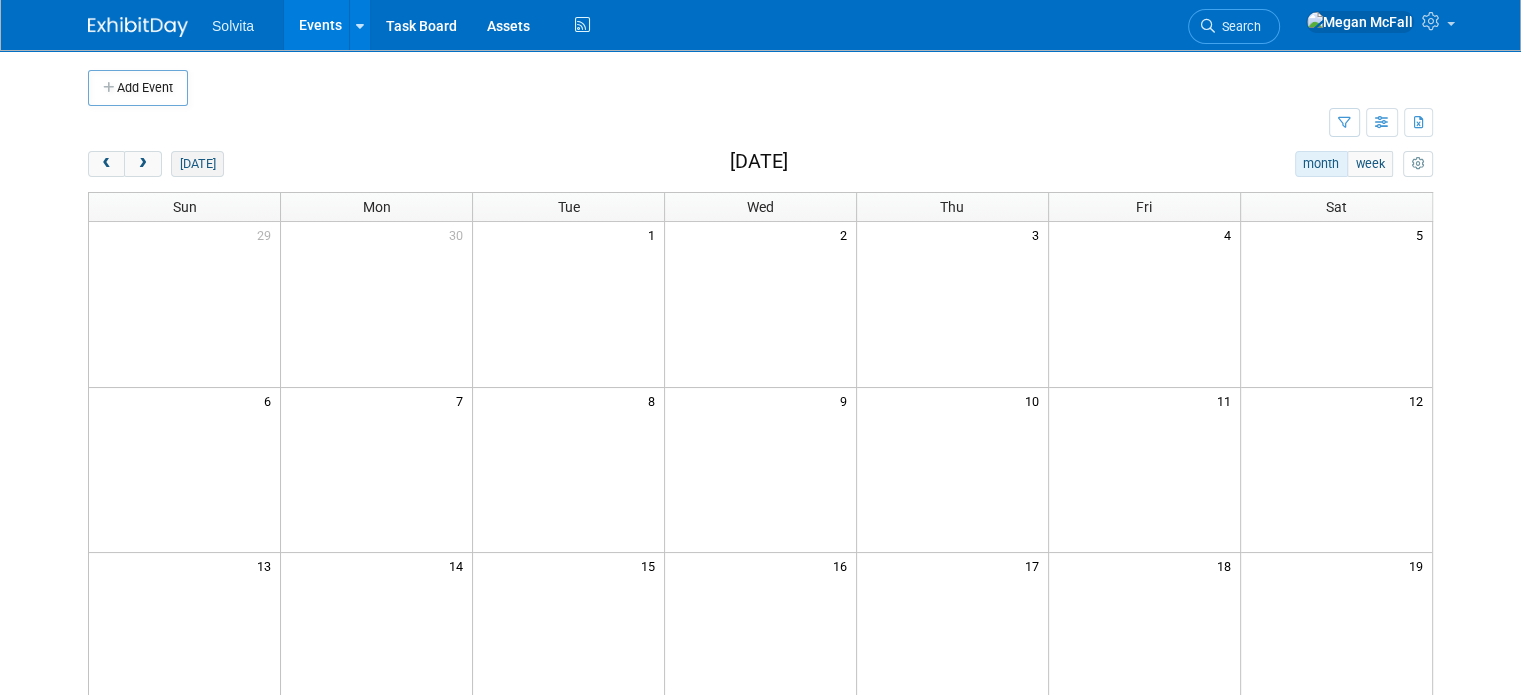
click at [171, 161] on button "[DATE]" at bounding box center [197, 164] width 53 height 26
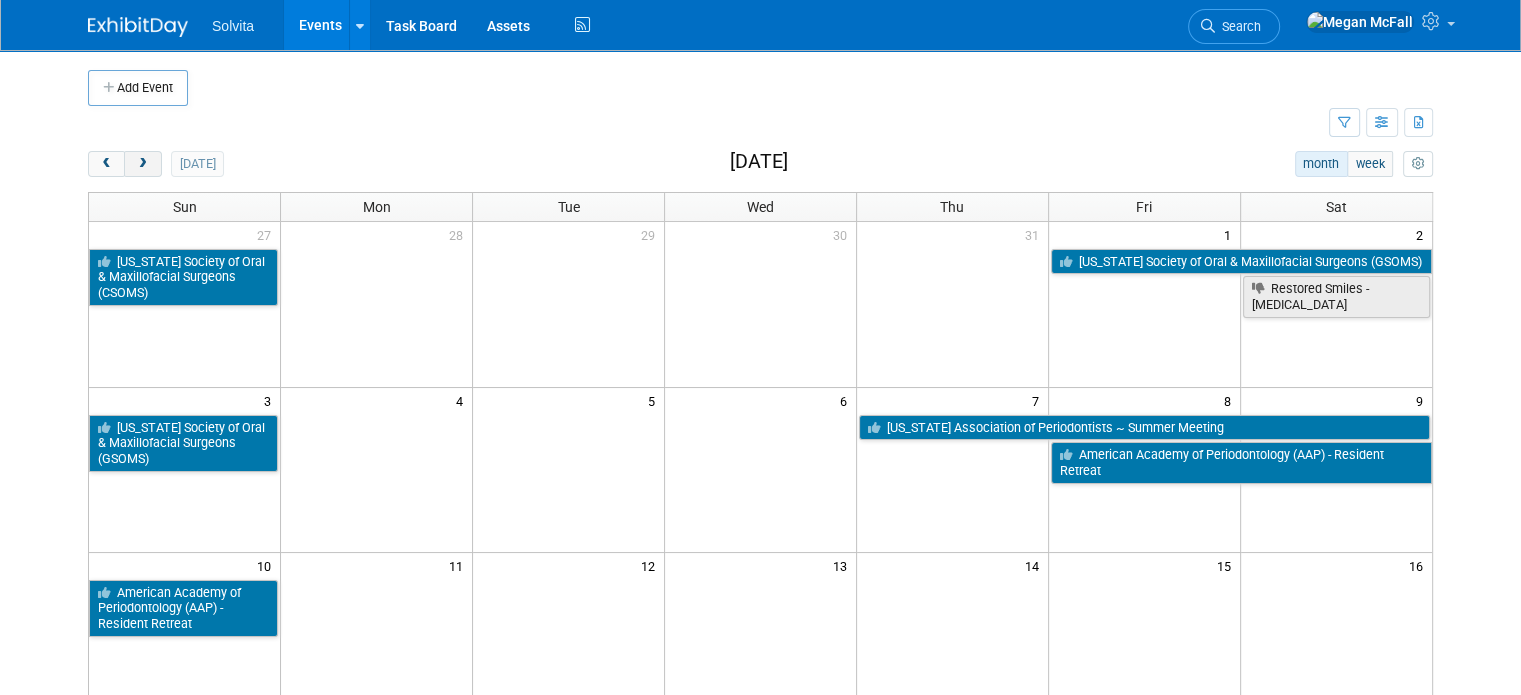
click at [124, 164] on button "next" at bounding box center [142, 164] width 37 height 26
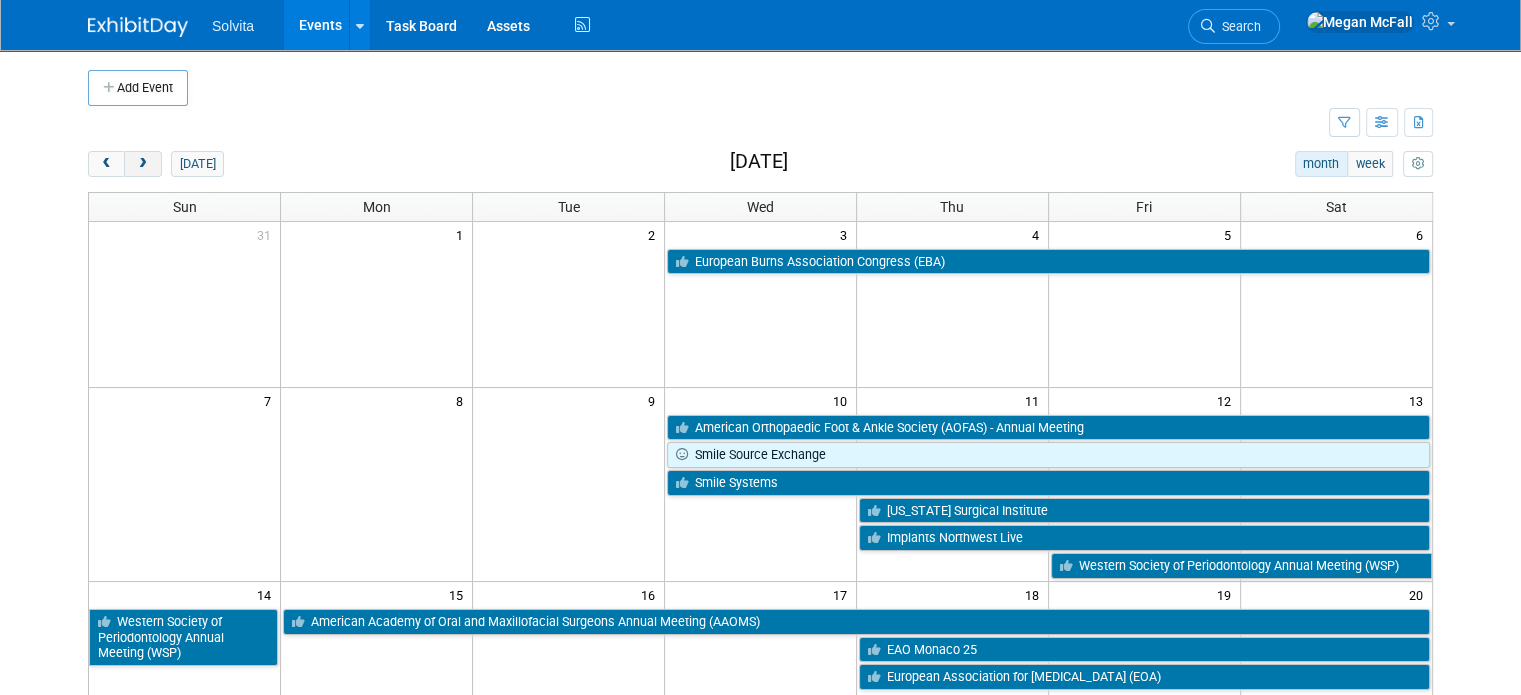
click at [133, 163] on button "next" at bounding box center [142, 164] width 37 height 26
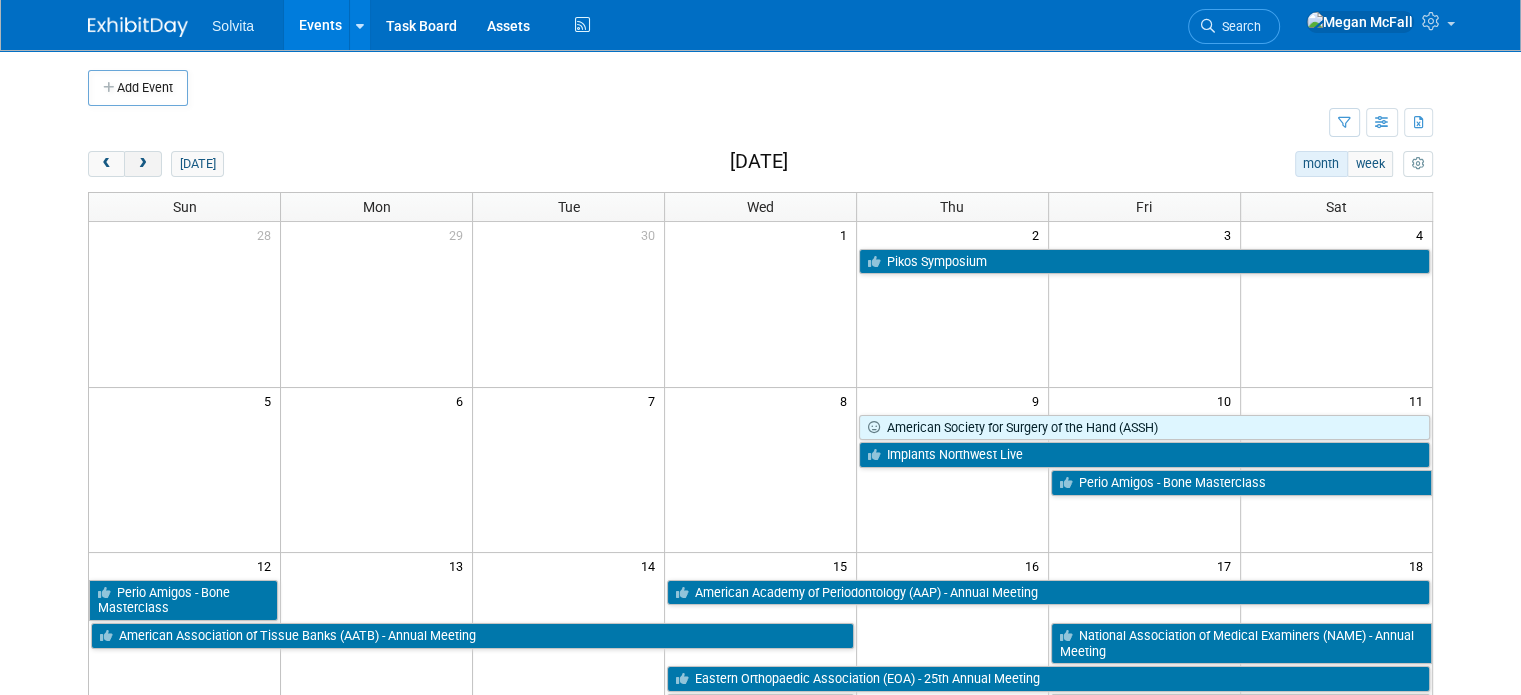
click at [124, 155] on button "next" at bounding box center [142, 164] width 37 height 26
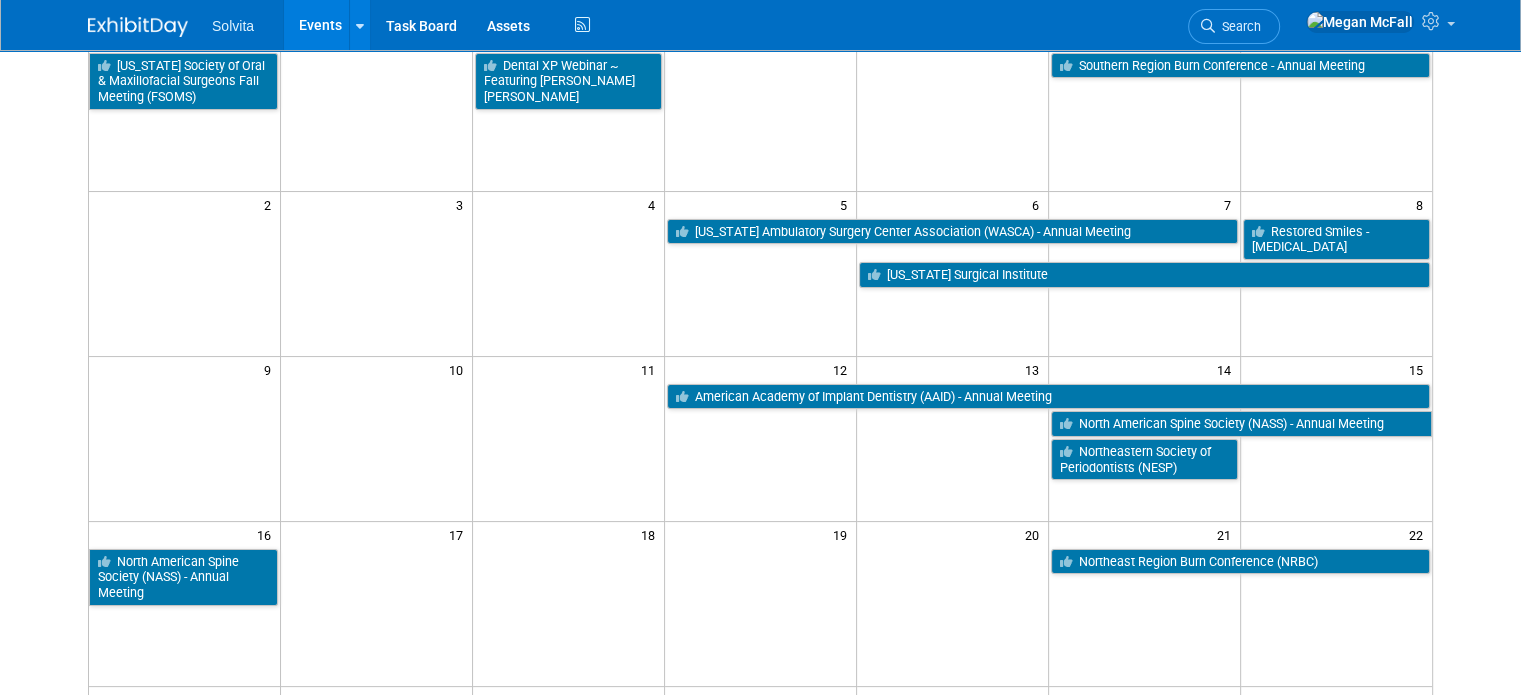
scroll to position [196, 0]
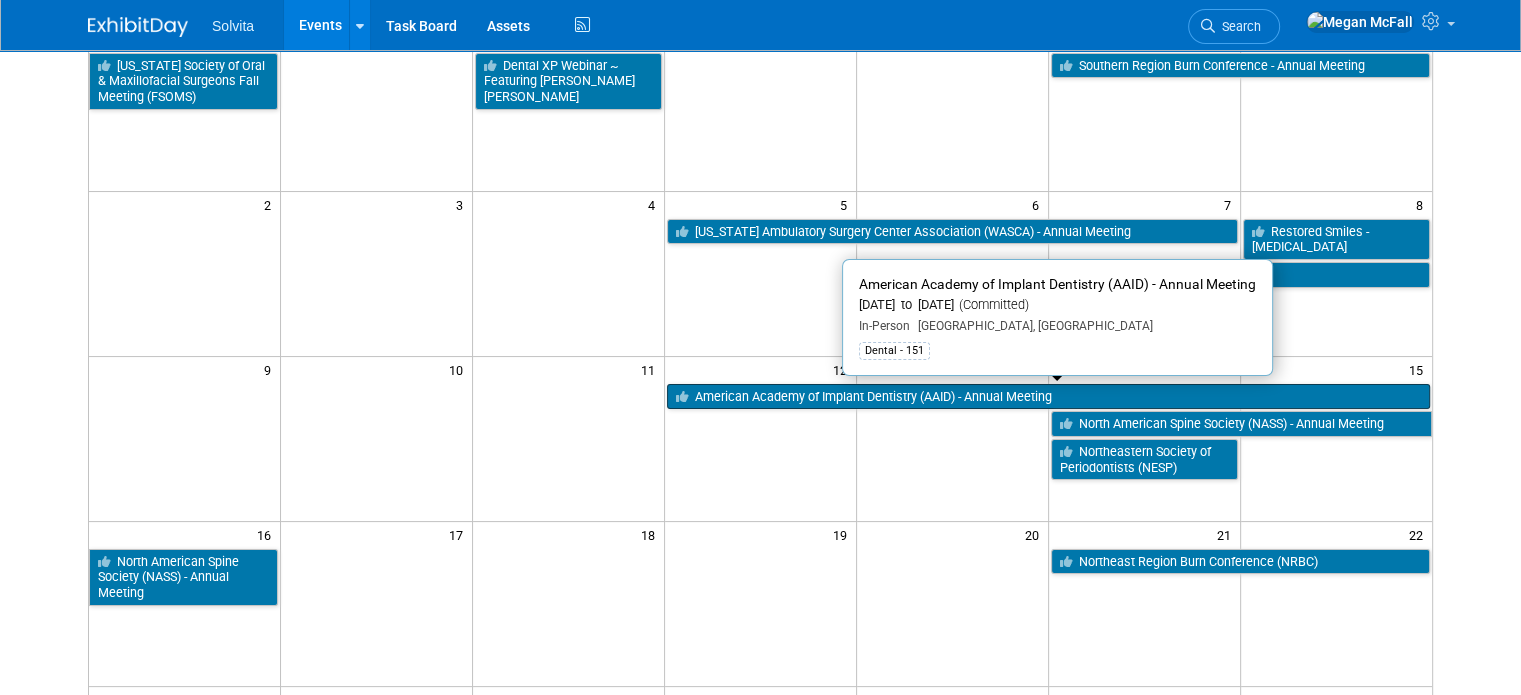
click at [708, 386] on link "American Academy of Implant Dentistry (AAID) - Annual Meeting" at bounding box center [1048, 397] width 763 height 26
click at [0, 0] on div at bounding box center [0, 0] width 0 height 0
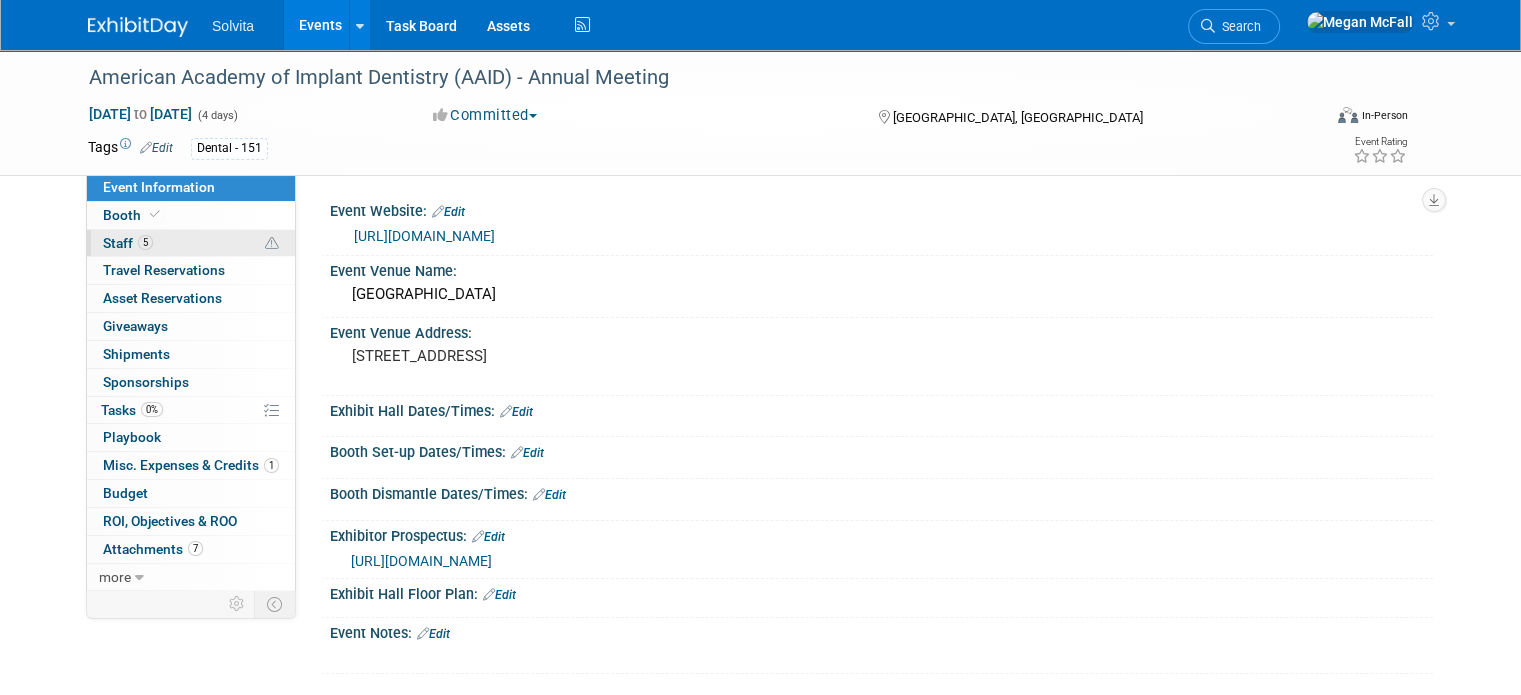
click at [156, 243] on link "5 Staff 5" at bounding box center [191, 243] width 208 height 27
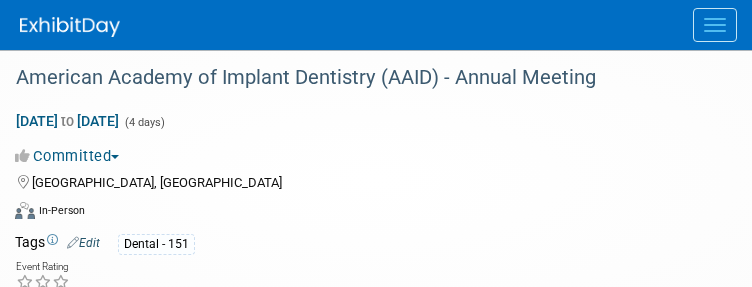
click at [409, 177] on div "[GEOGRAPHIC_DATA], [GEOGRAPHIC_DATA]" at bounding box center [363, 181] width 697 height 24
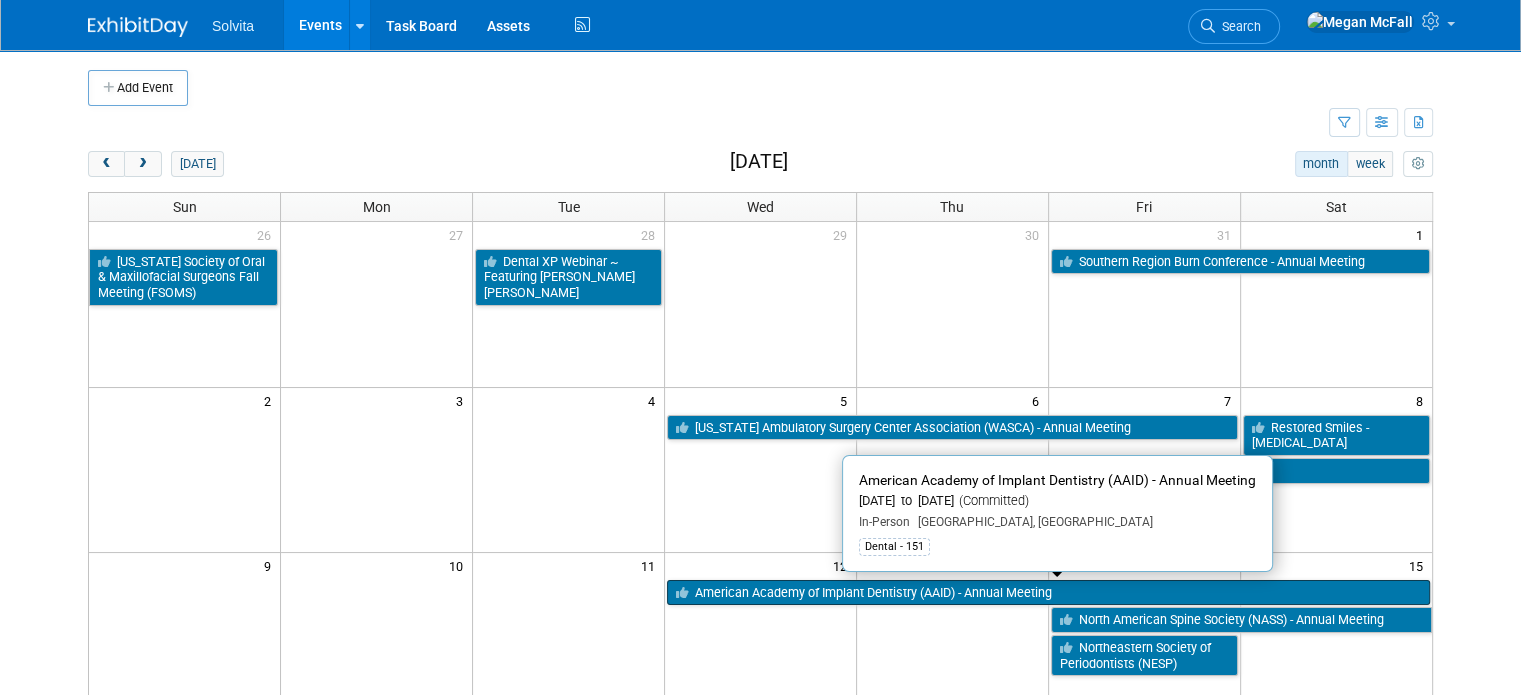
click at [725, 588] on link "American Academy of Implant Dentistry (AAID) - Annual Meeting" at bounding box center [1048, 593] width 763 height 26
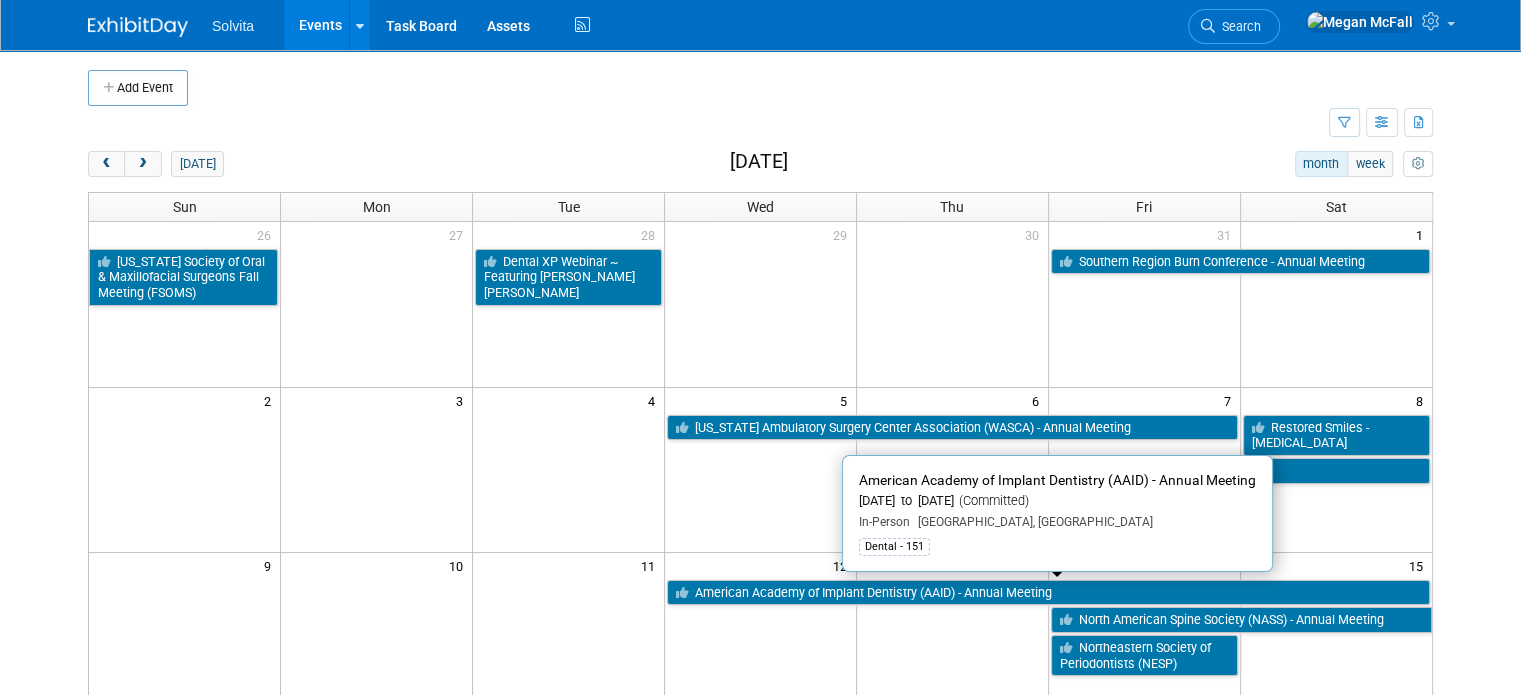
click at [0, 0] on div at bounding box center [0, 0] width 0 height 0
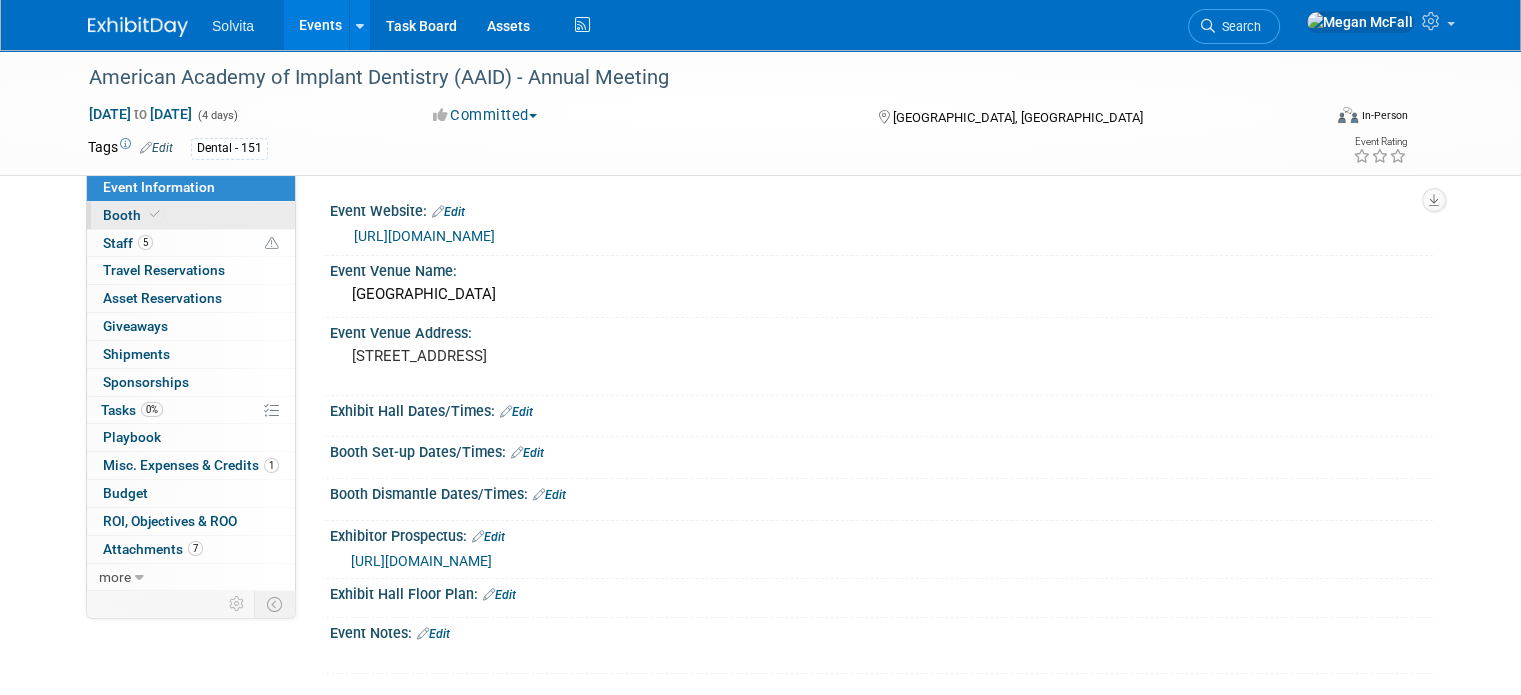
click at [147, 219] on link "Booth" at bounding box center [191, 215] width 208 height 27
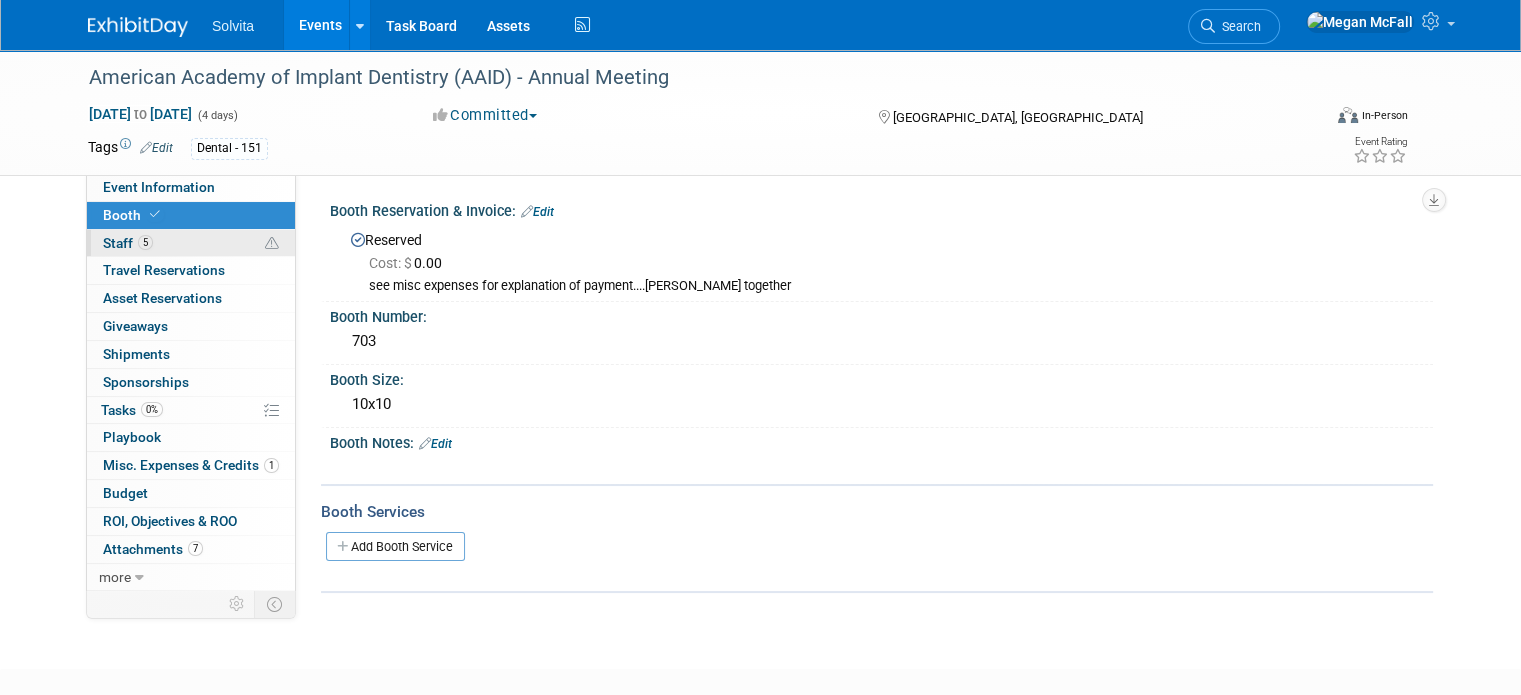
click at [180, 244] on link "5 Staff 5" at bounding box center [191, 243] width 208 height 27
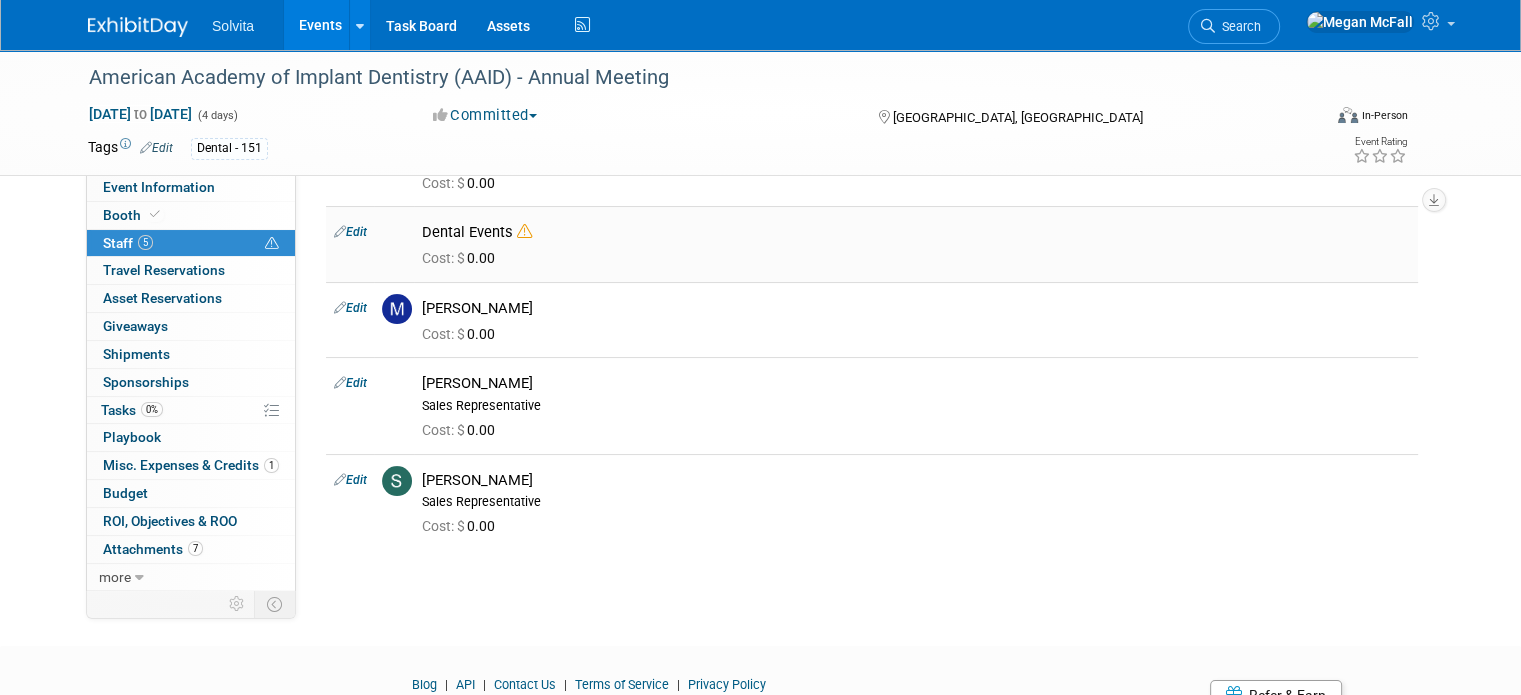
scroll to position [144, 0]
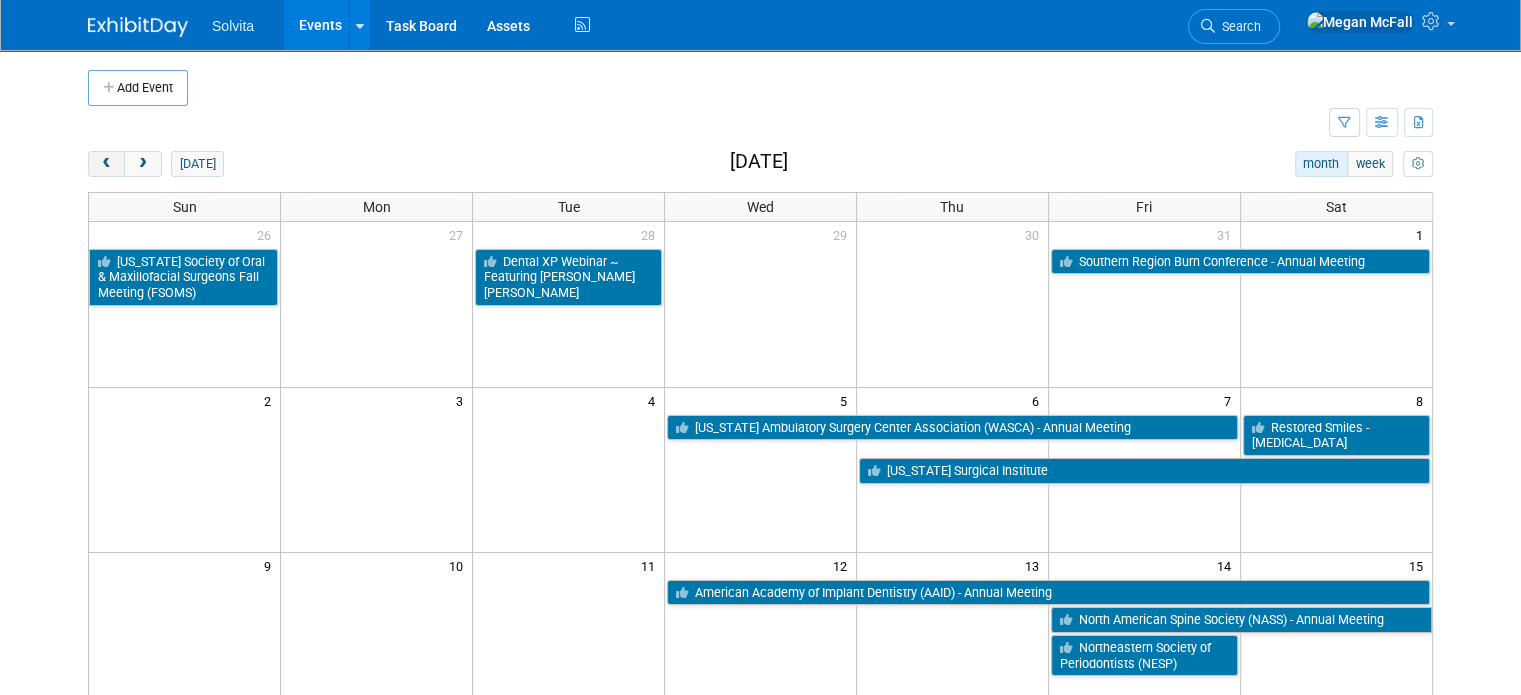
click at [99, 169] on span "prev" at bounding box center [106, 164] width 15 height 13
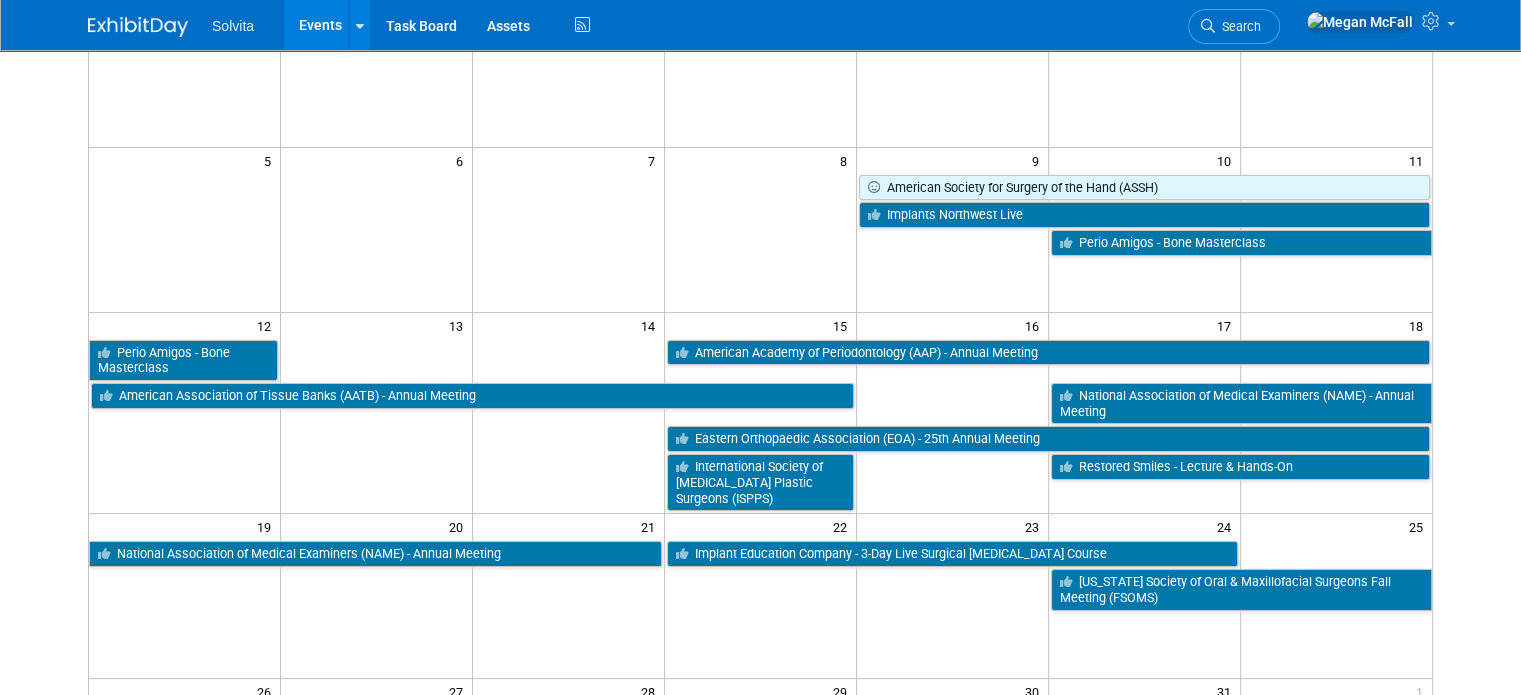
scroll to position [240, 0]
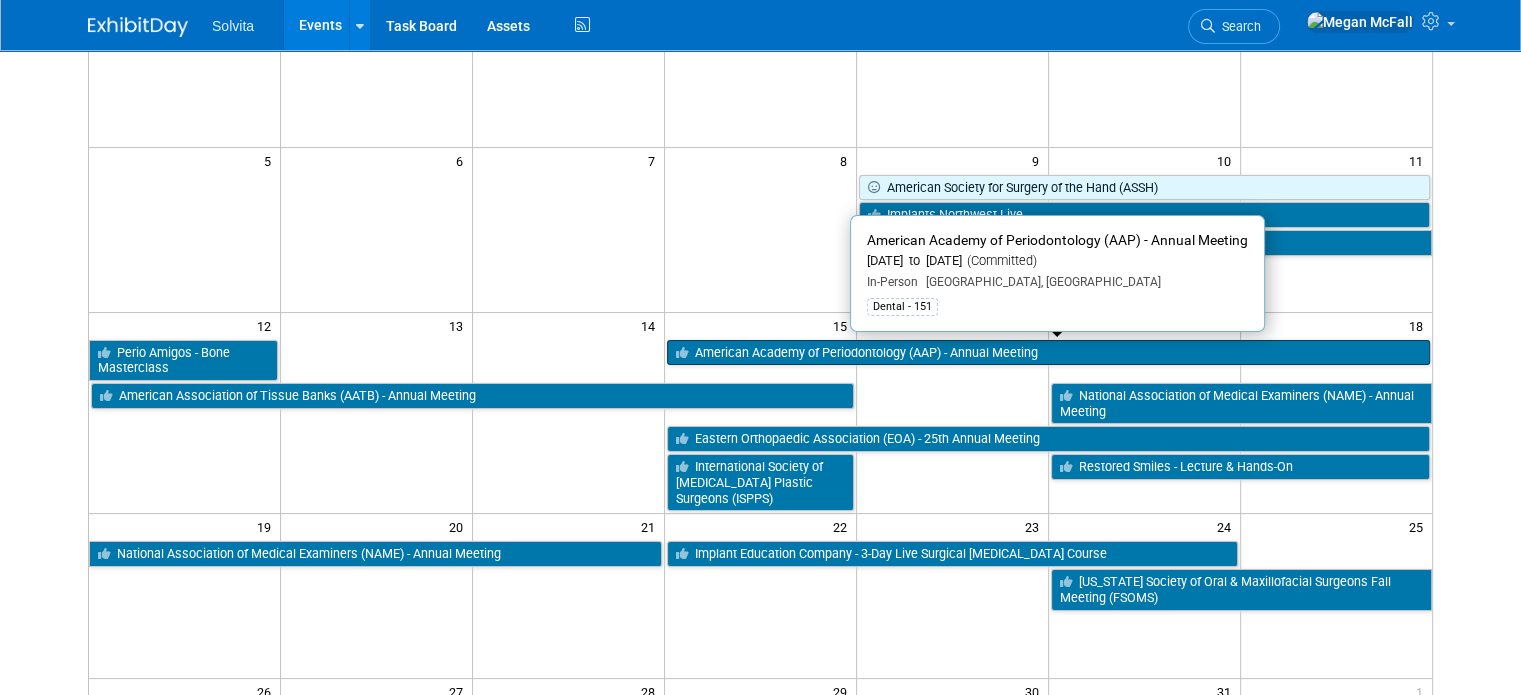
click at [736, 347] on link "American Academy of Periodontology (AAP) - Annual Meeting" at bounding box center [1048, 353] width 763 height 26
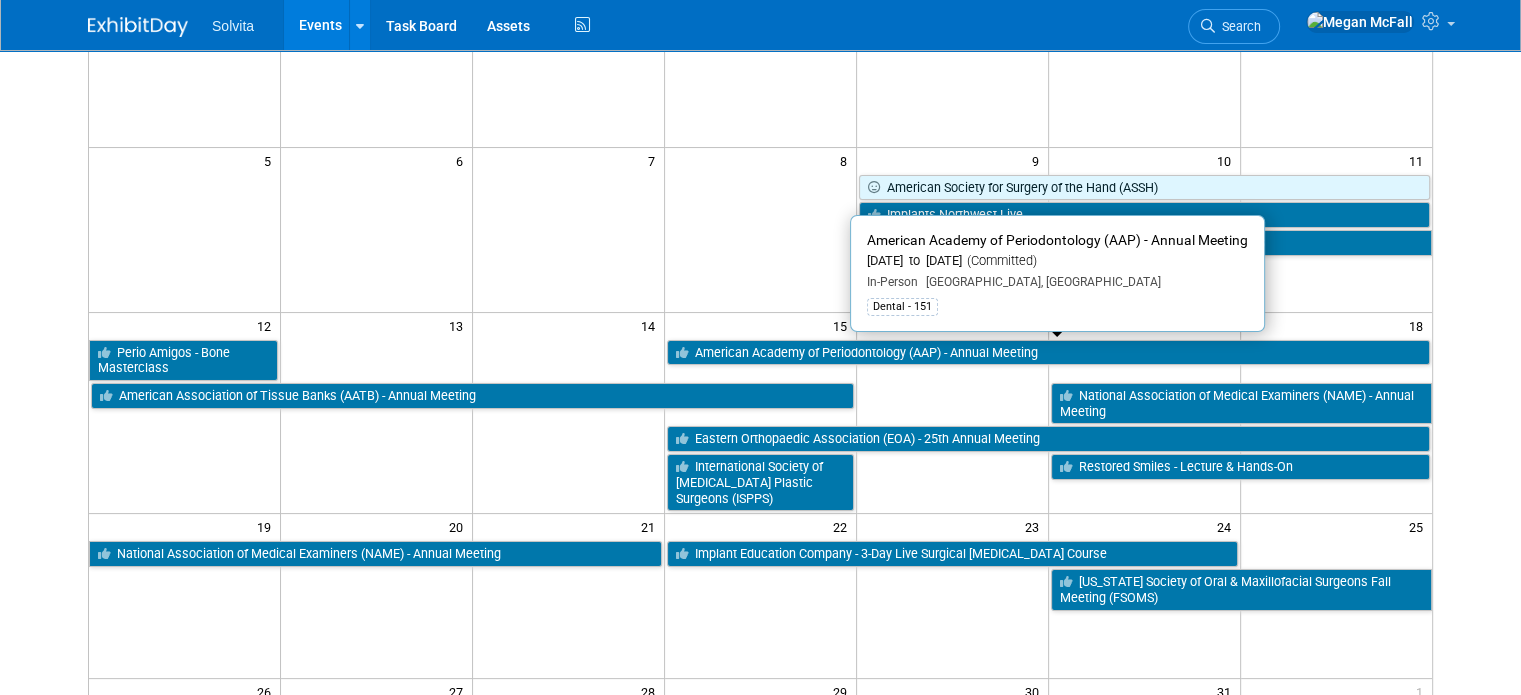
click at [0, 0] on div at bounding box center [0, 0] width 0 height 0
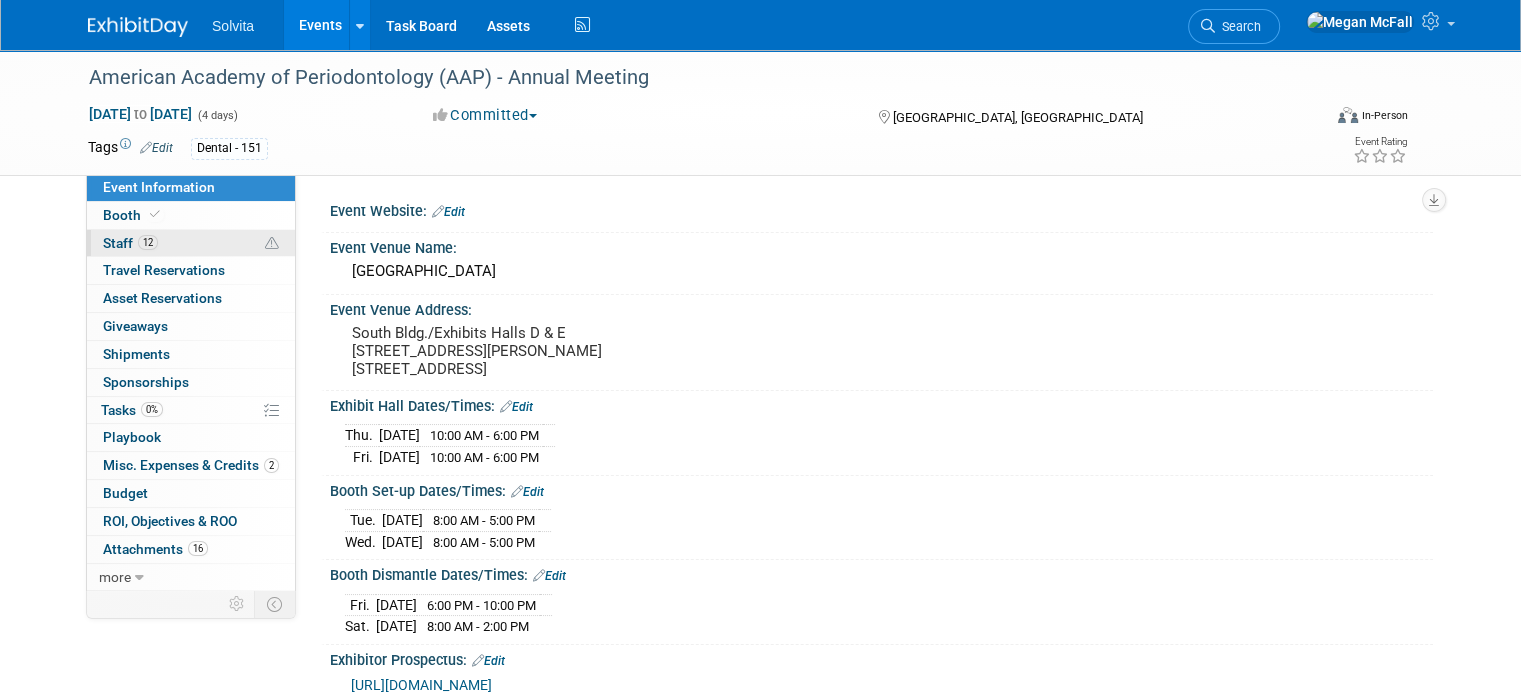
click at [188, 237] on link "12 Staff 12" at bounding box center [191, 243] width 208 height 27
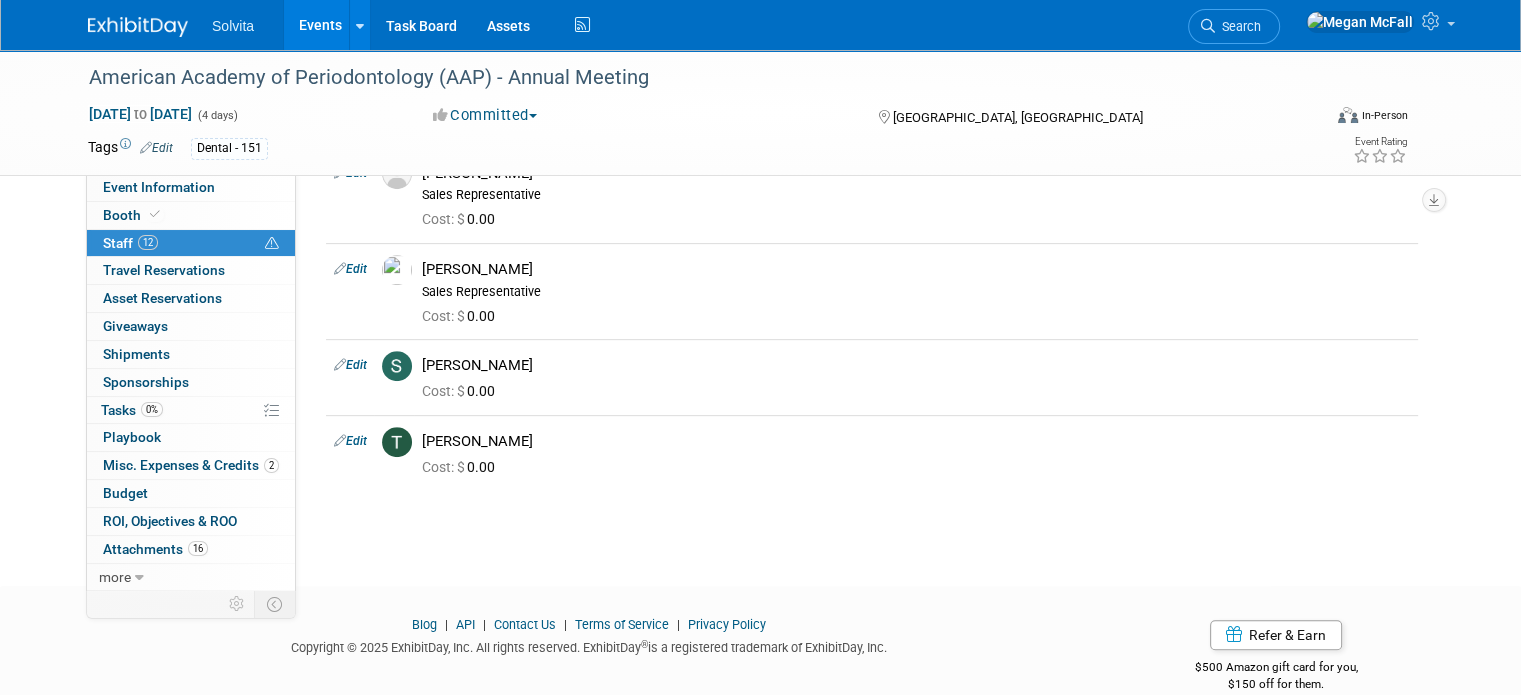
scroll to position [802, 0]
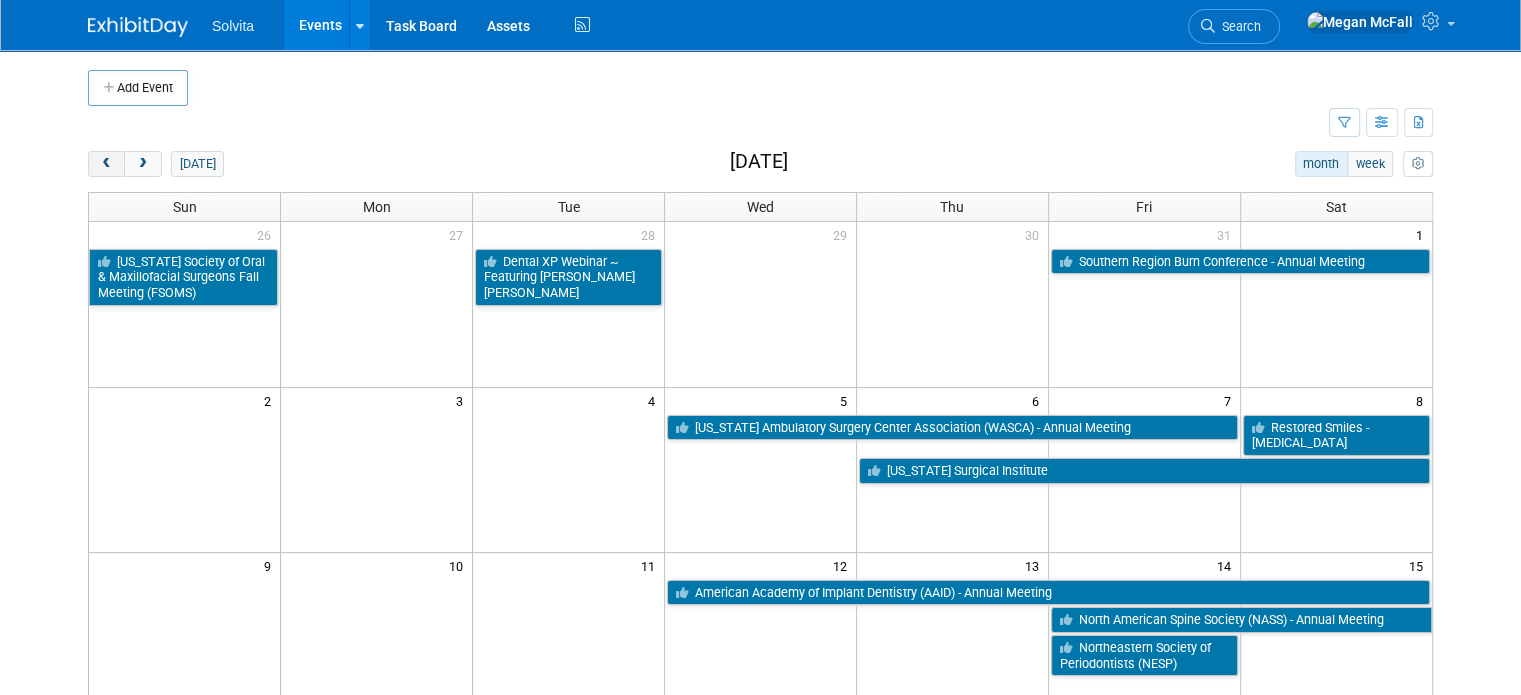
click at [88, 165] on button "prev" at bounding box center [106, 164] width 37 height 26
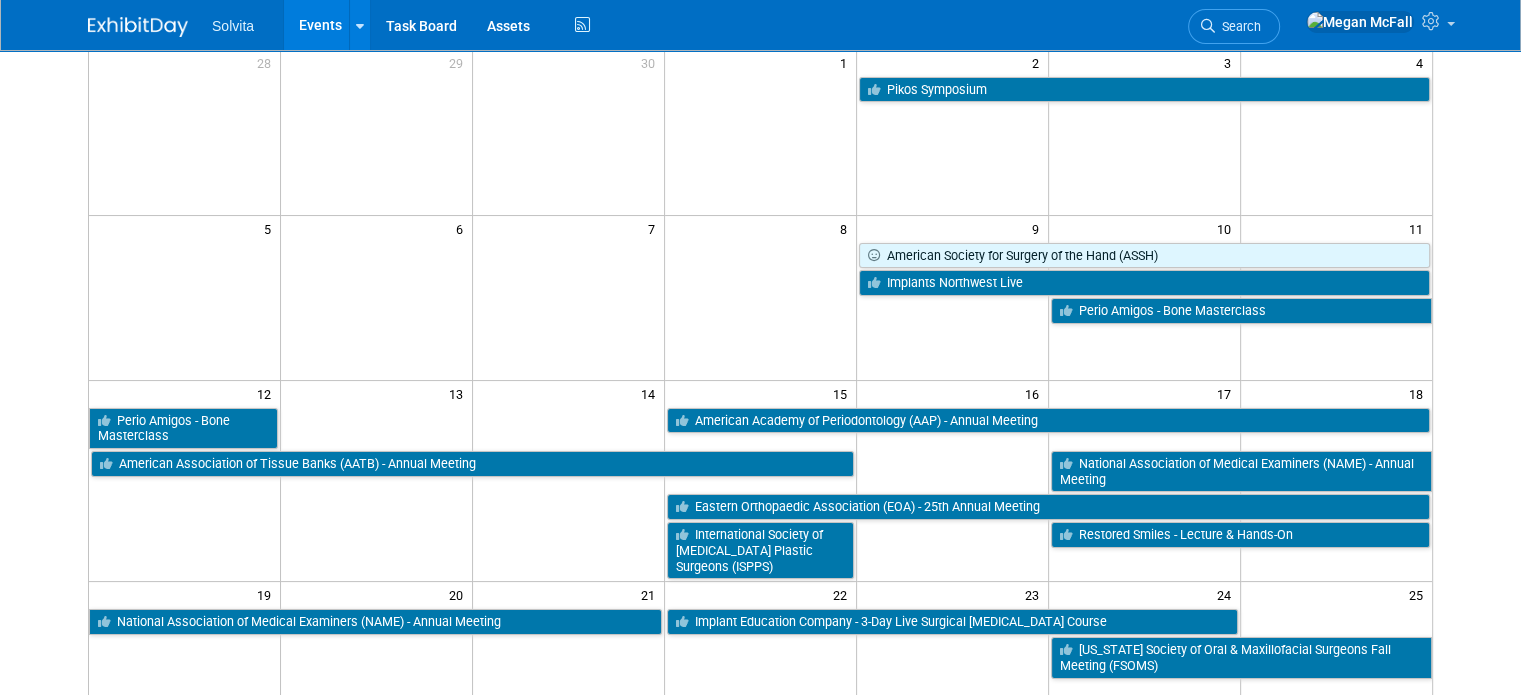
scroll to position [180, 0]
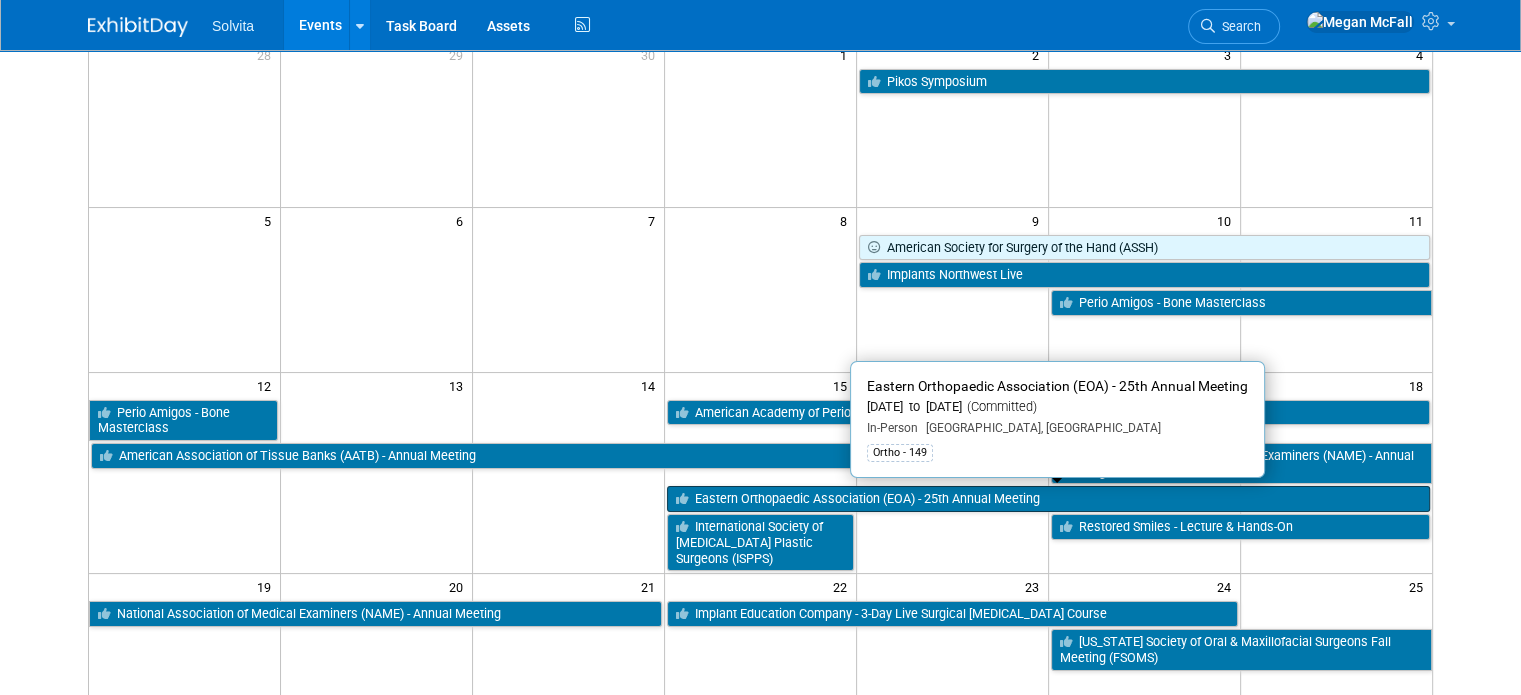
click at [864, 496] on link "Eastern Orthopaedic Association (EOA) - 25th Annual Meeting" at bounding box center [1048, 499] width 763 height 26
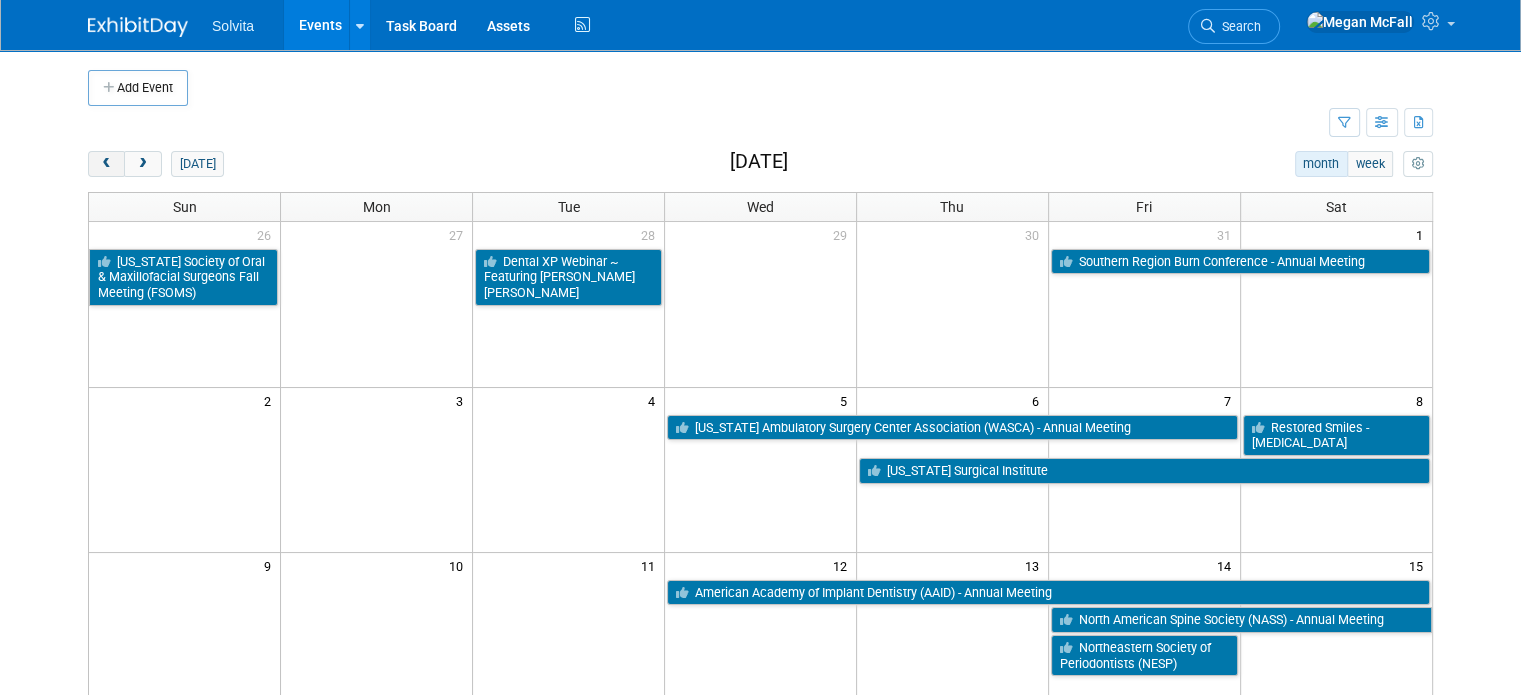
click at [99, 162] on span "prev" at bounding box center [106, 164] width 15 height 13
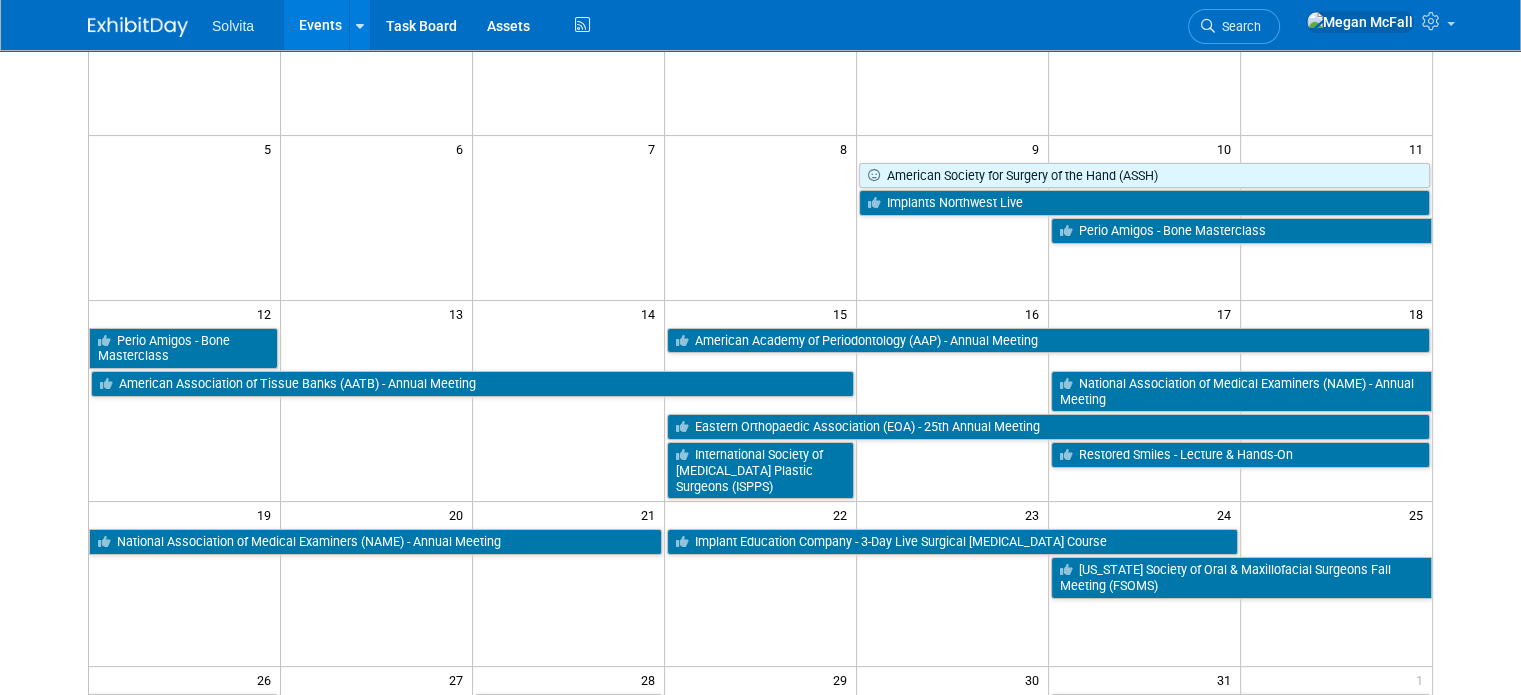
scroll to position [272, 0]
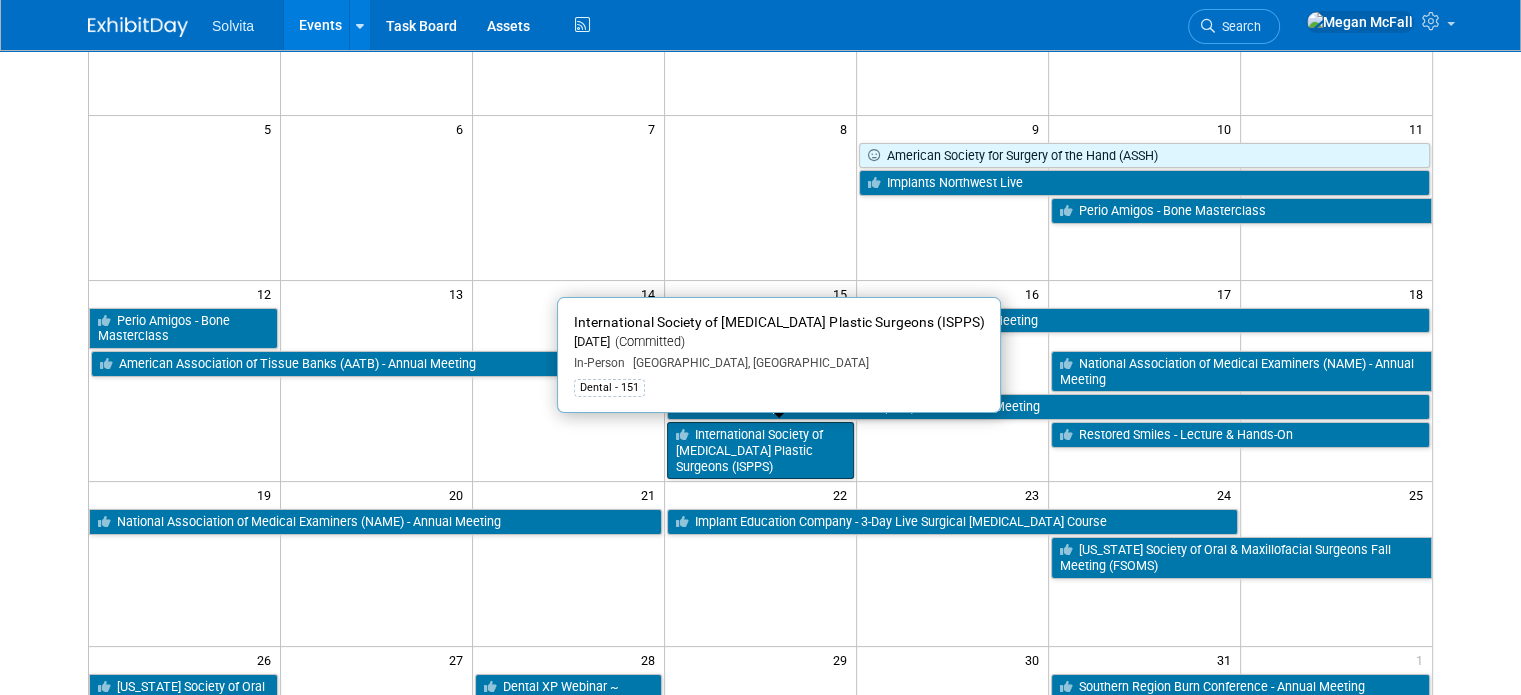
click at [756, 459] on link "International Society of [MEDICAL_DATA] Plastic Surgeons (ISPPS)" at bounding box center [760, 450] width 187 height 57
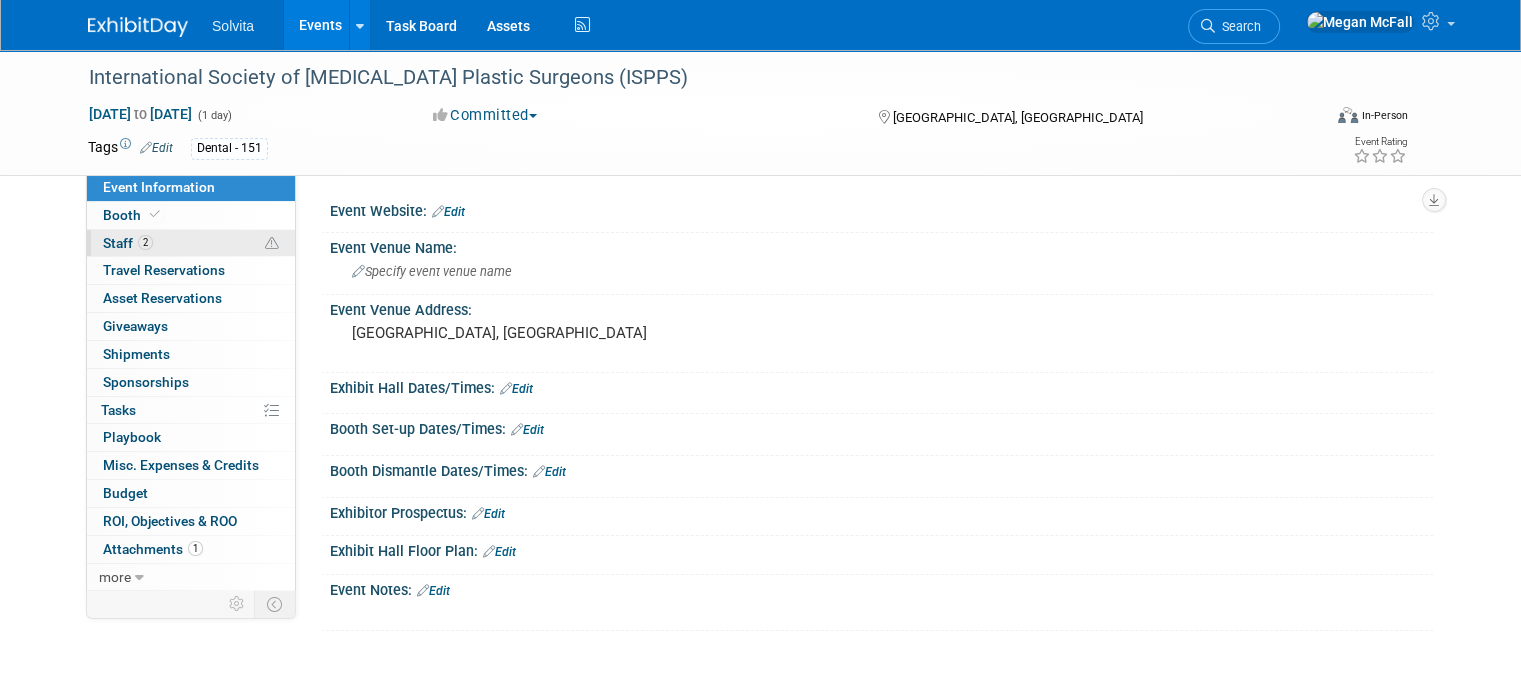
click at [148, 249] on link "2 Staff 2" at bounding box center [191, 243] width 208 height 27
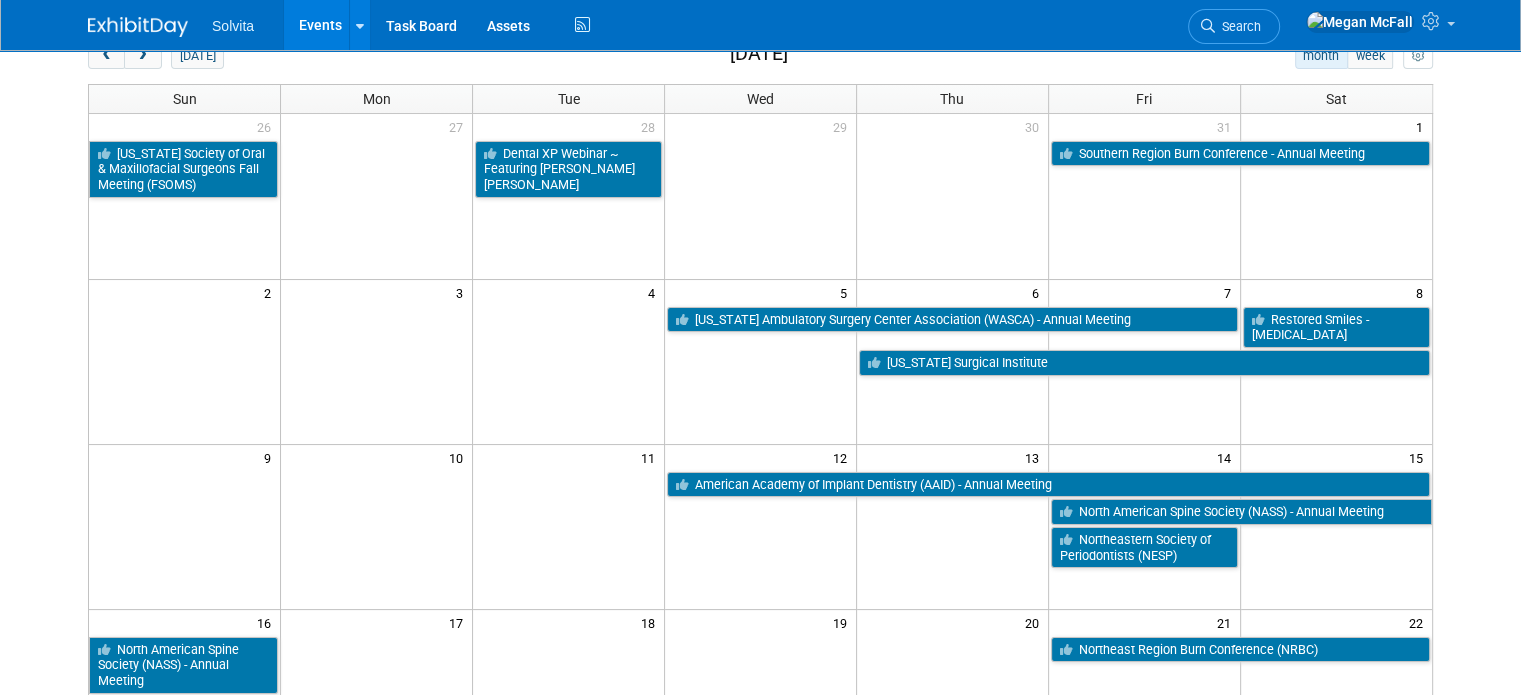
scroll to position [108, 0]
click at [99, 55] on span "prev" at bounding box center [106, 56] width 15 height 13
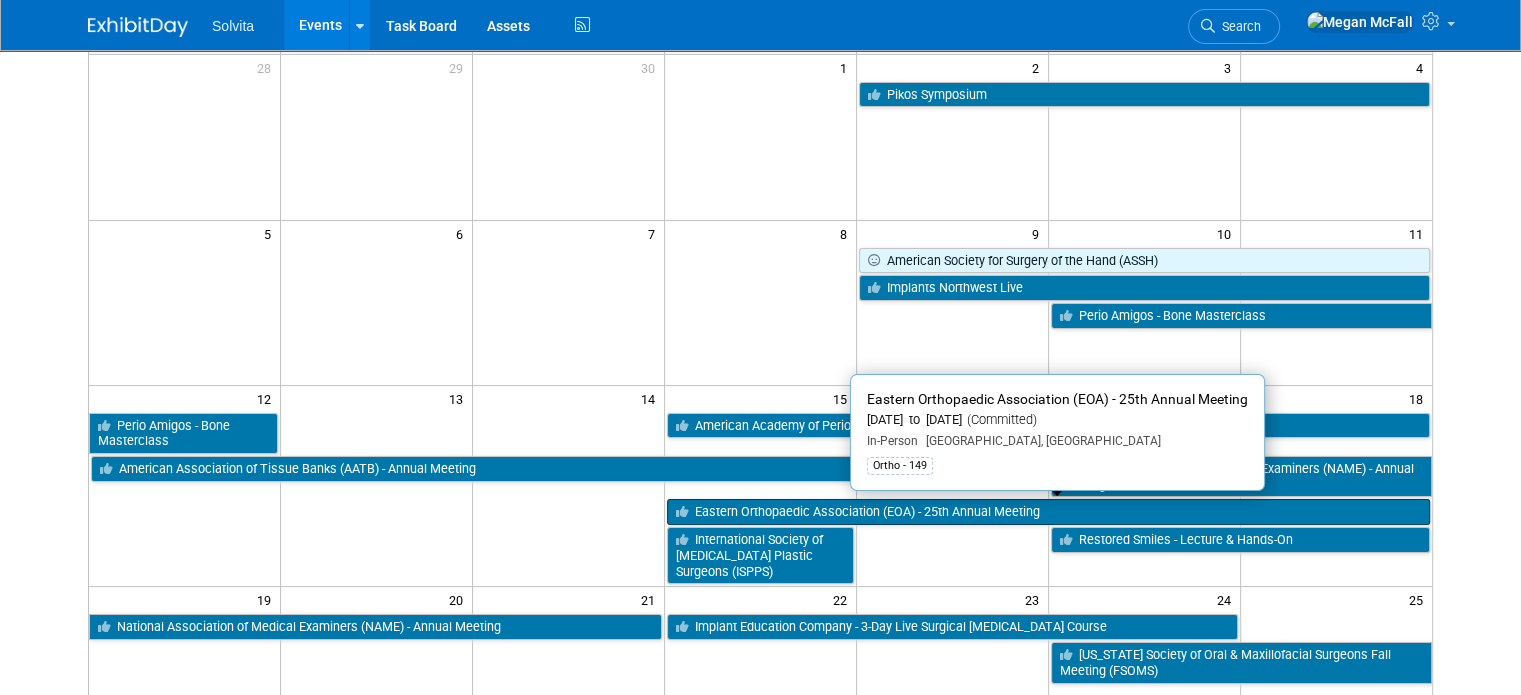
scroll to position [200, 0]
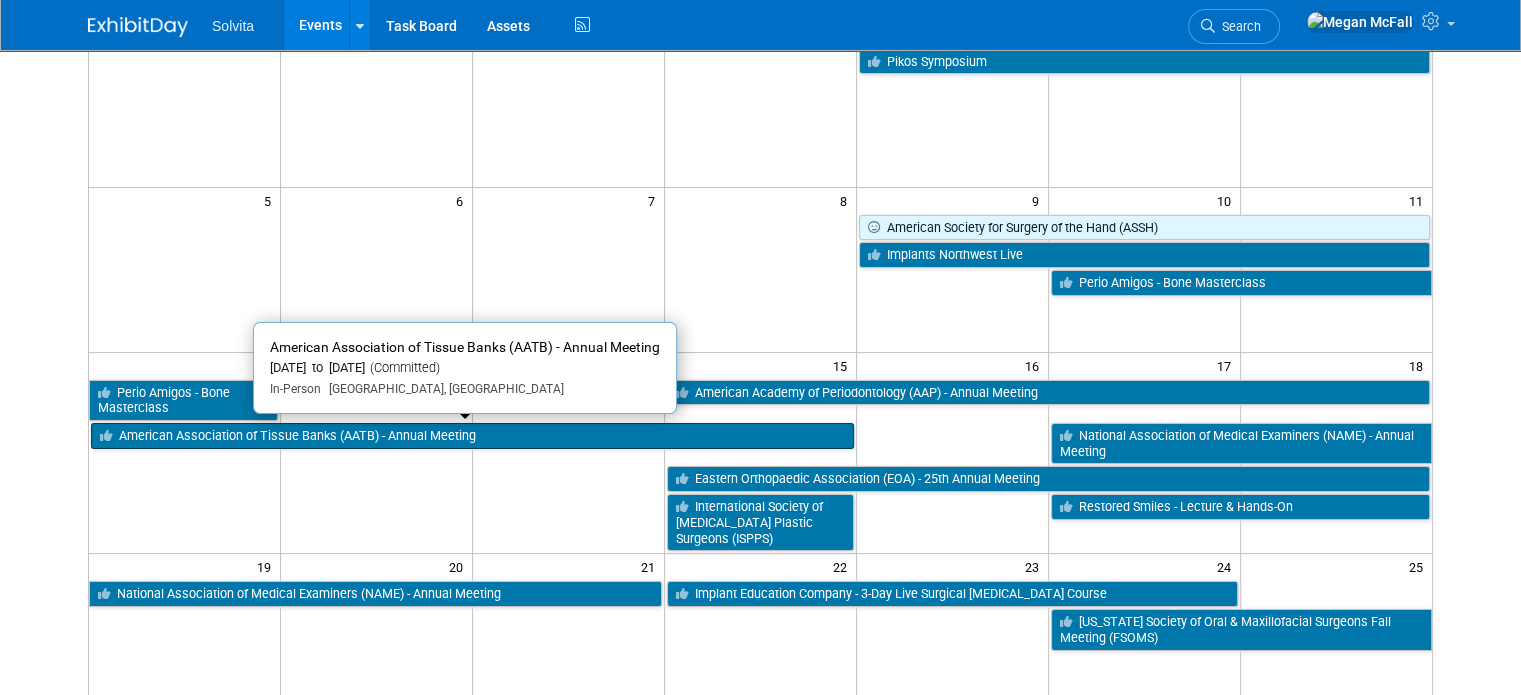
click at [595, 432] on link "American Association of Tissue Banks (AATB) - Annual Meeting" at bounding box center [472, 436] width 763 height 26
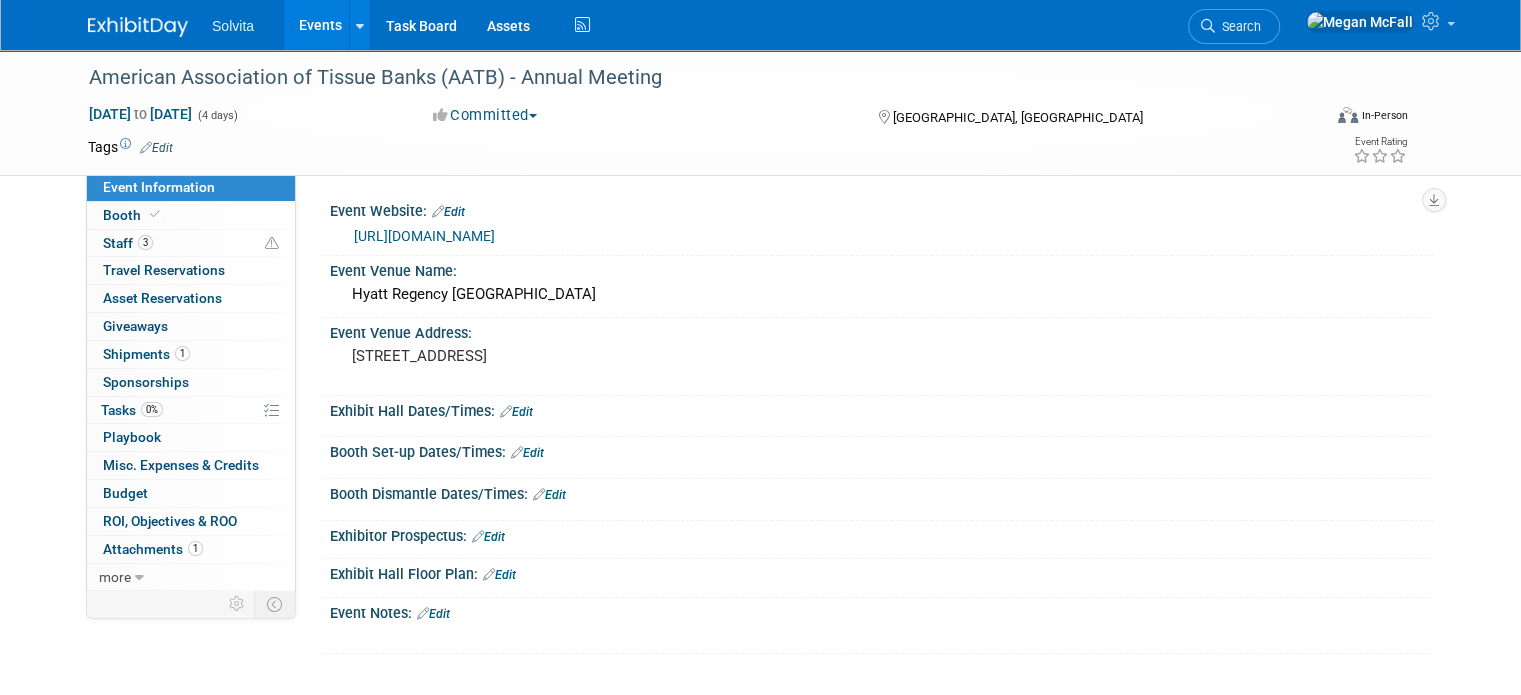
click at [130, 27] on img at bounding box center [138, 27] width 100 height 20
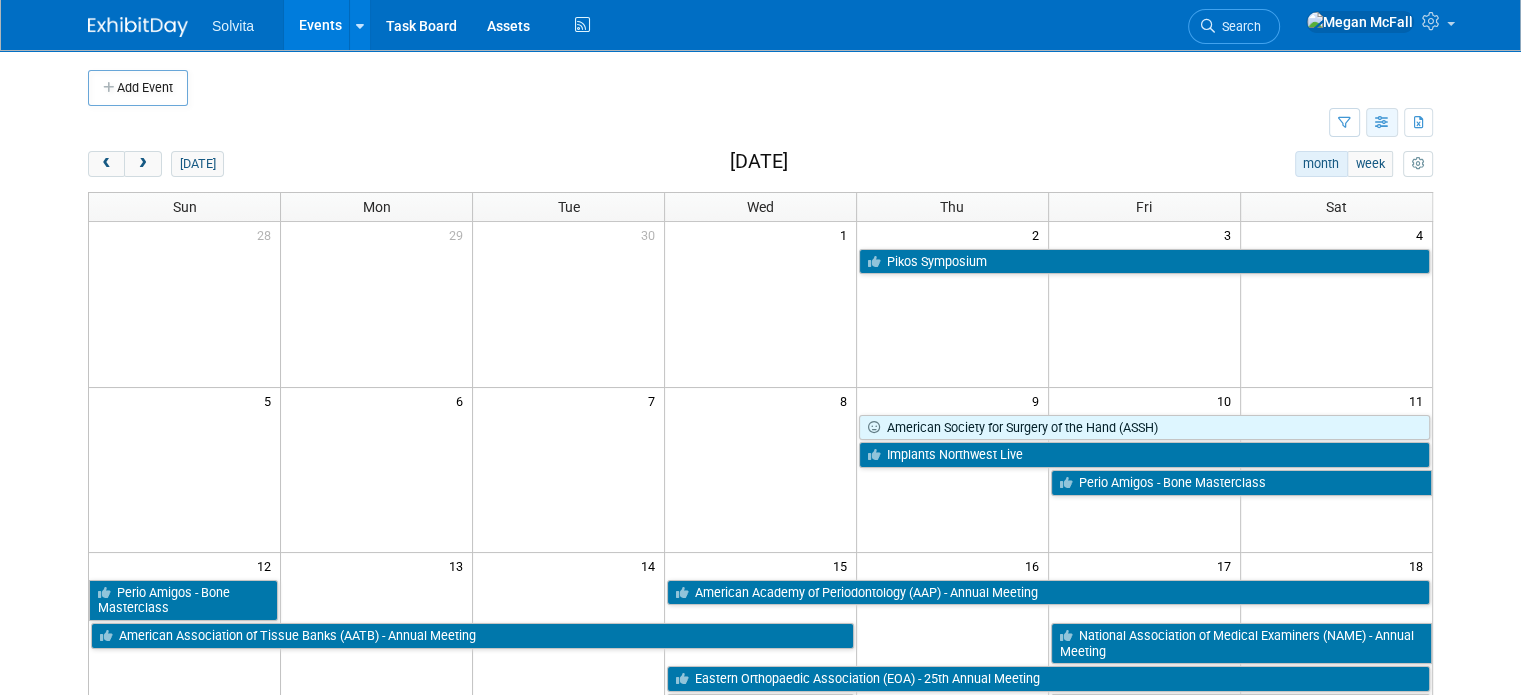
click at [1398, 130] on button "button" at bounding box center [1382, 122] width 32 height 29
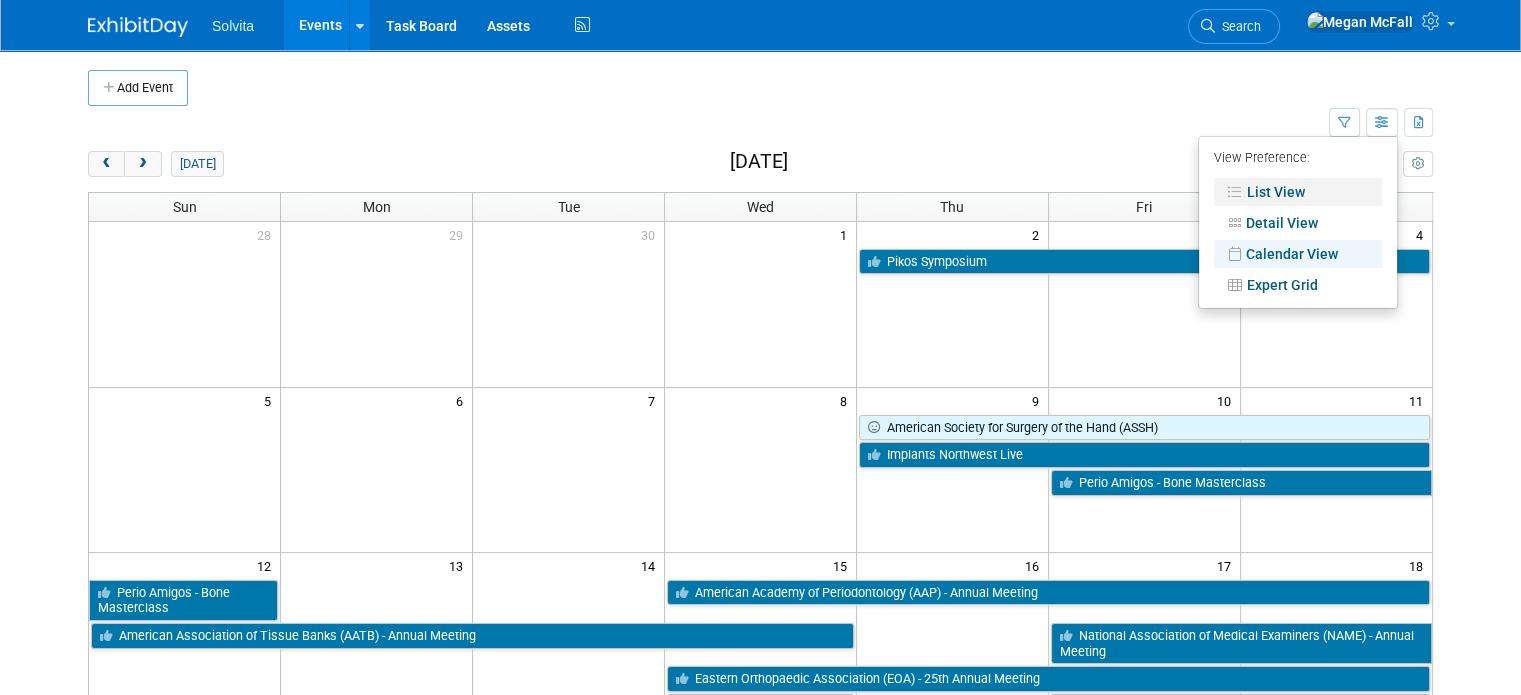
click at [1332, 199] on link "List View" at bounding box center [1298, 192] width 168 height 28
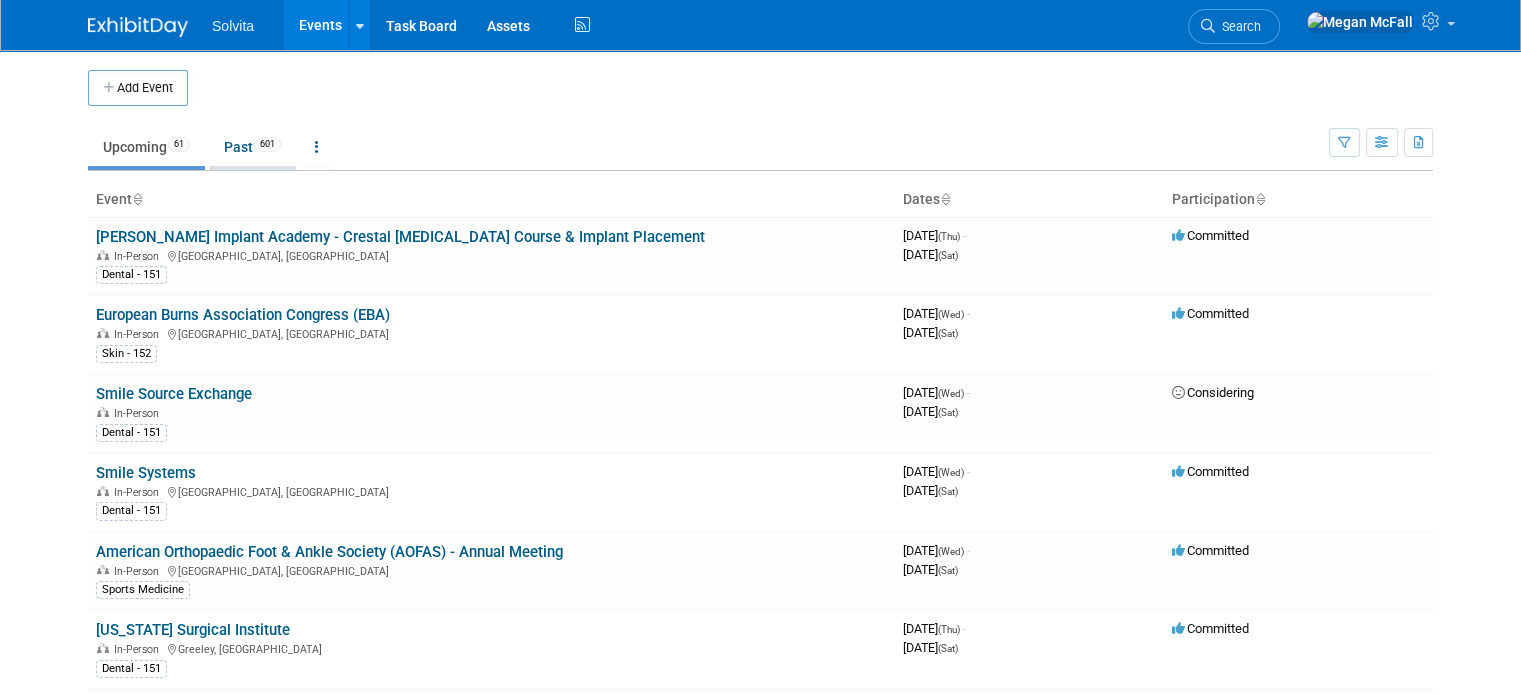
click at [244, 151] on link "Past 601" at bounding box center [252, 147] width 87 height 38
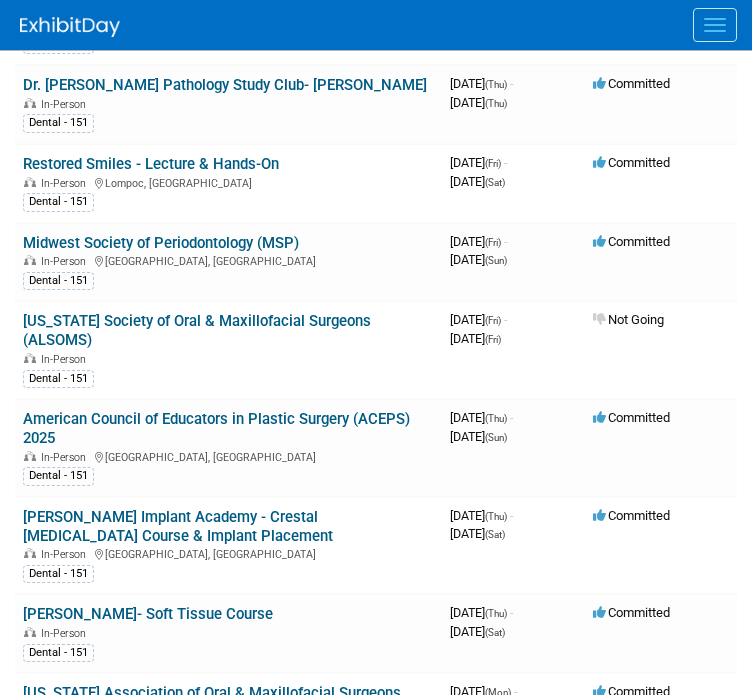
scroll to position [6114, 0]
click at [111, 410] on link "American Council of Educators in Plastic Surgery (ACEPS) 2025" at bounding box center [216, 428] width 387 height 37
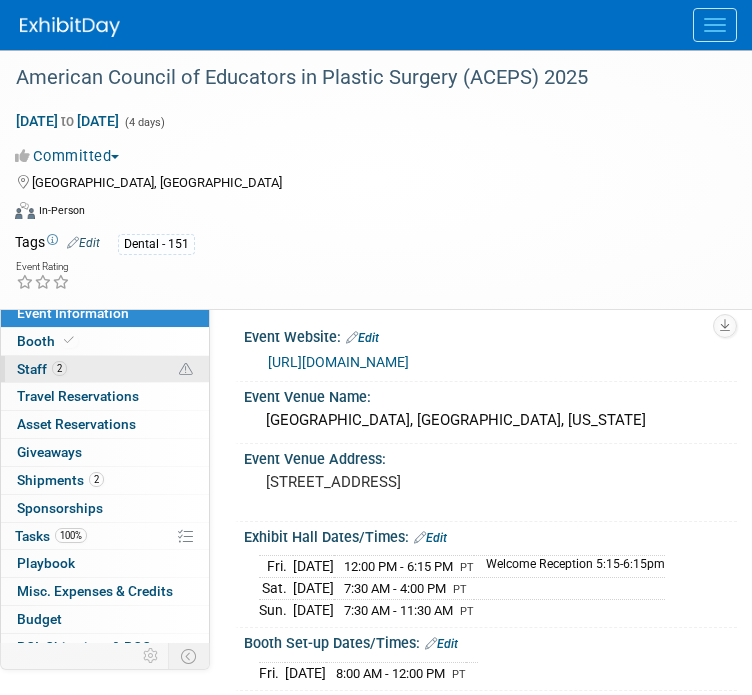
click at [85, 368] on link "2 Staff 2" at bounding box center [105, 369] width 208 height 27
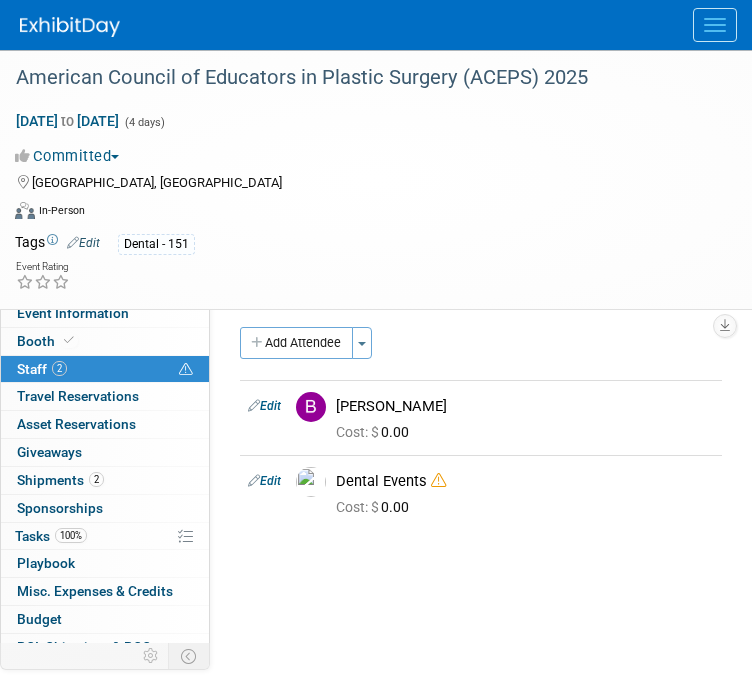
click at [240, 204] on div "Virtual In-Person Hybrid <img src="https://www.exhibitday.com/Images/Format-Vir…" at bounding box center [363, 214] width 697 height 30
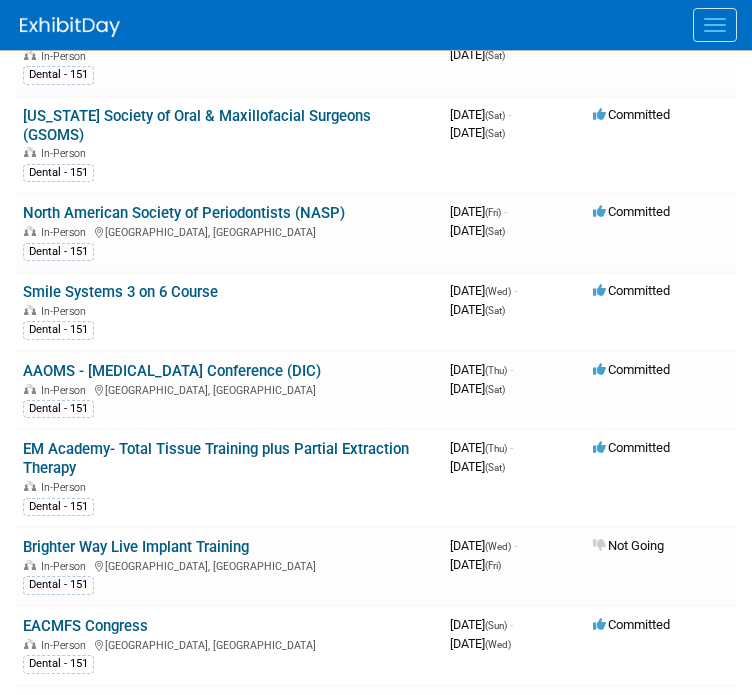
scroll to position [8150, 0]
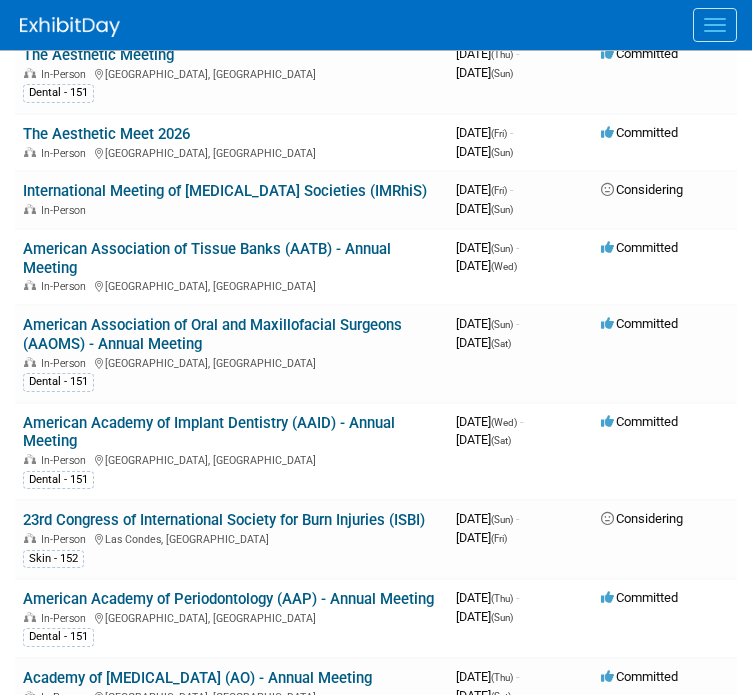
scroll to position [3747, 0]
